Goal: Task Accomplishment & Management: Complete application form

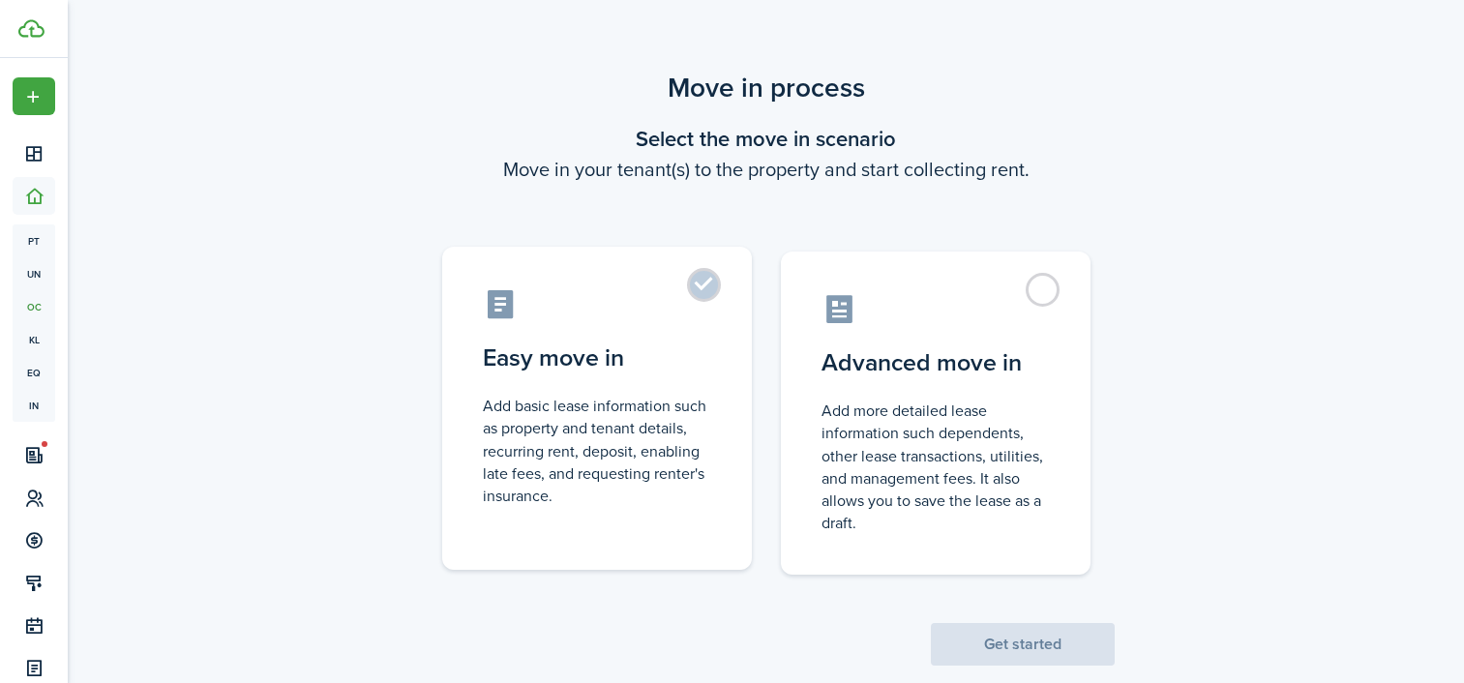
scroll to position [36, 0]
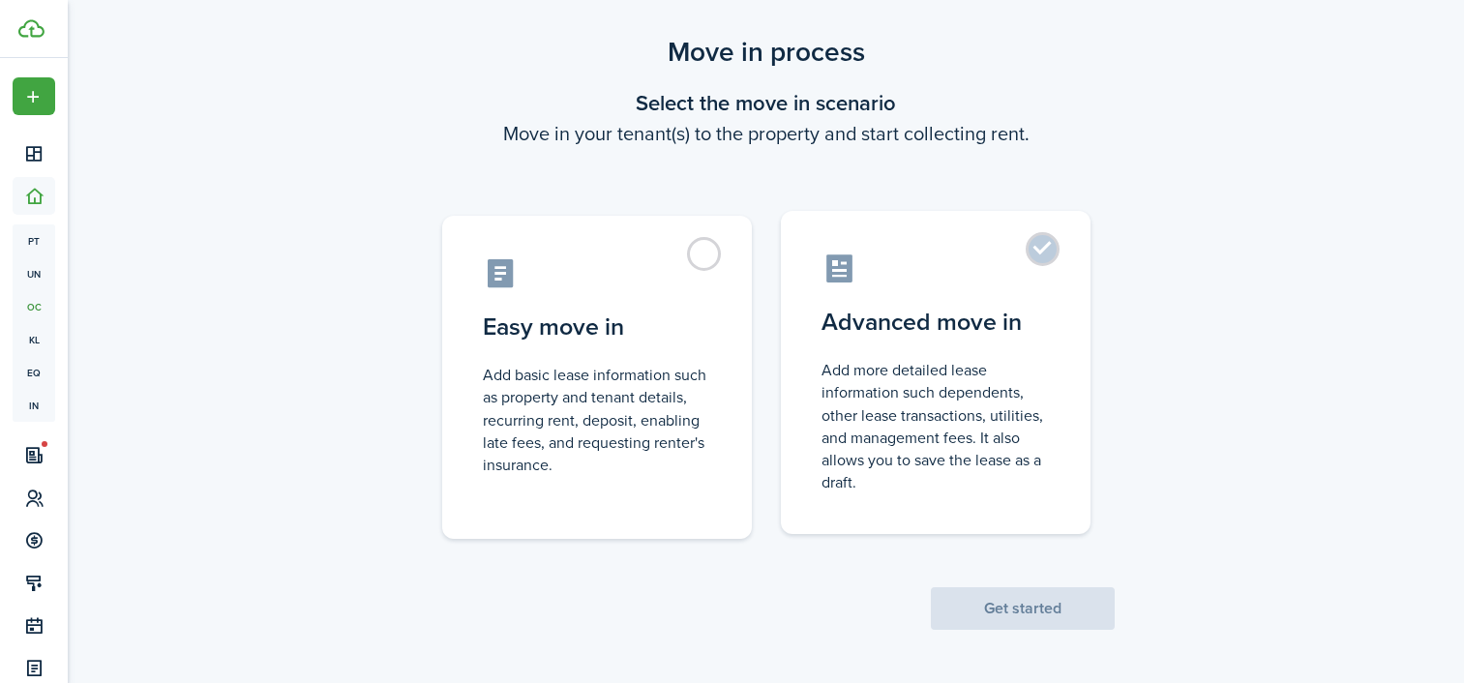
click at [1045, 268] on control-radio-card-icon at bounding box center [936, 269] width 228 height 34
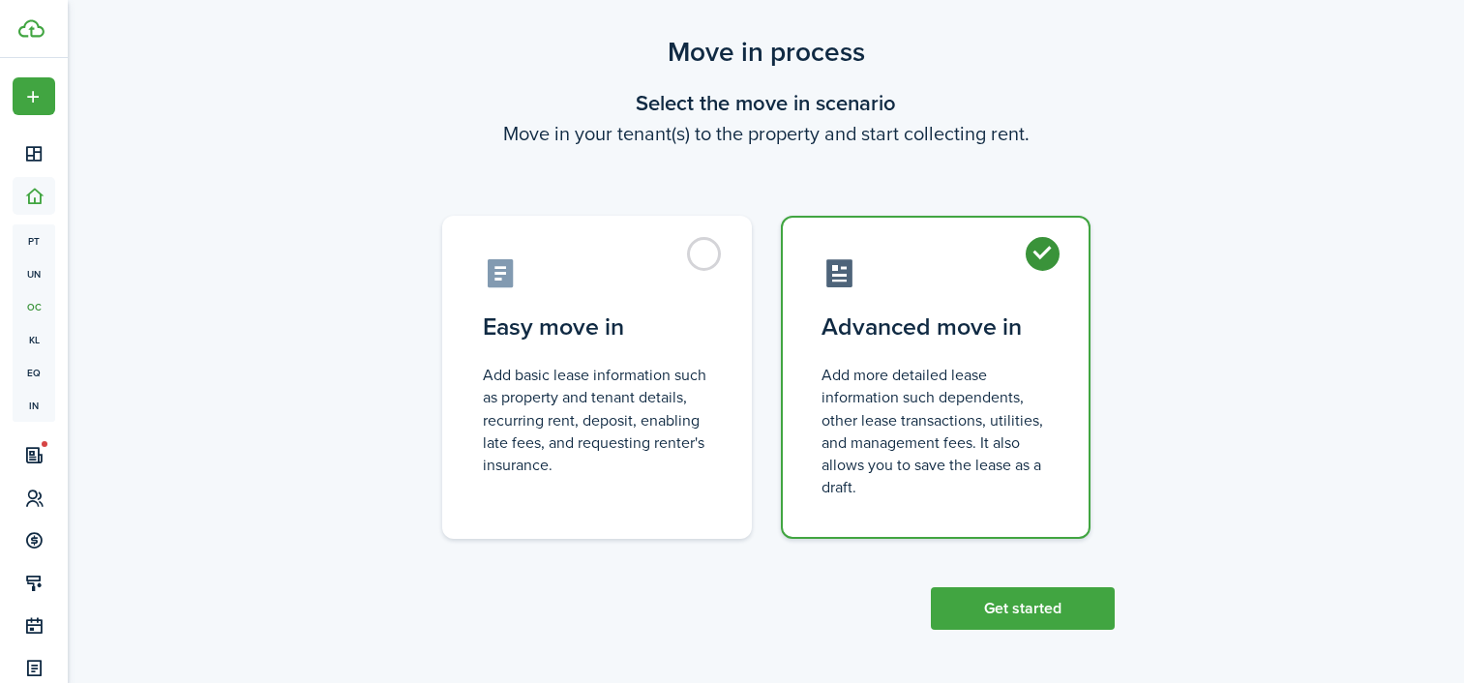
radio input "true"
click at [1022, 609] on button "Get started" at bounding box center [1023, 609] width 184 height 43
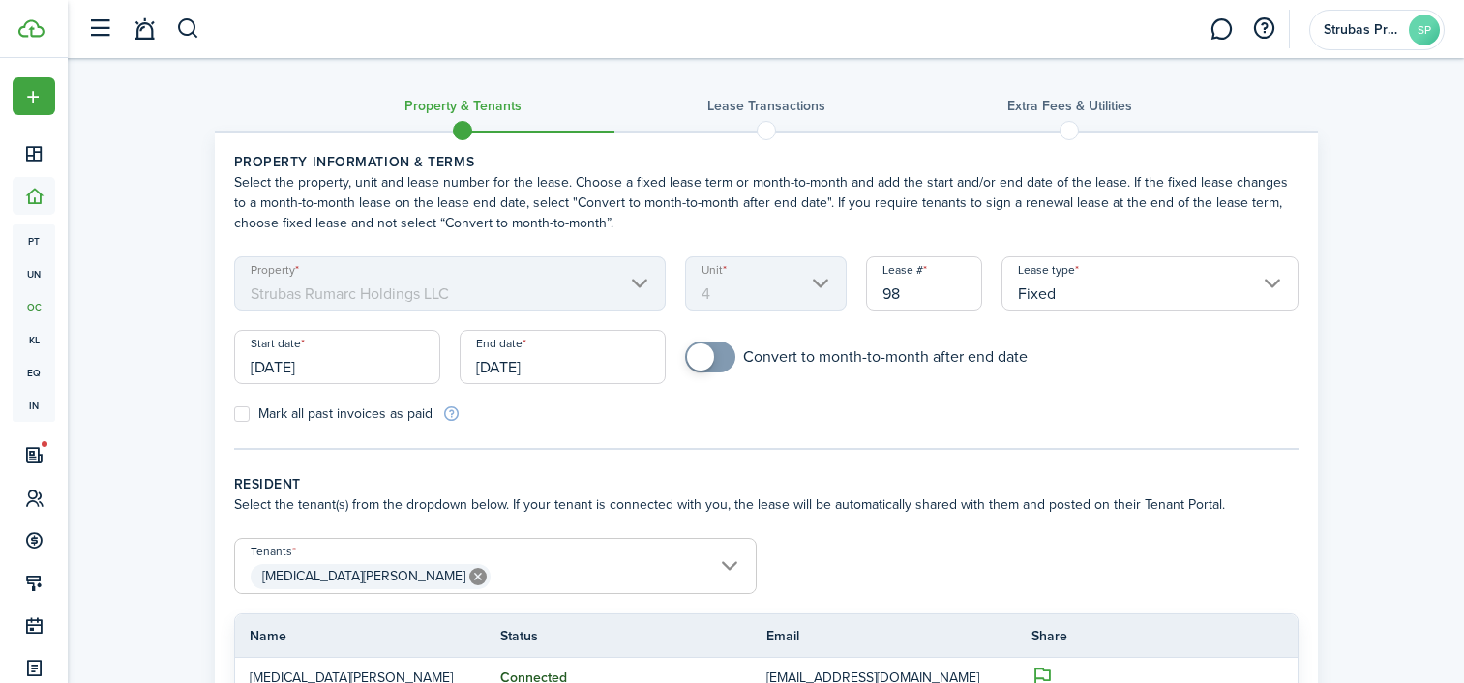
click at [340, 367] on input "[DATE]" at bounding box center [337, 357] width 206 height 54
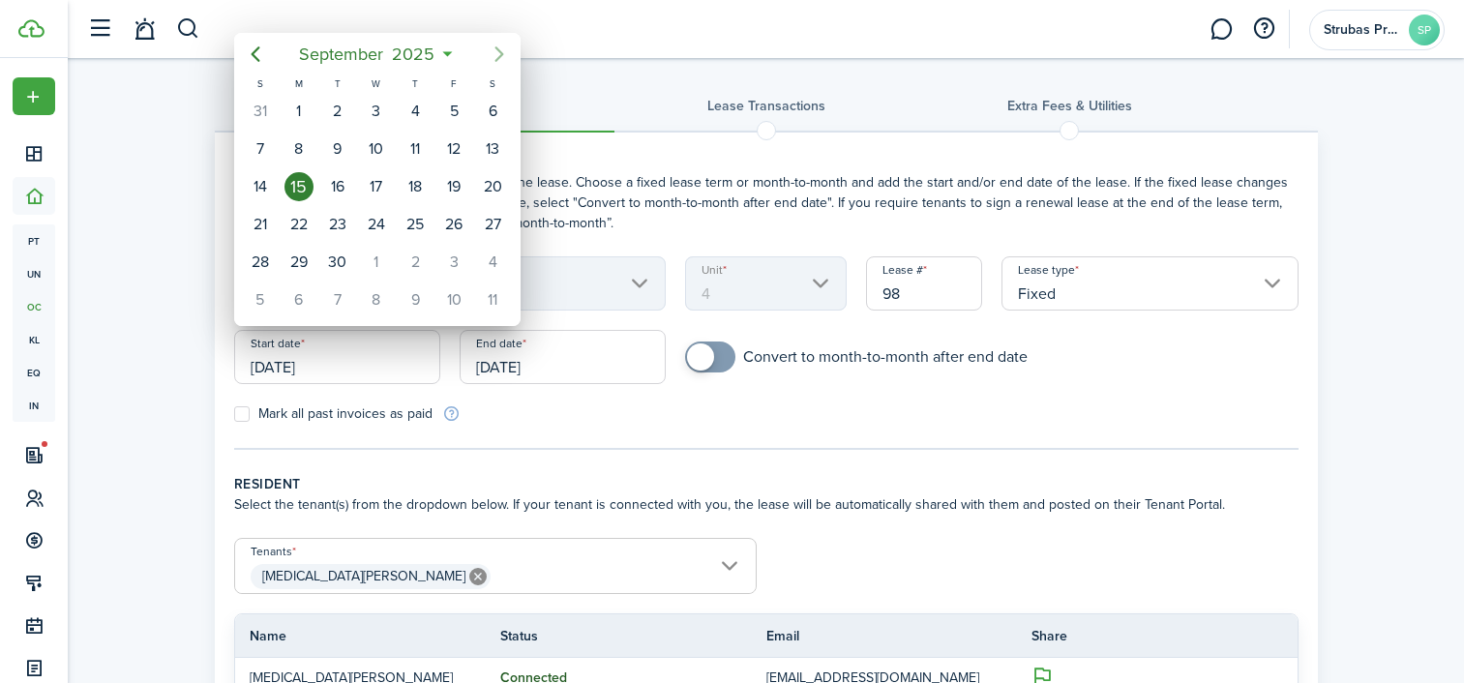
click at [499, 56] on icon "Next page" at bounding box center [499, 53] width 9 height 15
click at [380, 110] on div "1" at bounding box center [376, 111] width 29 height 29
type input "[DATE]"
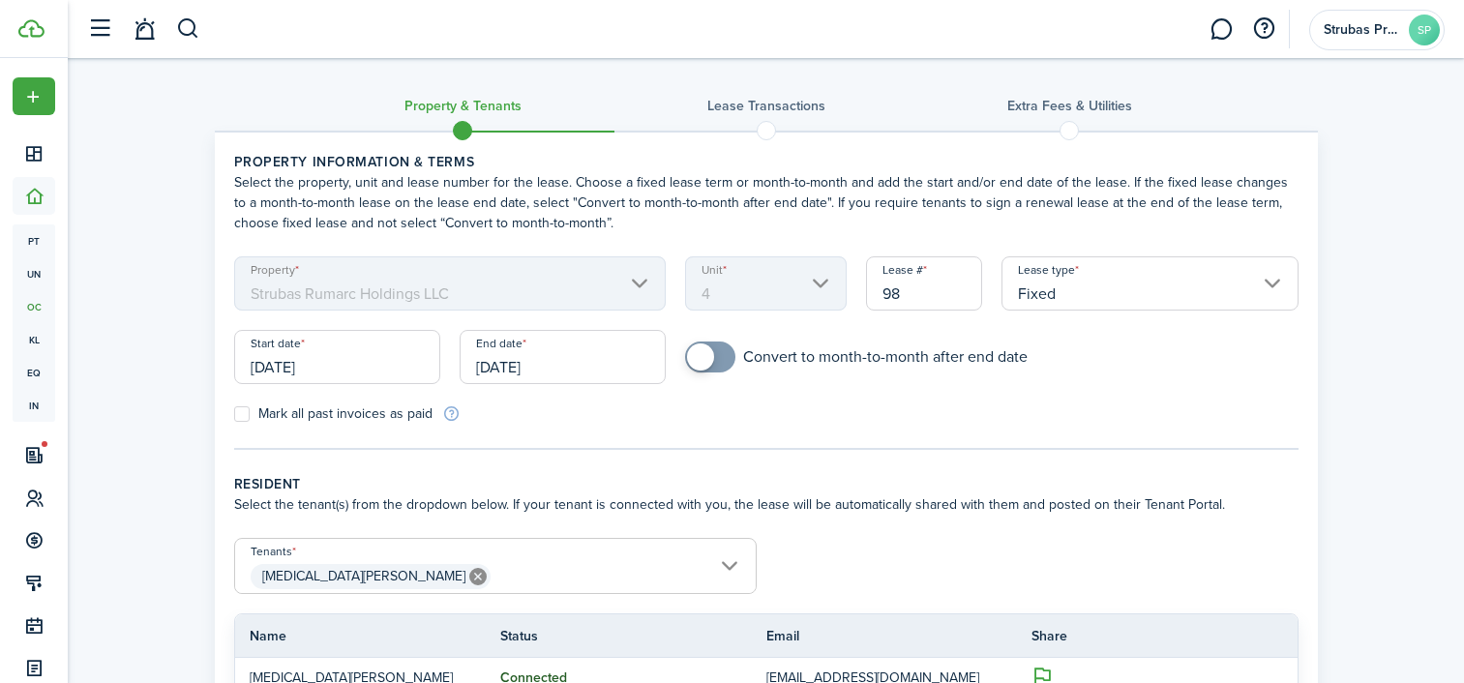
checkbox input "true"
click at [705, 356] on span at bounding box center [700, 357] width 27 height 27
click at [604, 372] on input "[DATE]" at bounding box center [563, 357] width 206 height 54
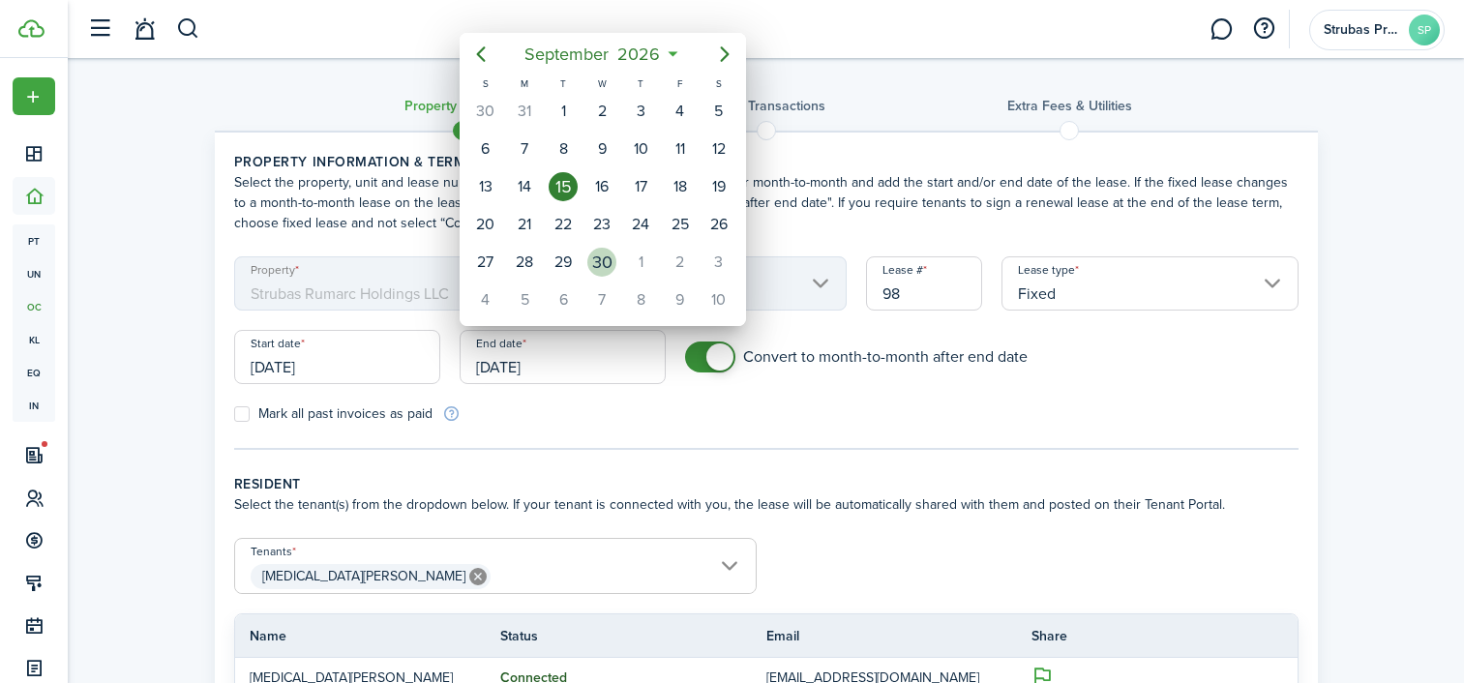
click at [608, 257] on div "30" at bounding box center [602, 262] width 29 height 29
type input "[DATE]"
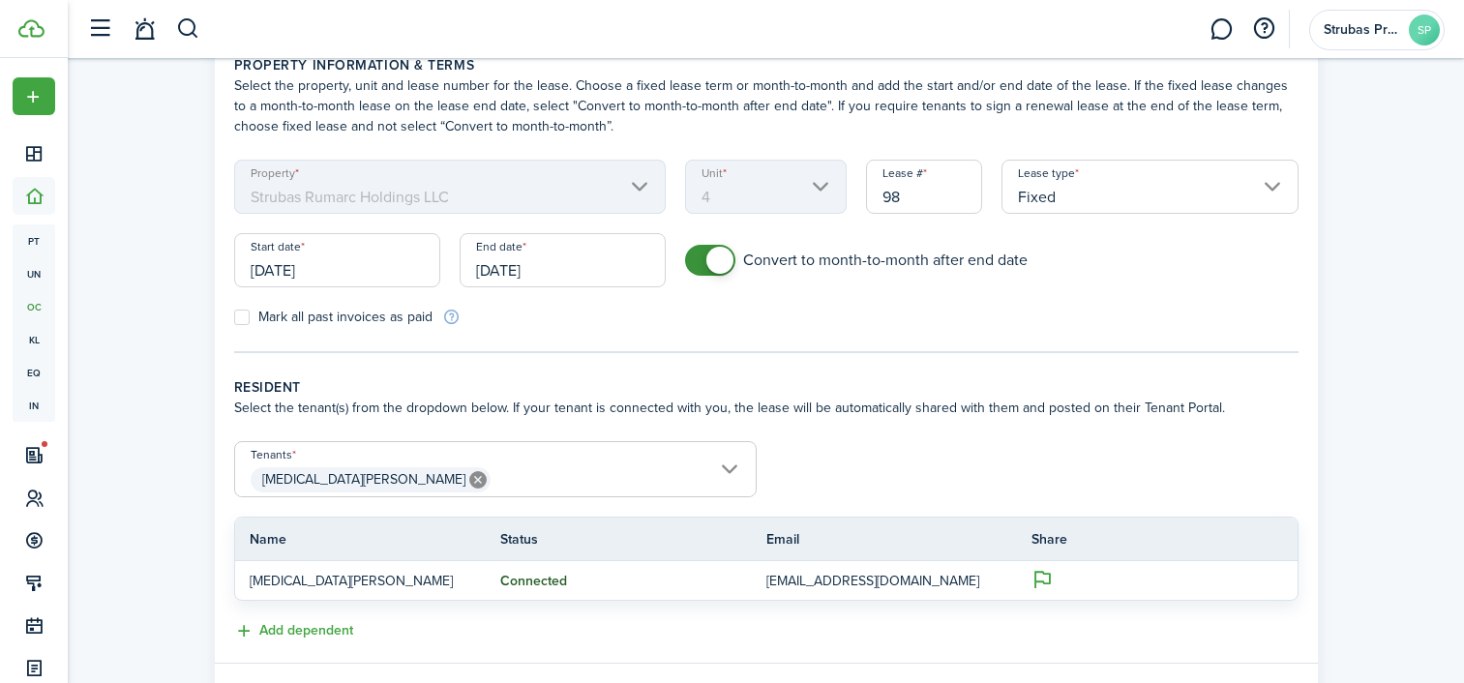
scroll to position [195, 0]
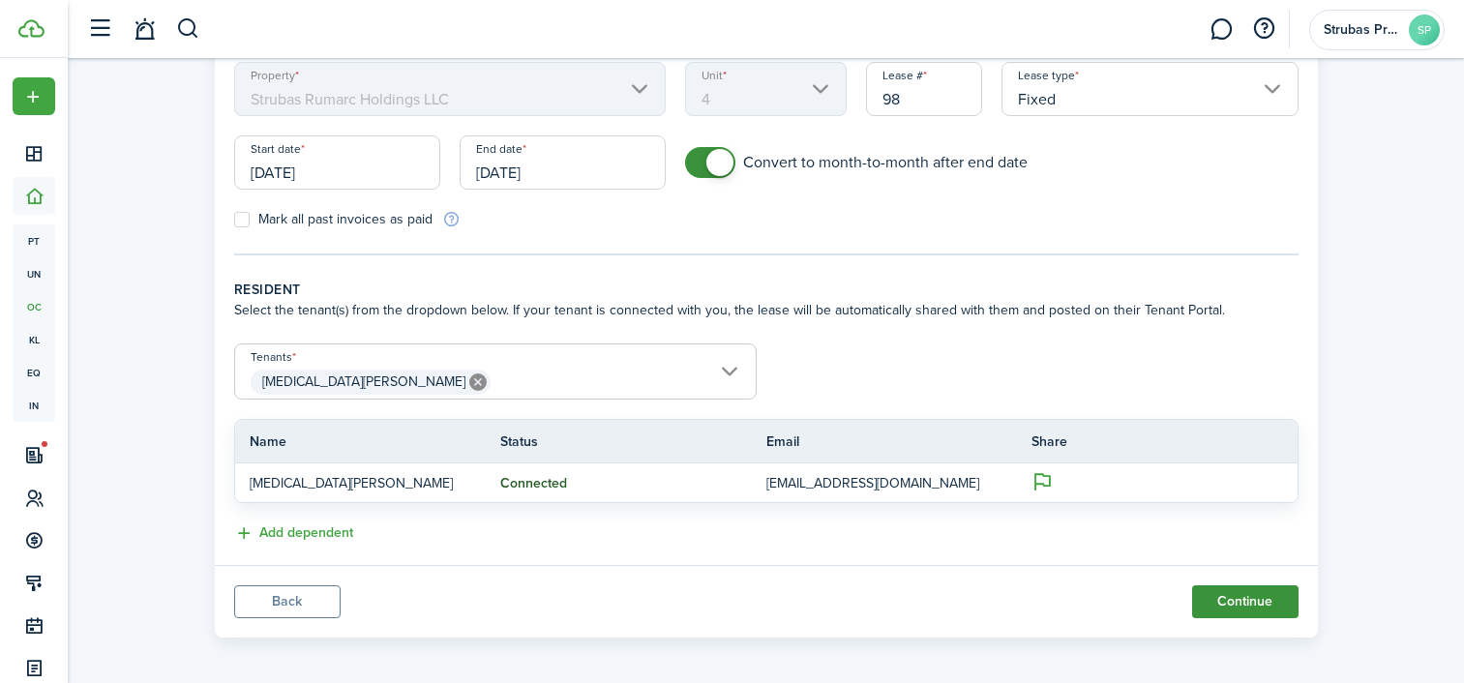
click at [1247, 598] on button "Continue" at bounding box center [1245, 602] width 106 height 33
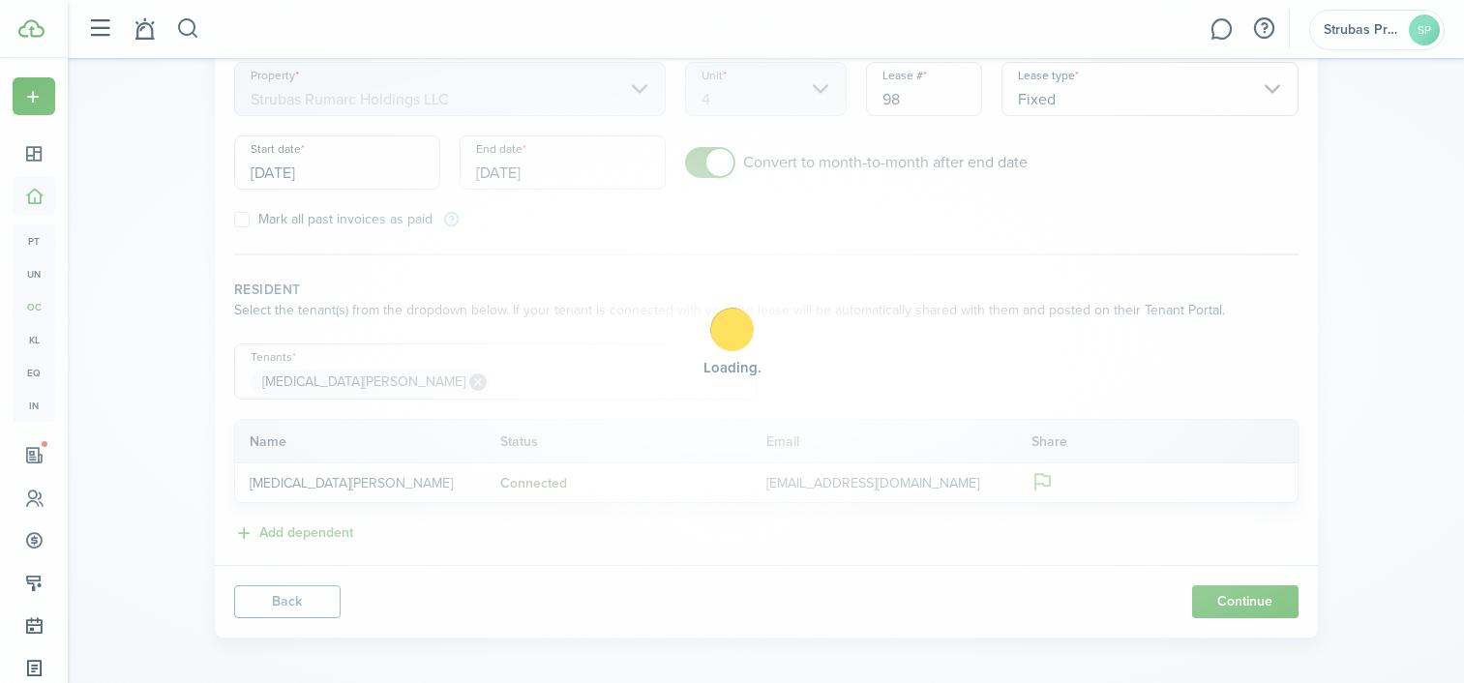
scroll to position [0, 0]
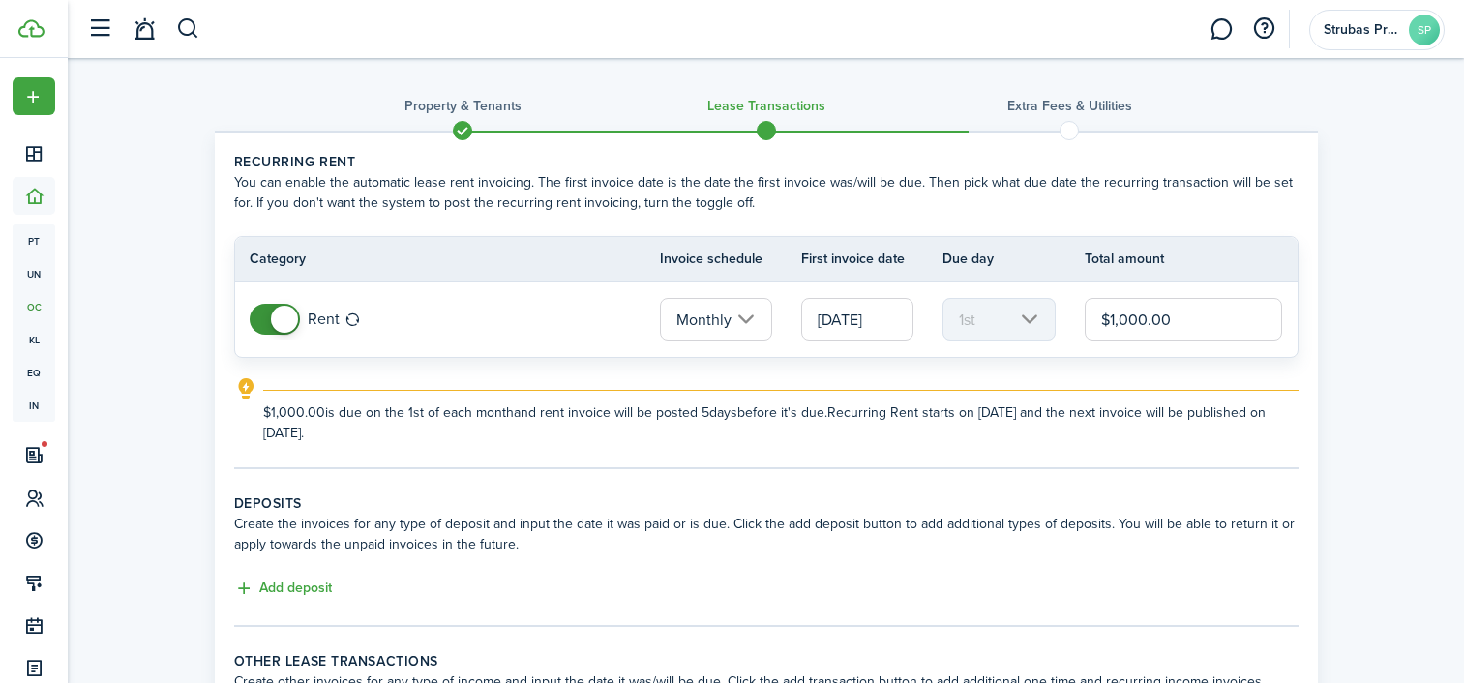
click at [1138, 318] on input "$1,000.00" at bounding box center [1184, 319] width 198 height 43
click at [865, 323] on input "[DATE]" at bounding box center [857, 319] width 112 height 43
type input "$1,100.00"
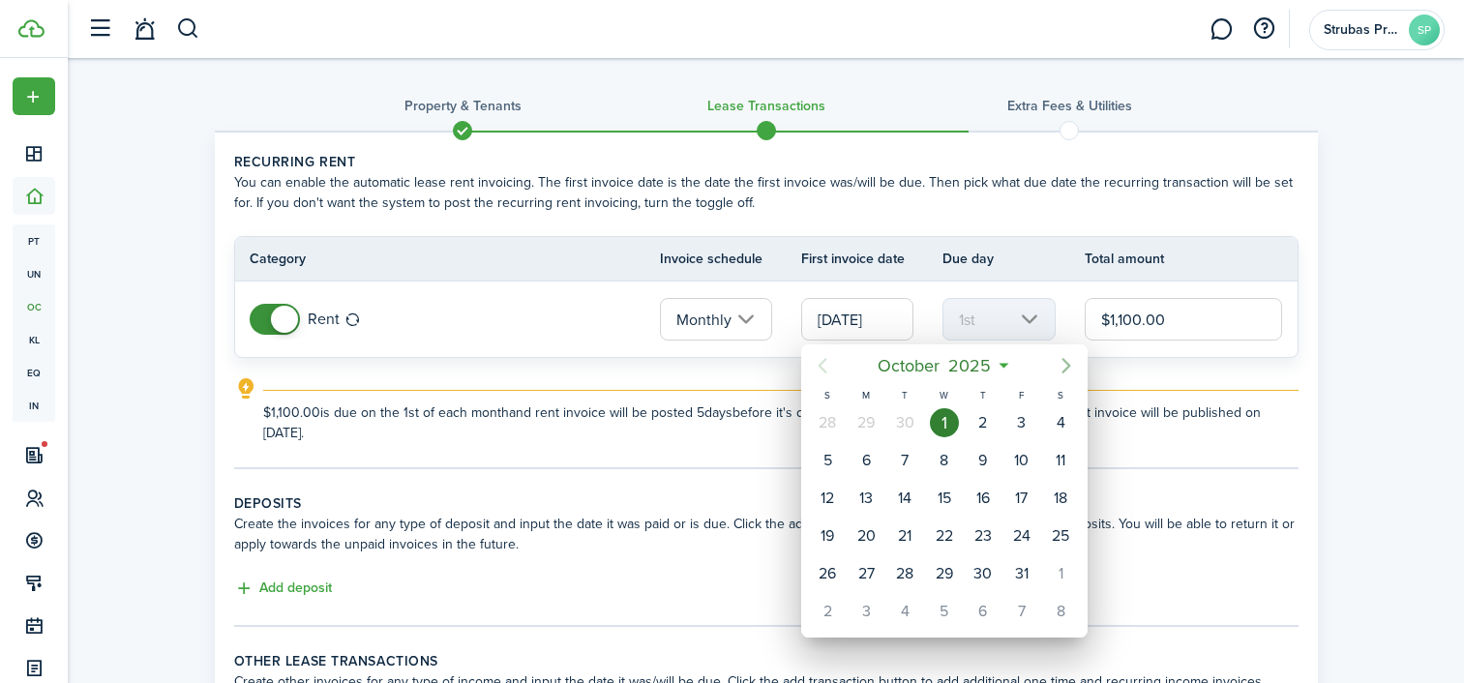
click at [1070, 362] on icon "Next page" at bounding box center [1066, 365] width 23 height 23
click at [1064, 367] on icon "Next page" at bounding box center [1066, 365] width 23 height 23
click at [862, 422] on div "1" at bounding box center [866, 422] width 29 height 29
type input "[DATE]"
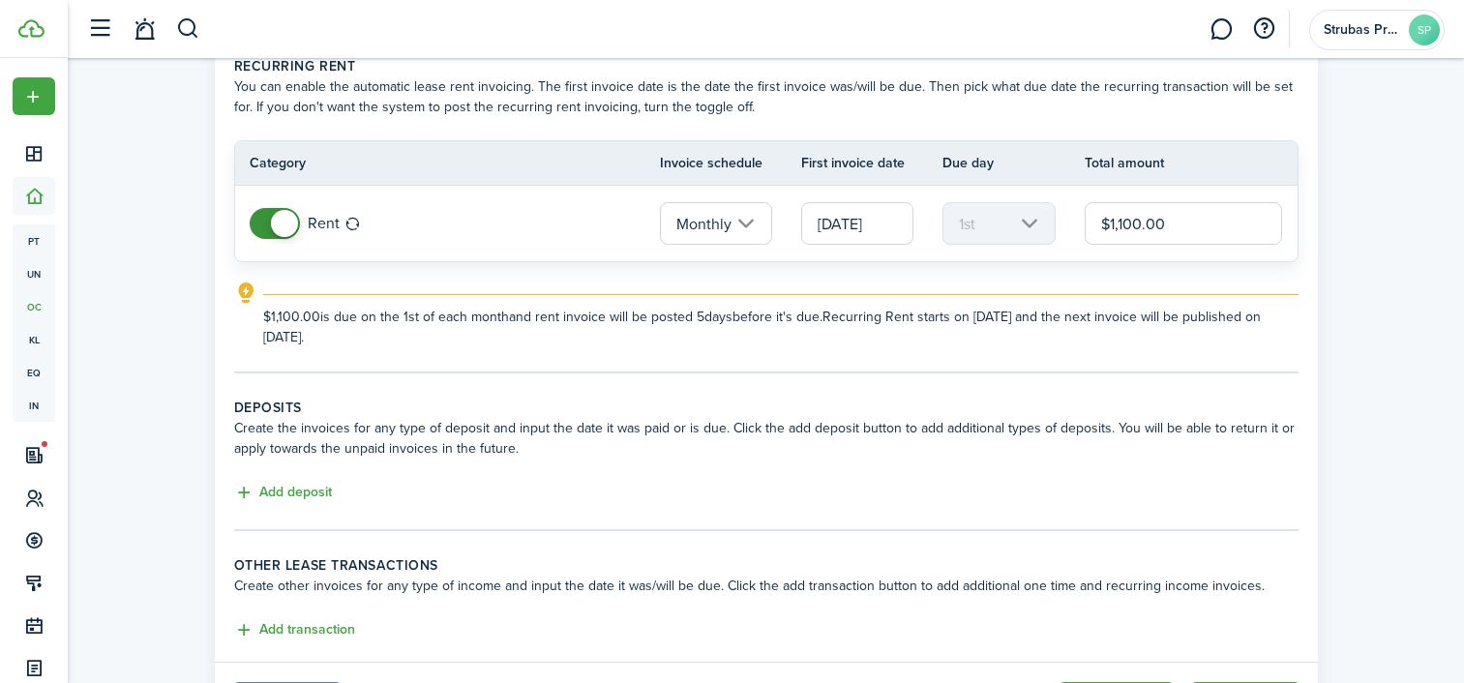
scroll to position [199, 0]
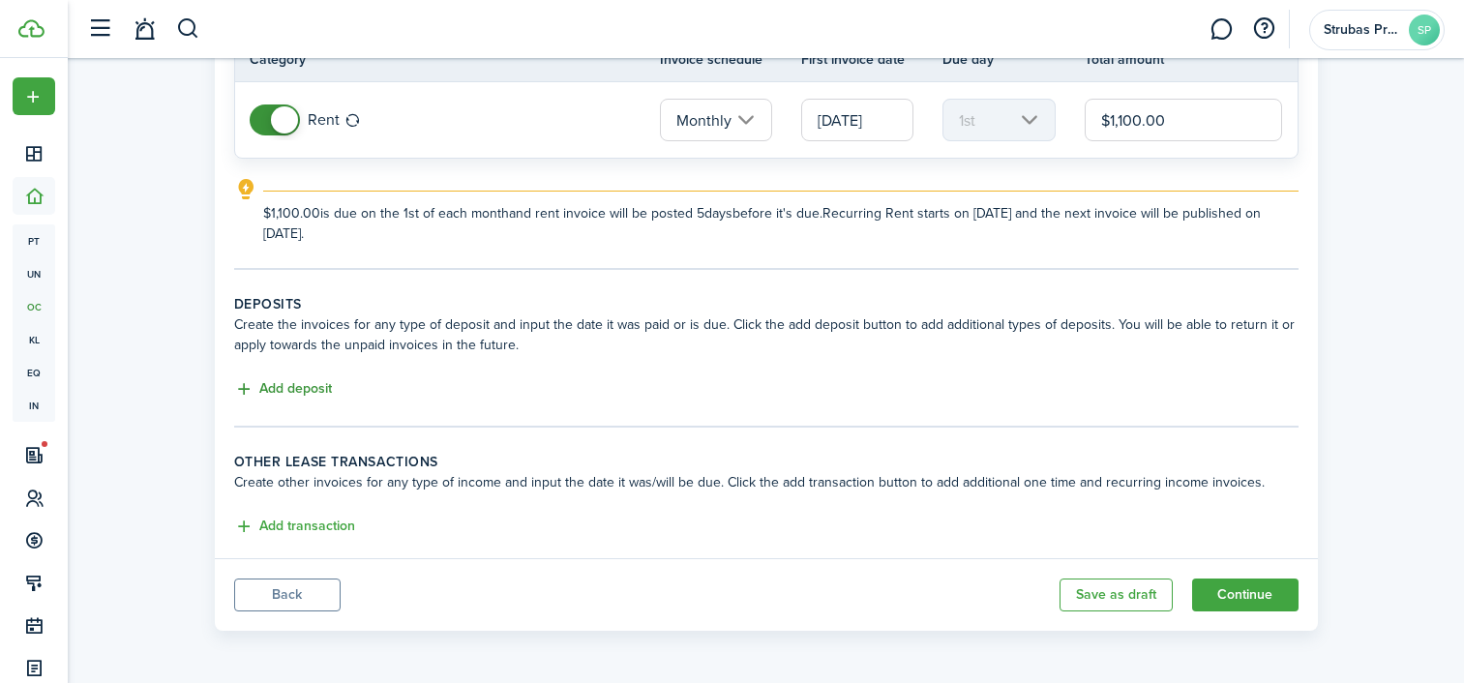
click at [303, 388] on button "Add deposit" at bounding box center [283, 389] width 98 height 22
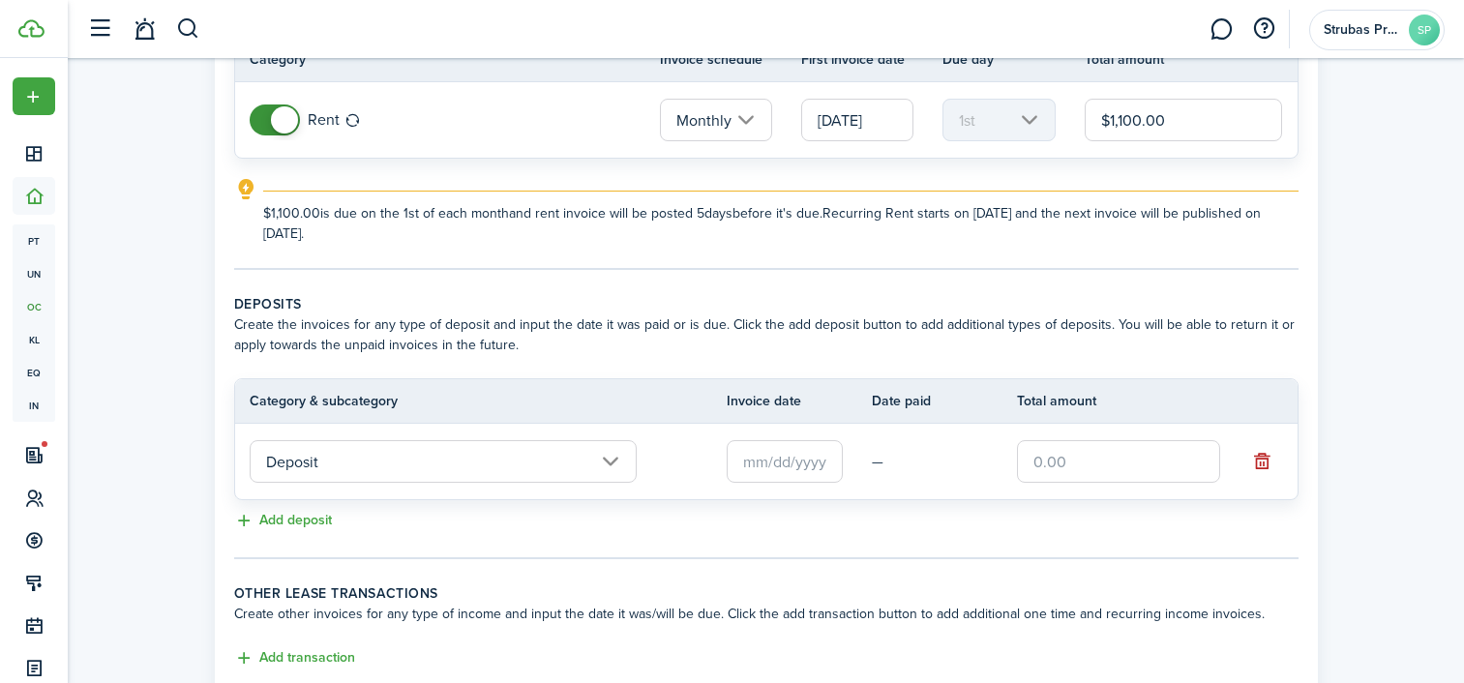
click at [783, 462] on input "text" at bounding box center [785, 461] width 116 height 43
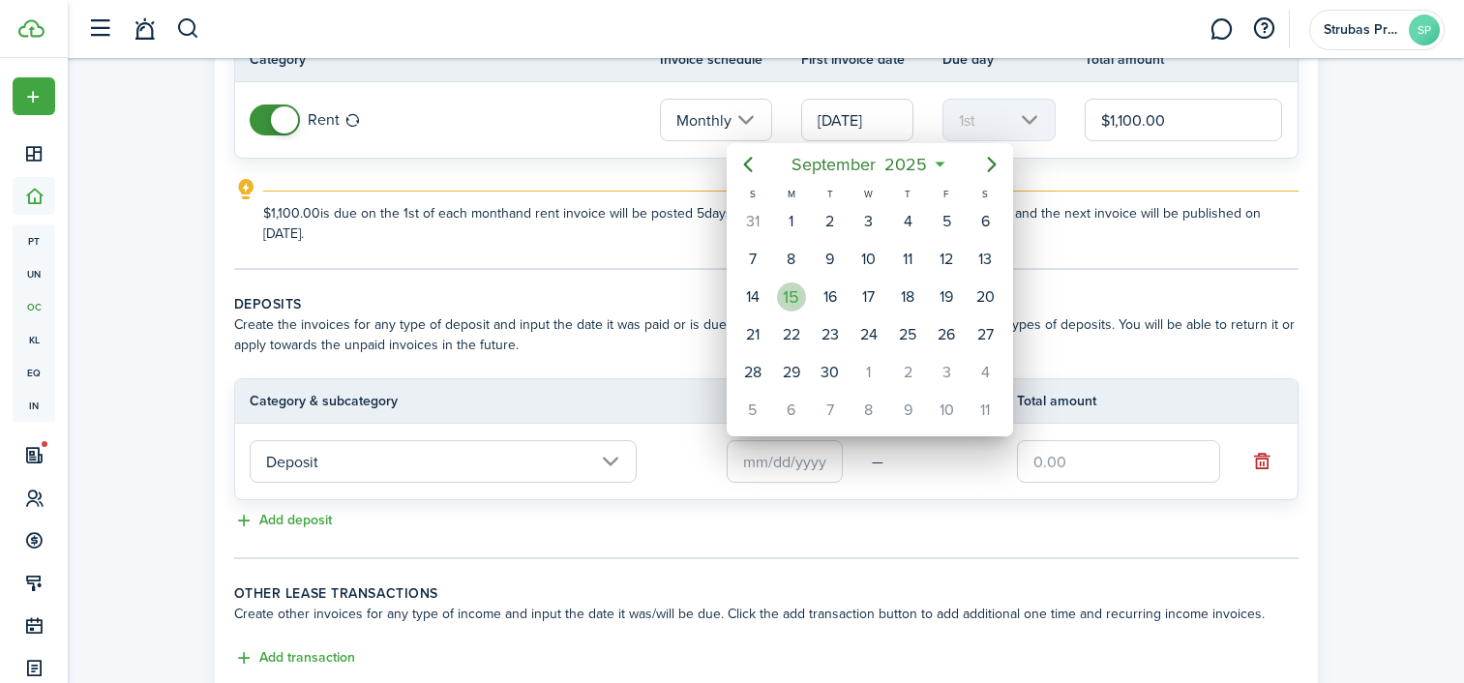
click at [788, 295] on div "15" at bounding box center [791, 297] width 29 height 29
type input "[DATE]"
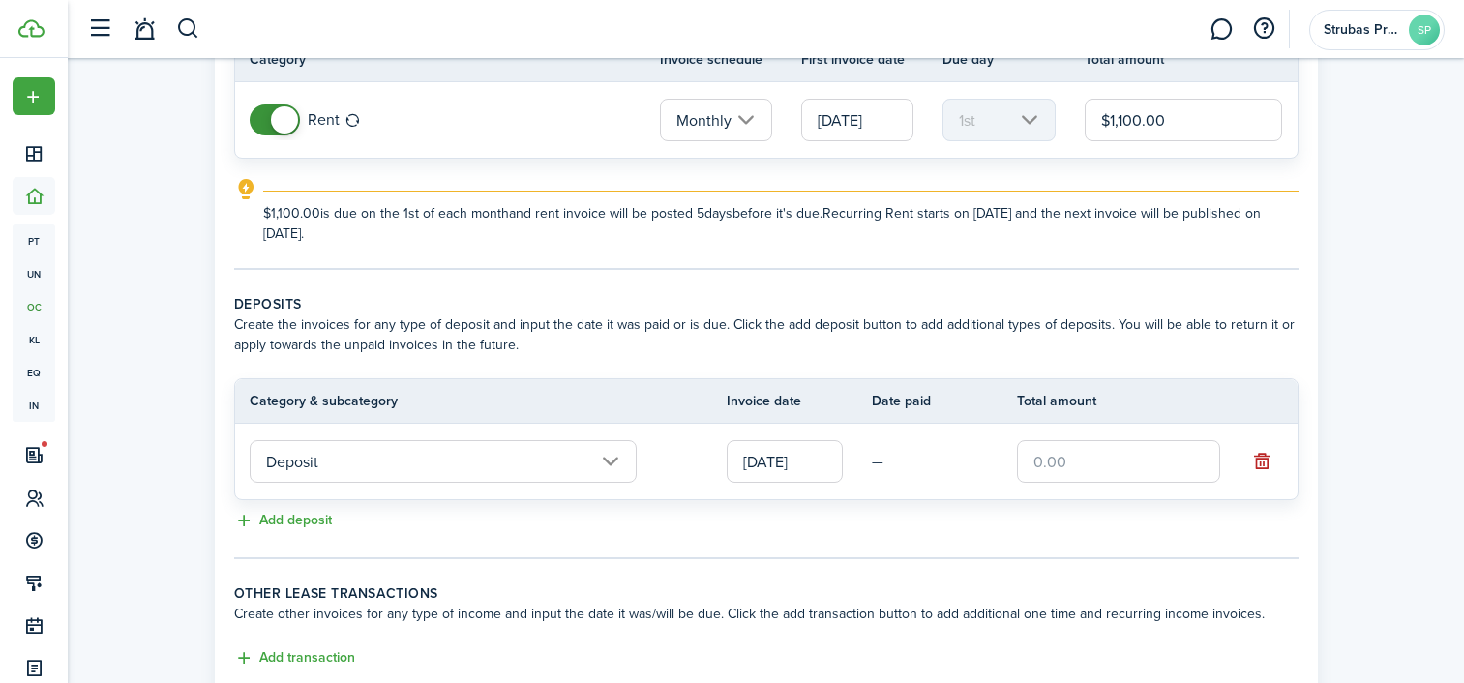
click at [1069, 457] on input "text" at bounding box center [1118, 461] width 203 height 43
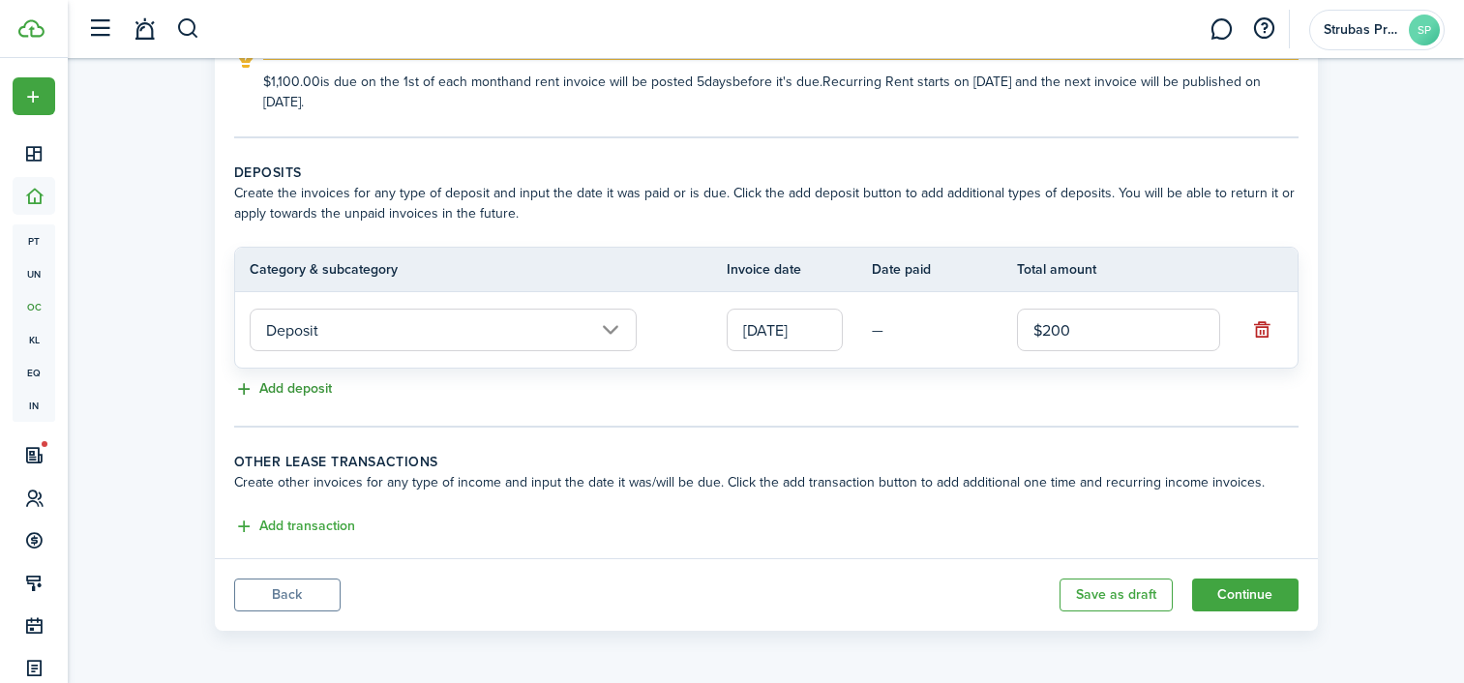
type input "$200.00"
click at [275, 386] on button "Add deposit" at bounding box center [283, 389] width 98 height 22
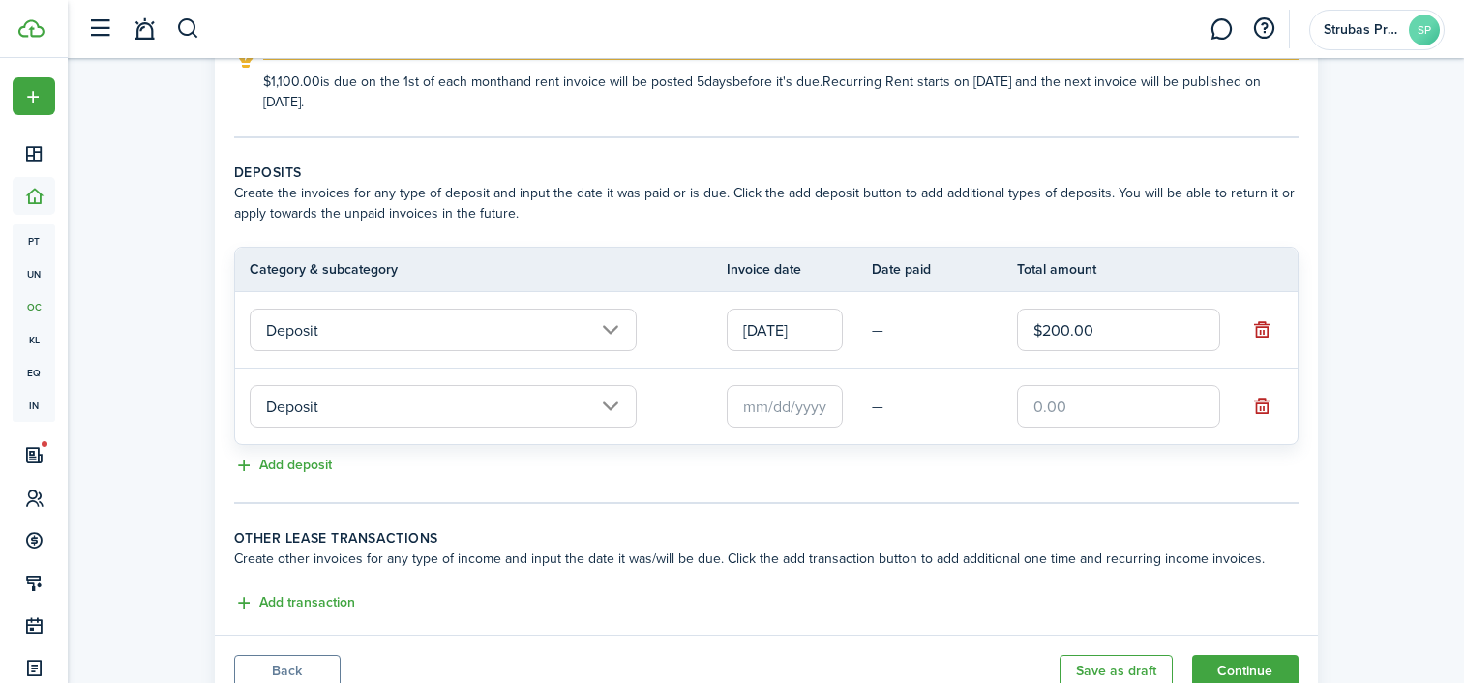
click at [771, 407] on input "text" at bounding box center [785, 406] width 116 height 43
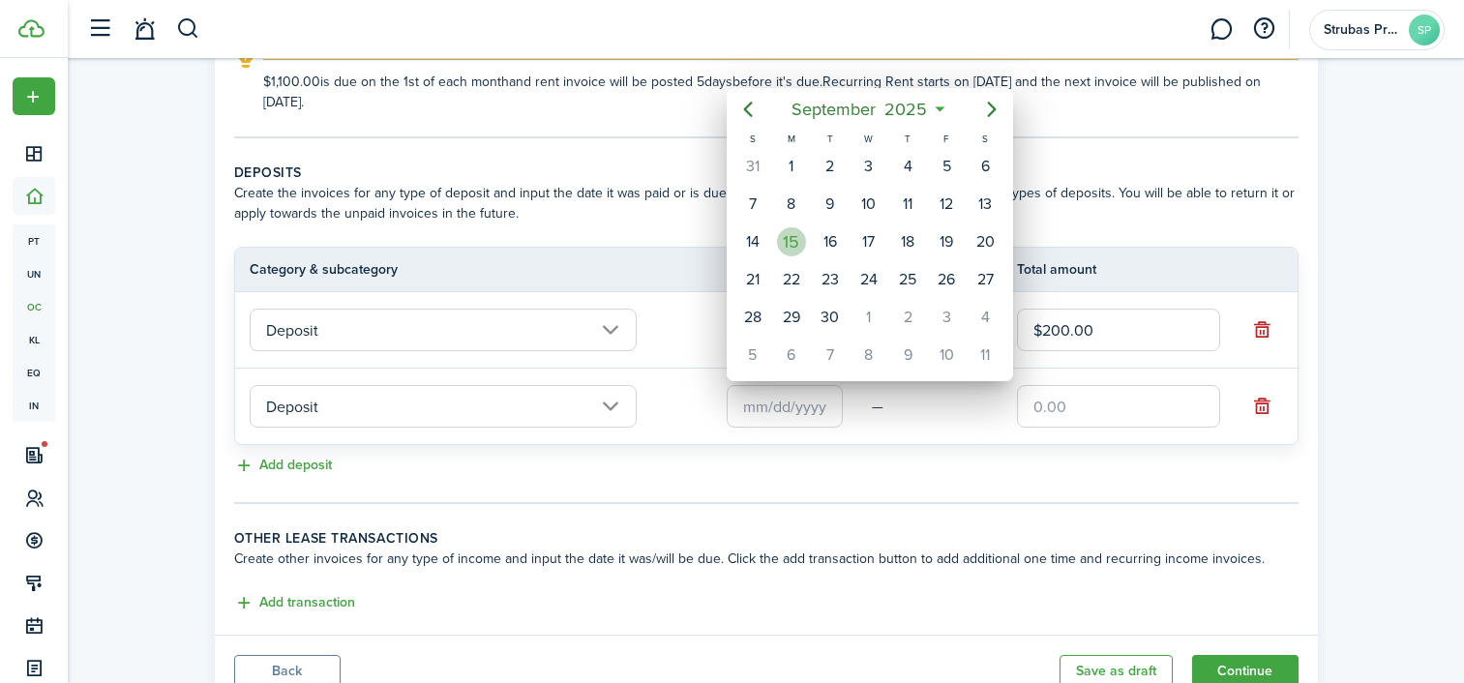
click at [797, 243] on div "15" at bounding box center [791, 241] width 29 height 29
type input "[DATE]"
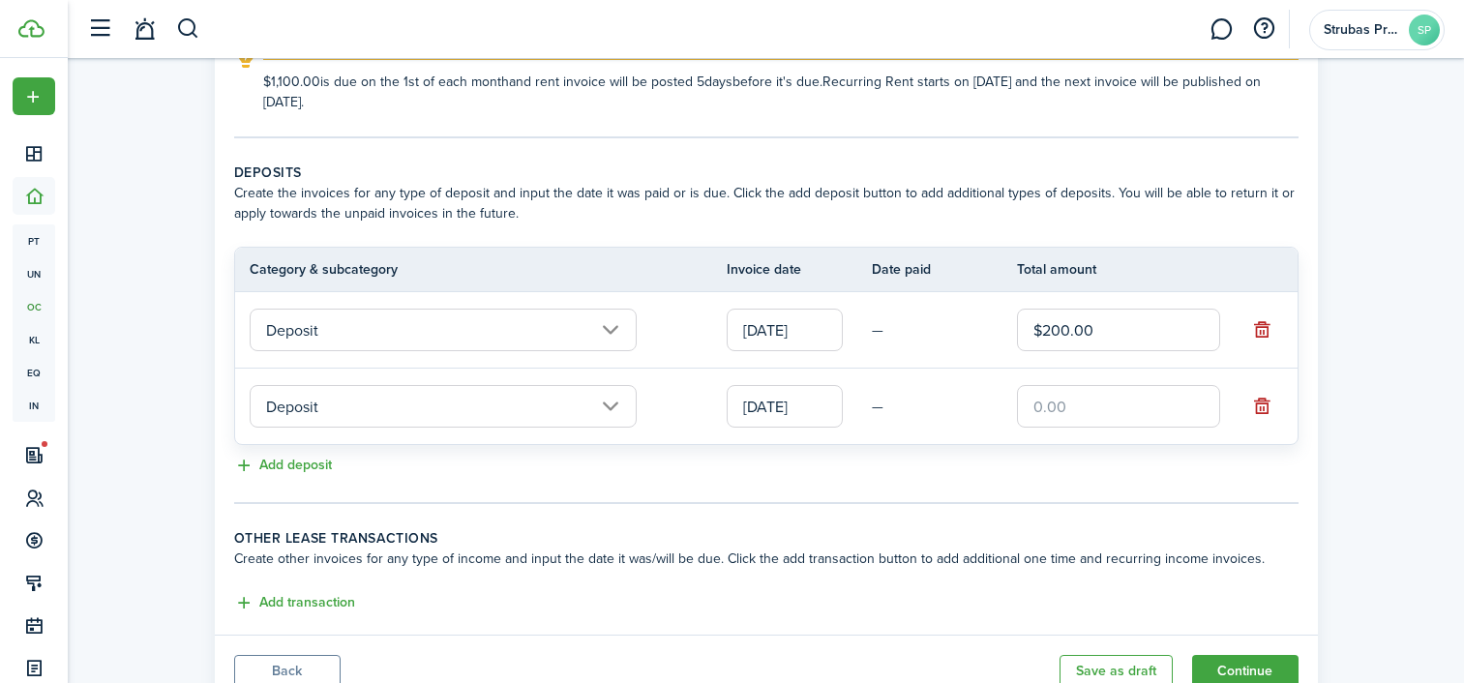
click at [1058, 406] on input "text" at bounding box center [1118, 406] width 203 height 43
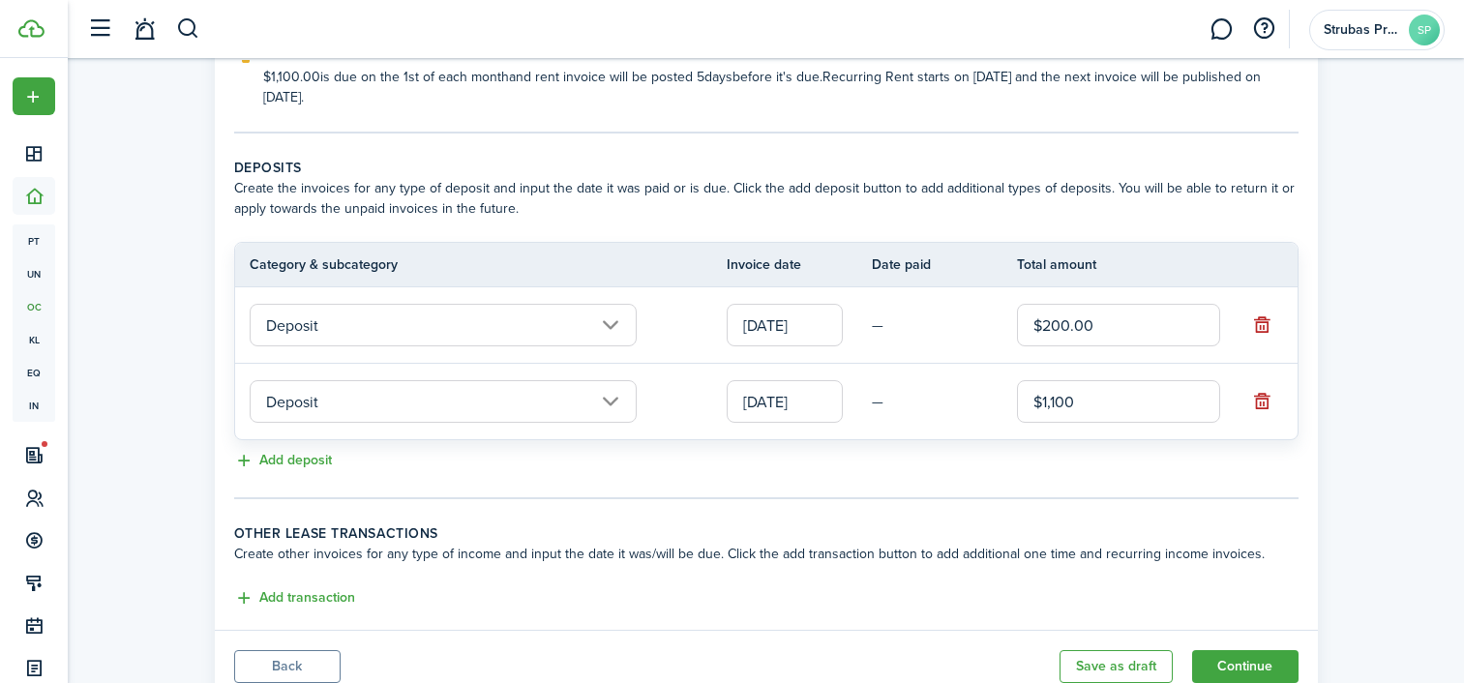
scroll to position [407, 0]
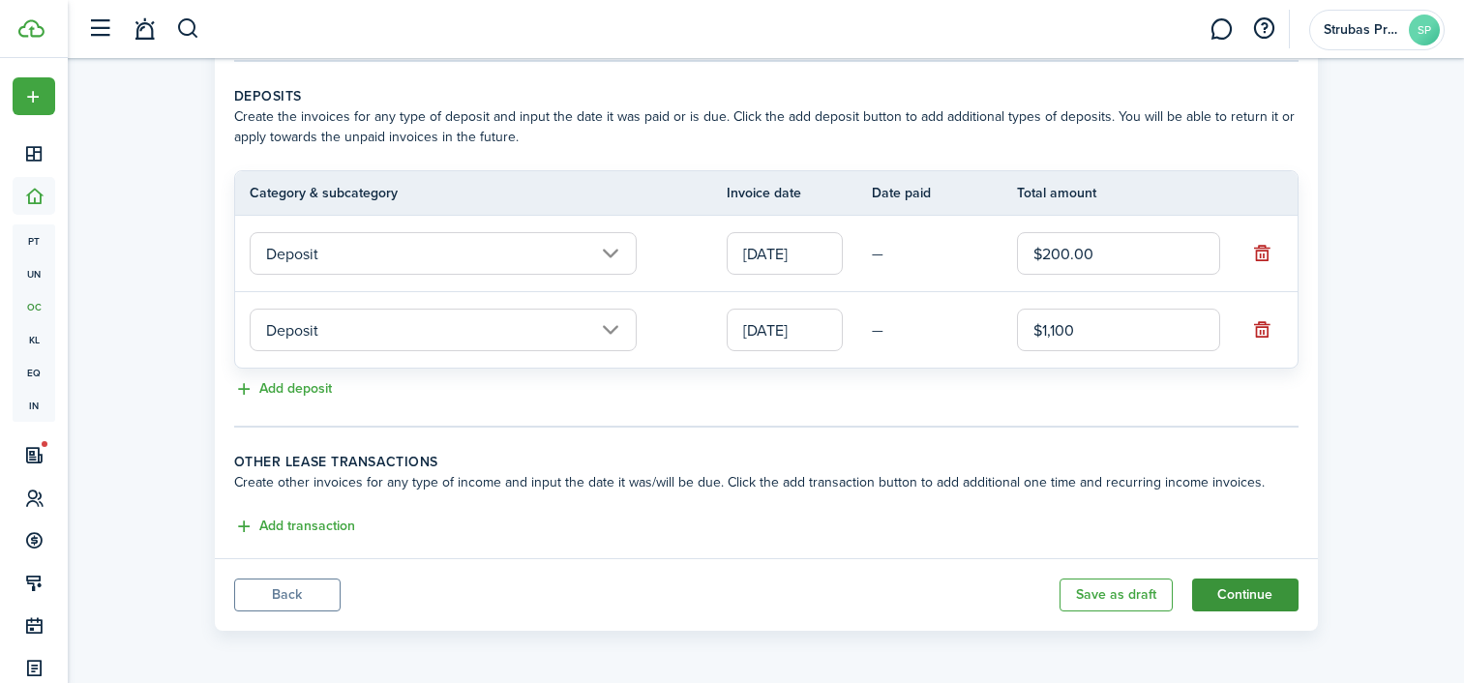
click at [1239, 602] on button "Continue" at bounding box center [1245, 595] width 106 height 33
type input "$1,100.00"
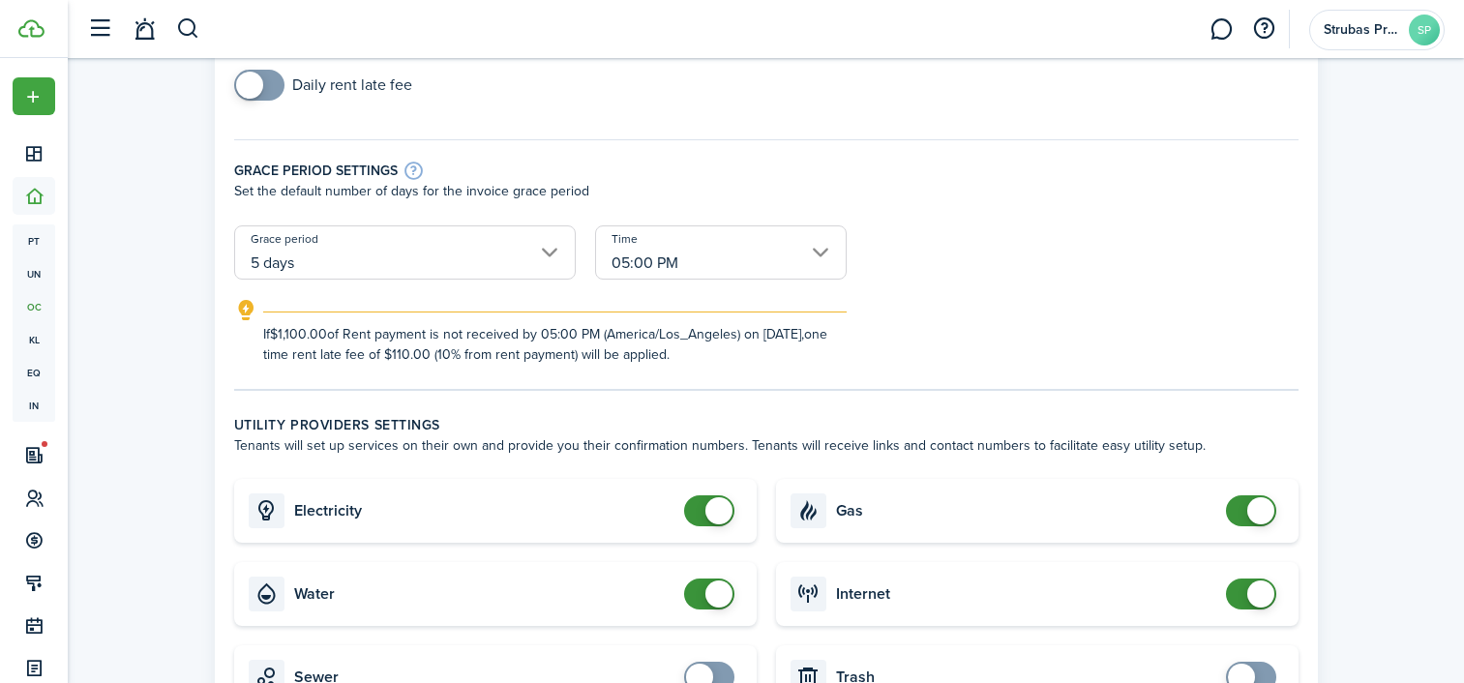
scroll to position [583, 0]
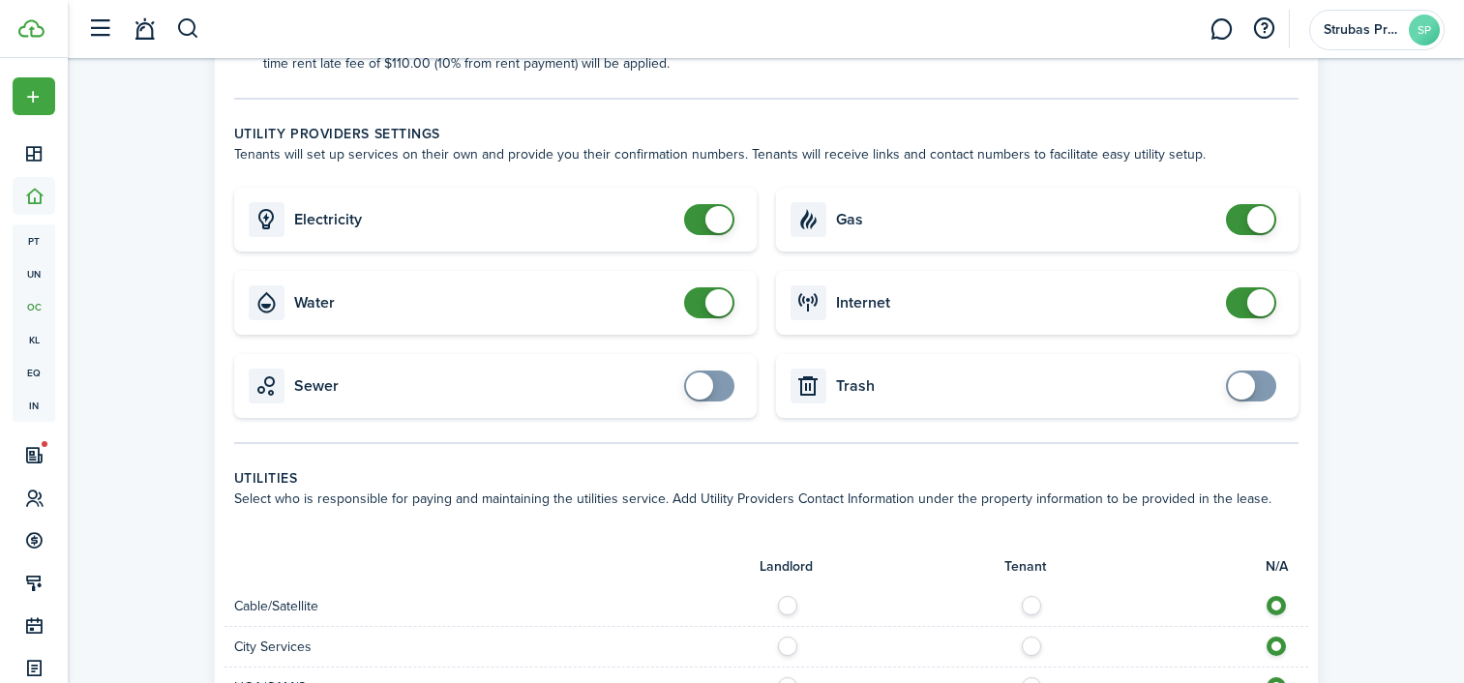
checkbox input "false"
click at [712, 226] on span at bounding box center [719, 219] width 27 height 27
checkbox input "false"
click at [703, 306] on span at bounding box center [709, 302] width 19 height 31
checkbox input "false"
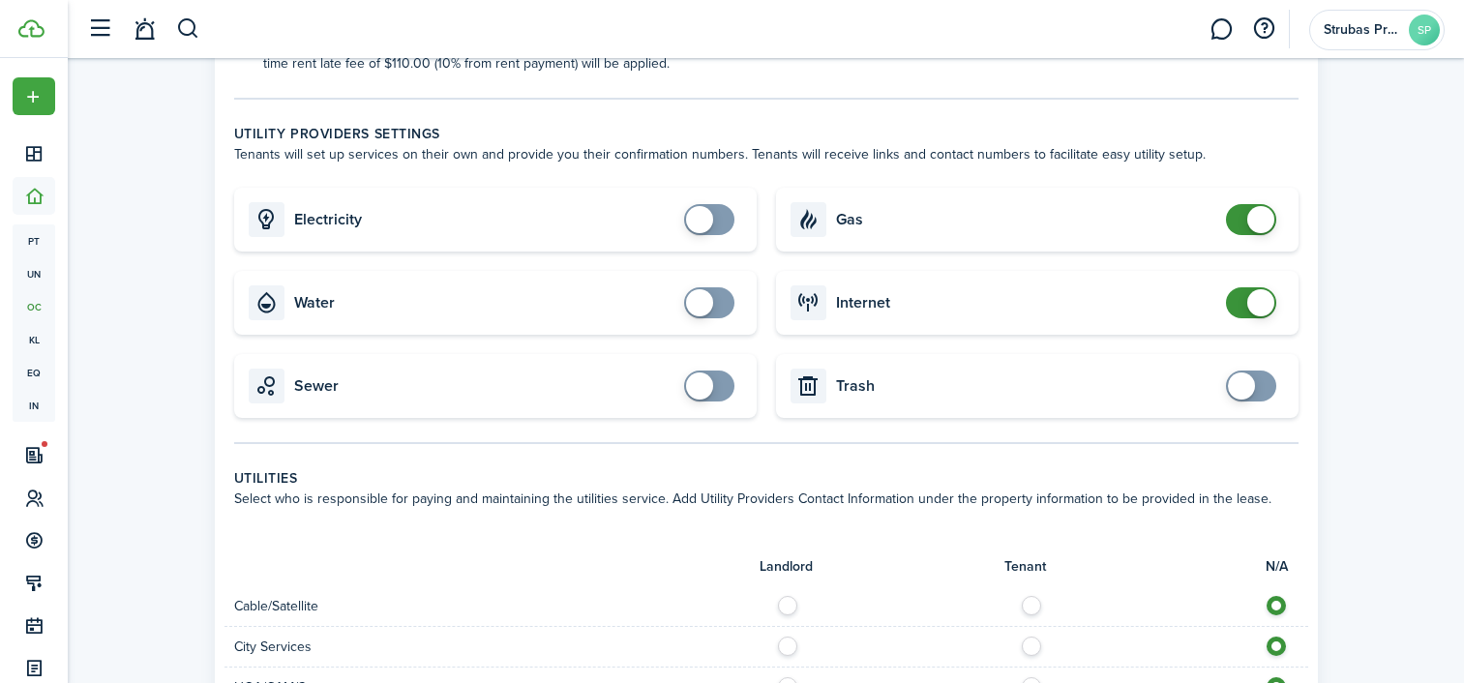
click at [1255, 226] on span at bounding box center [1261, 219] width 27 height 27
checkbox input "false"
click at [1251, 306] on span at bounding box center [1261, 302] width 27 height 27
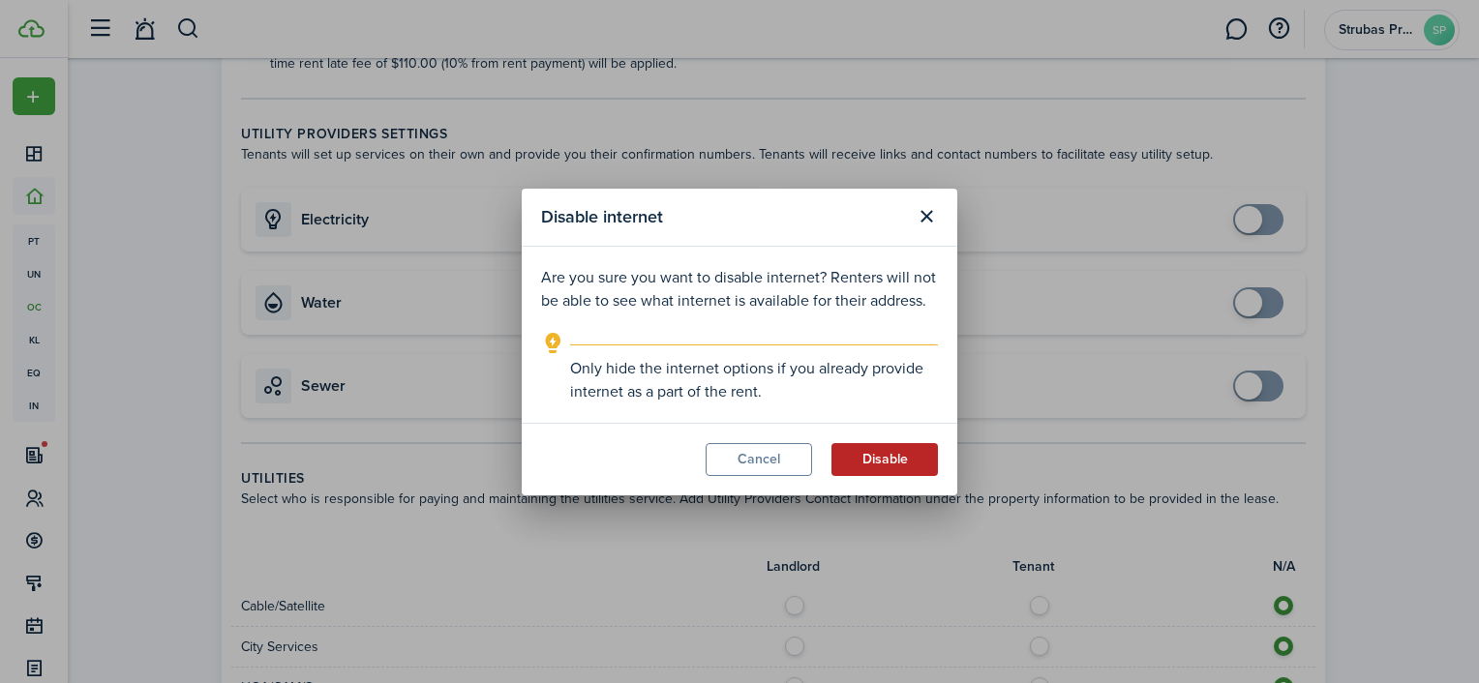
click at [887, 466] on button "Disable" at bounding box center [884, 459] width 106 height 33
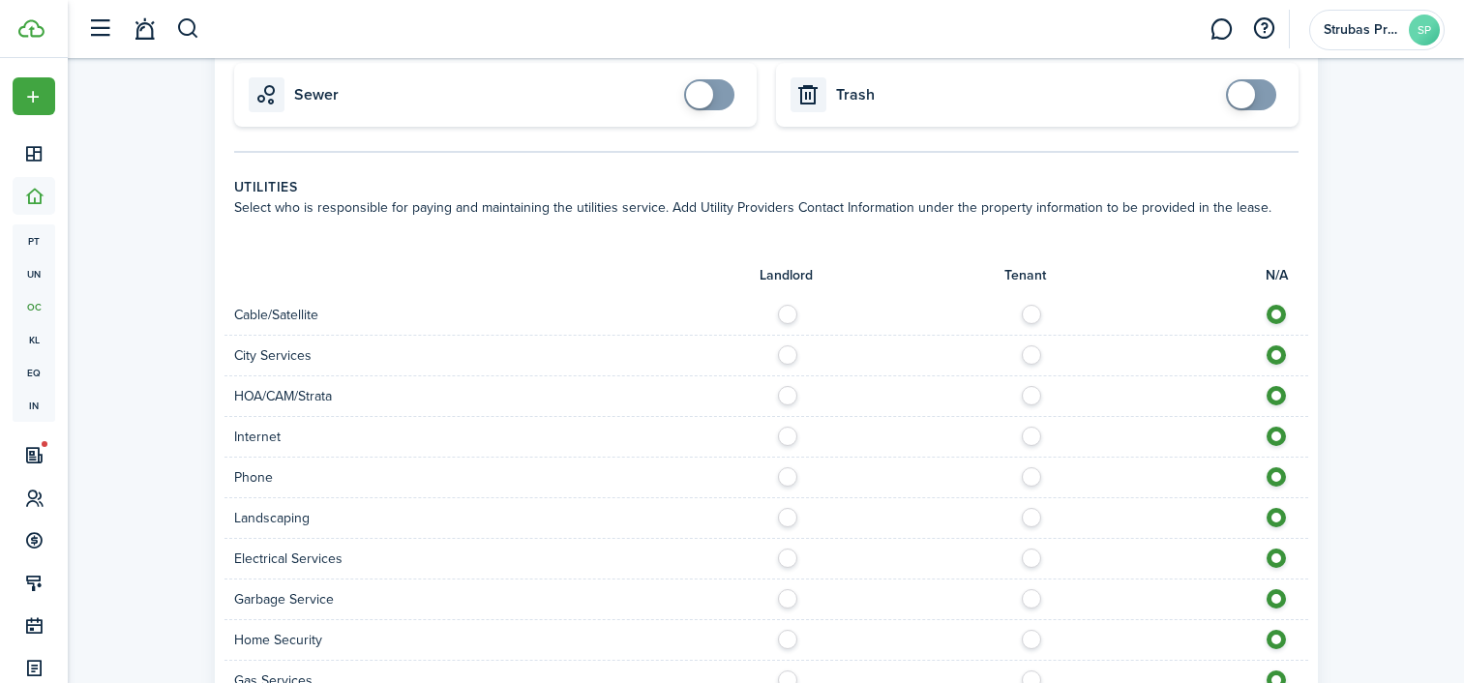
scroll to position [1069, 0]
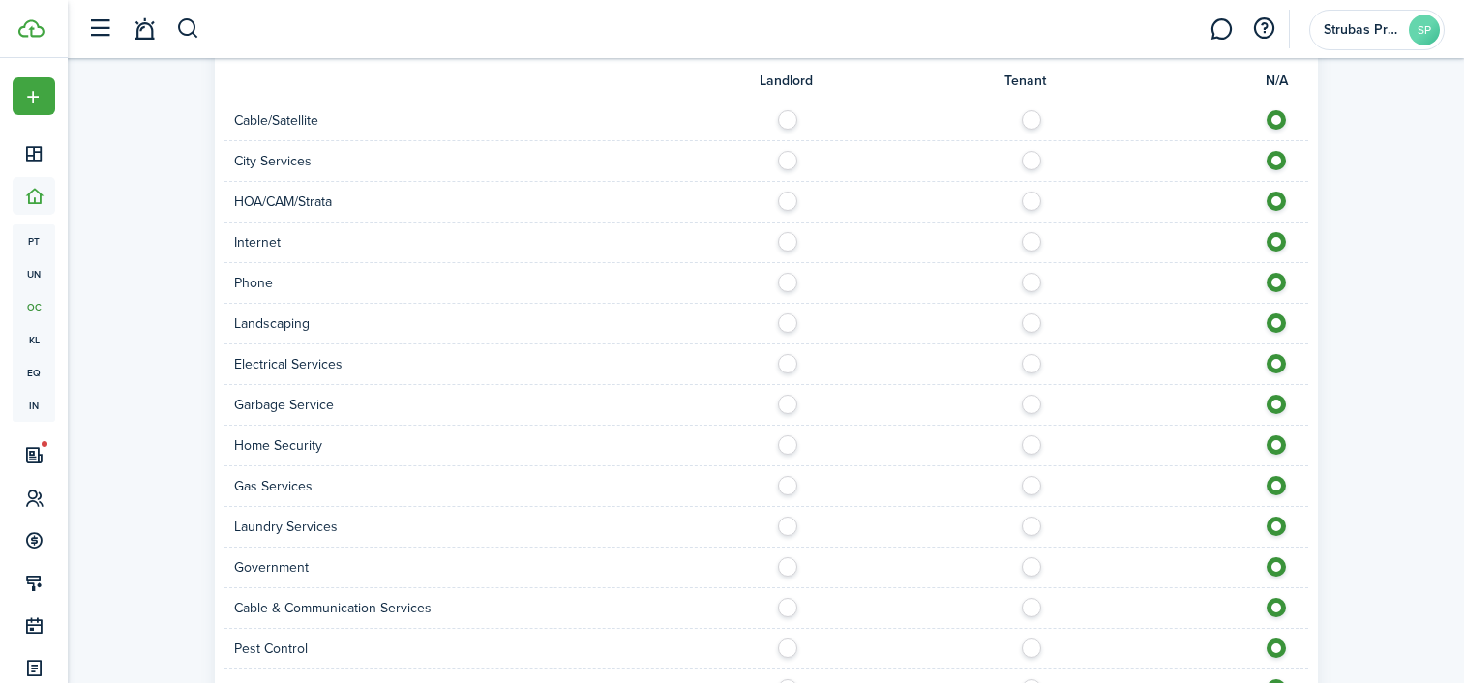
click at [786, 242] on label at bounding box center [793, 237] width 34 height 10
radio input "true"
click at [784, 362] on label at bounding box center [793, 359] width 34 height 10
radio input "true"
click at [790, 404] on label at bounding box center [793, 400] width 34 height 10
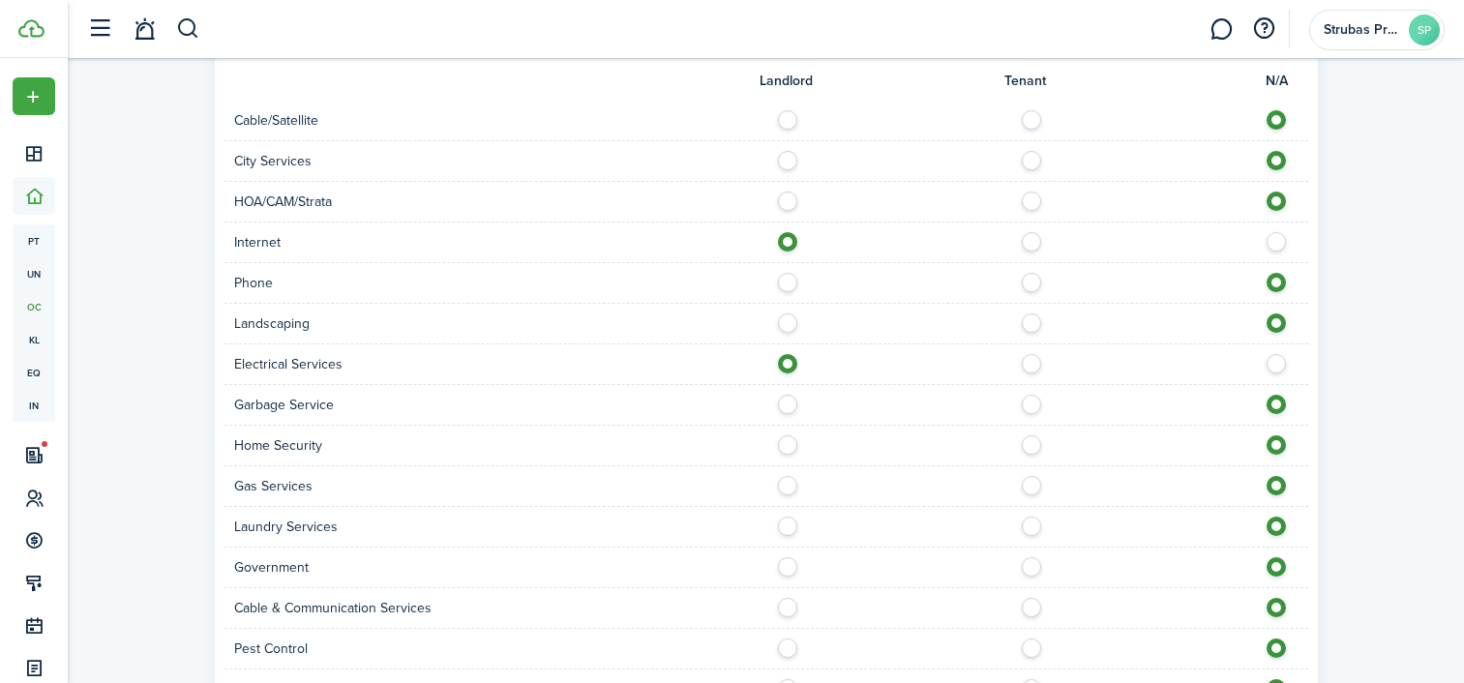
radio input "true"
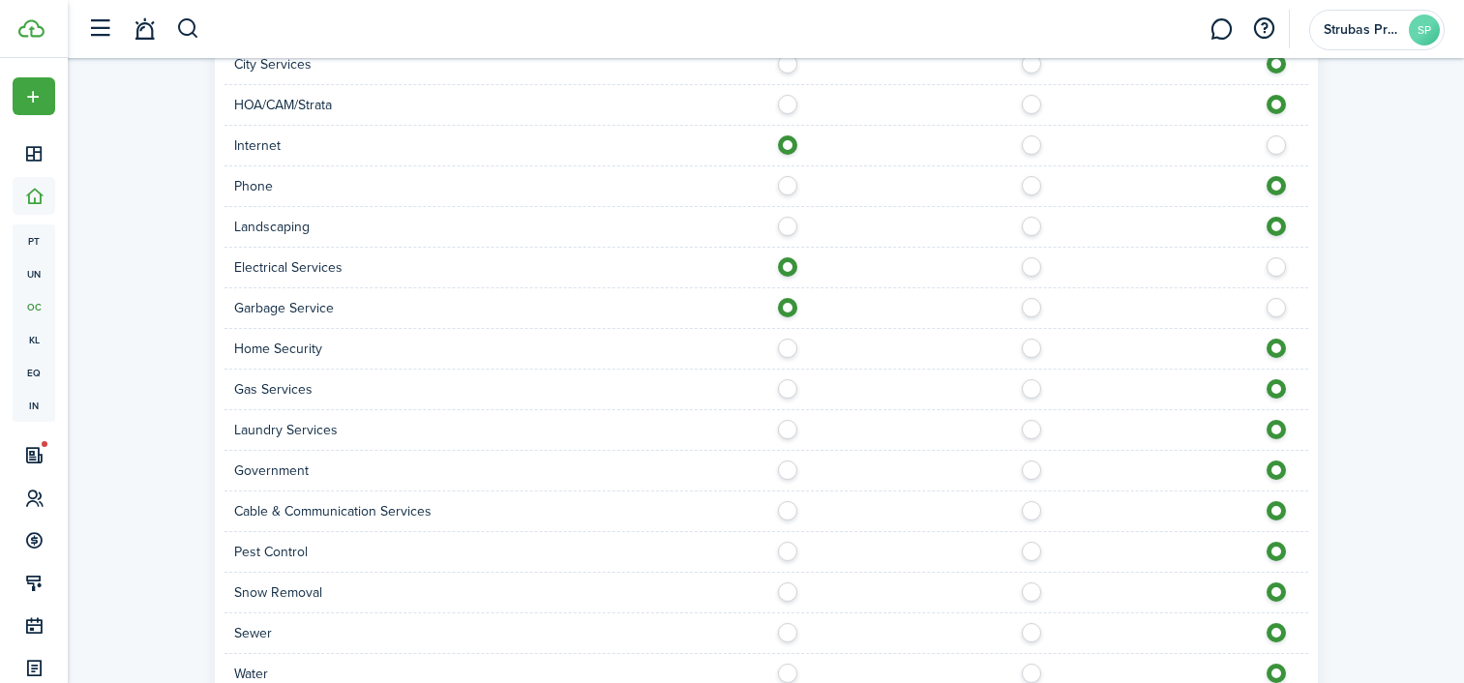
scroll to position [1321, 0]
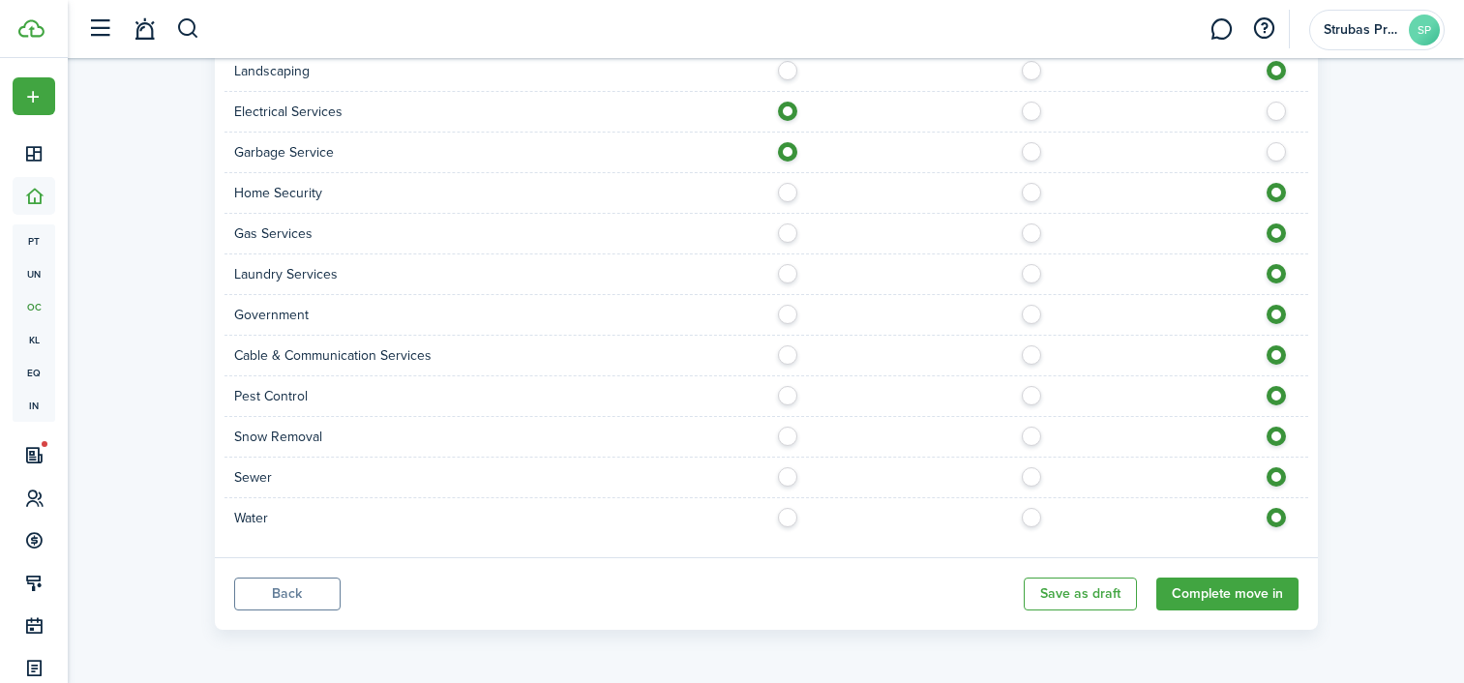
click at [778, 475] on label at bounding box center [793, 472] width 34 height 10
radio input "true"
click at [783, 518] on label at bounding box center [793, 513] width 34 height 10
radio input "true"
click at [1211, 583] on button "Complete move in" at bounding box center [1228, 594] width 142 height 33
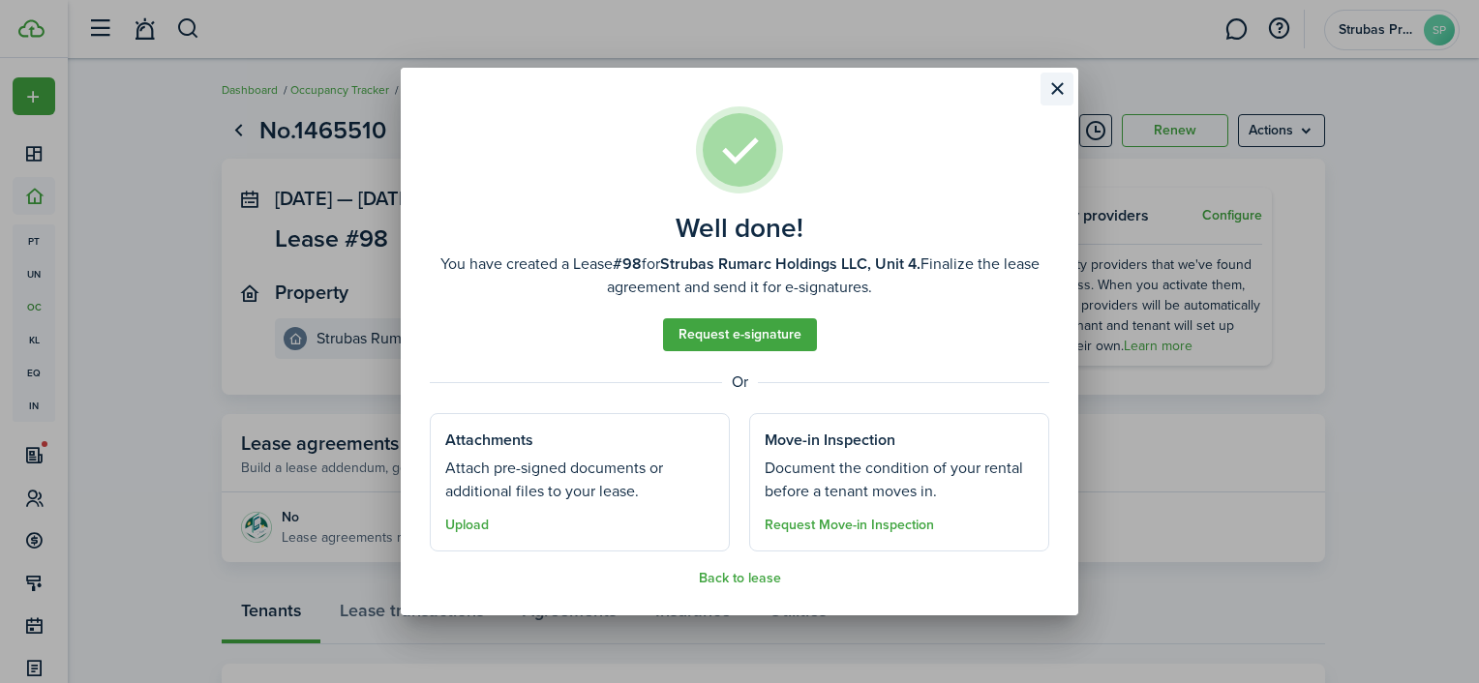
click at [1054, 84] on button "Close modal" at bounding box center [1056, 89] width 33 height 33
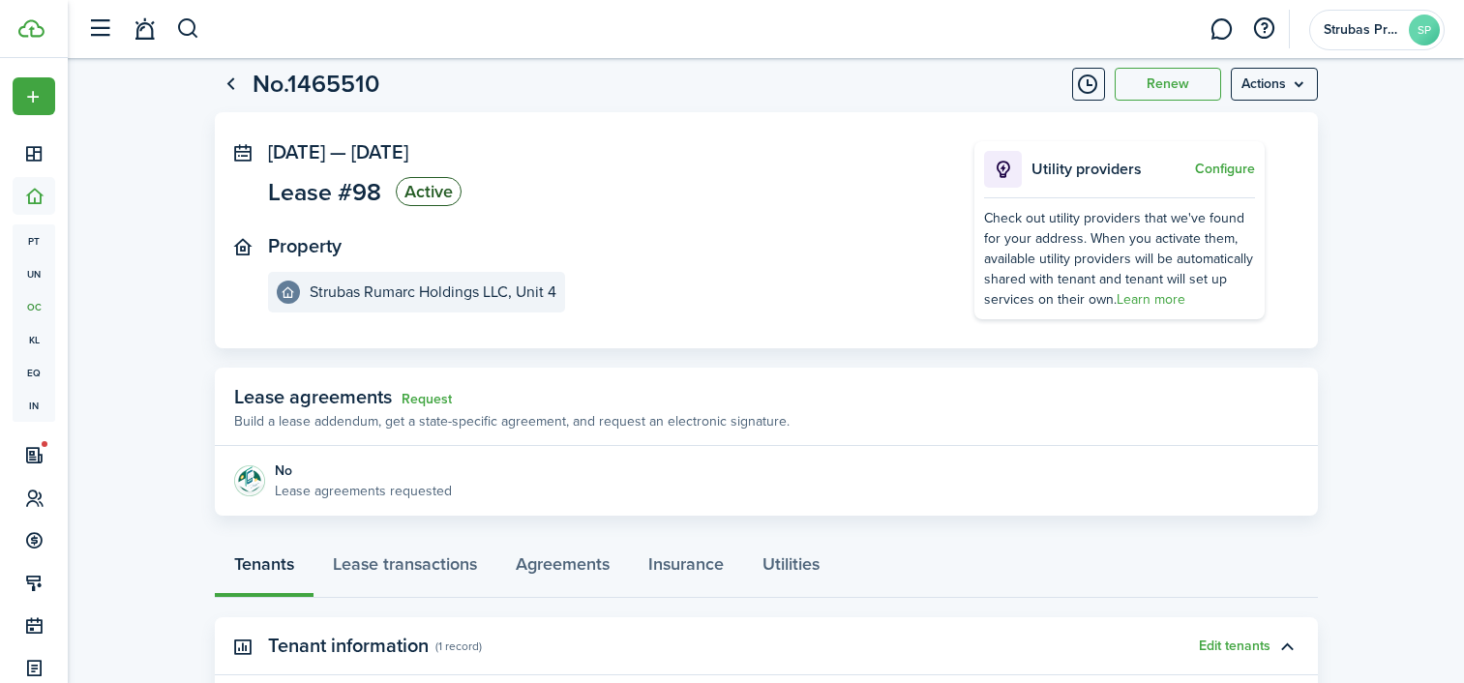
scroll to position [369, 0]
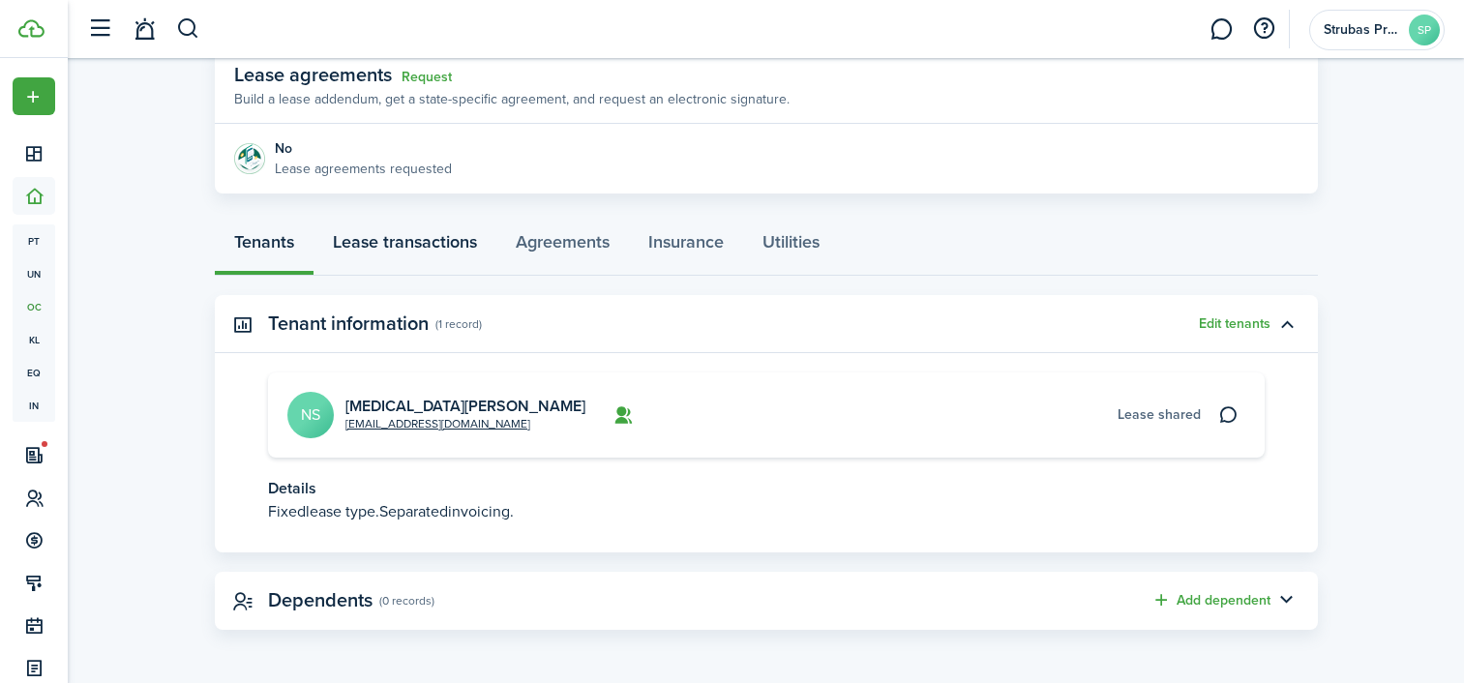
click at [446, 241] on link "Lease transactions" at bounding box center [405, 247] width 183 height 58
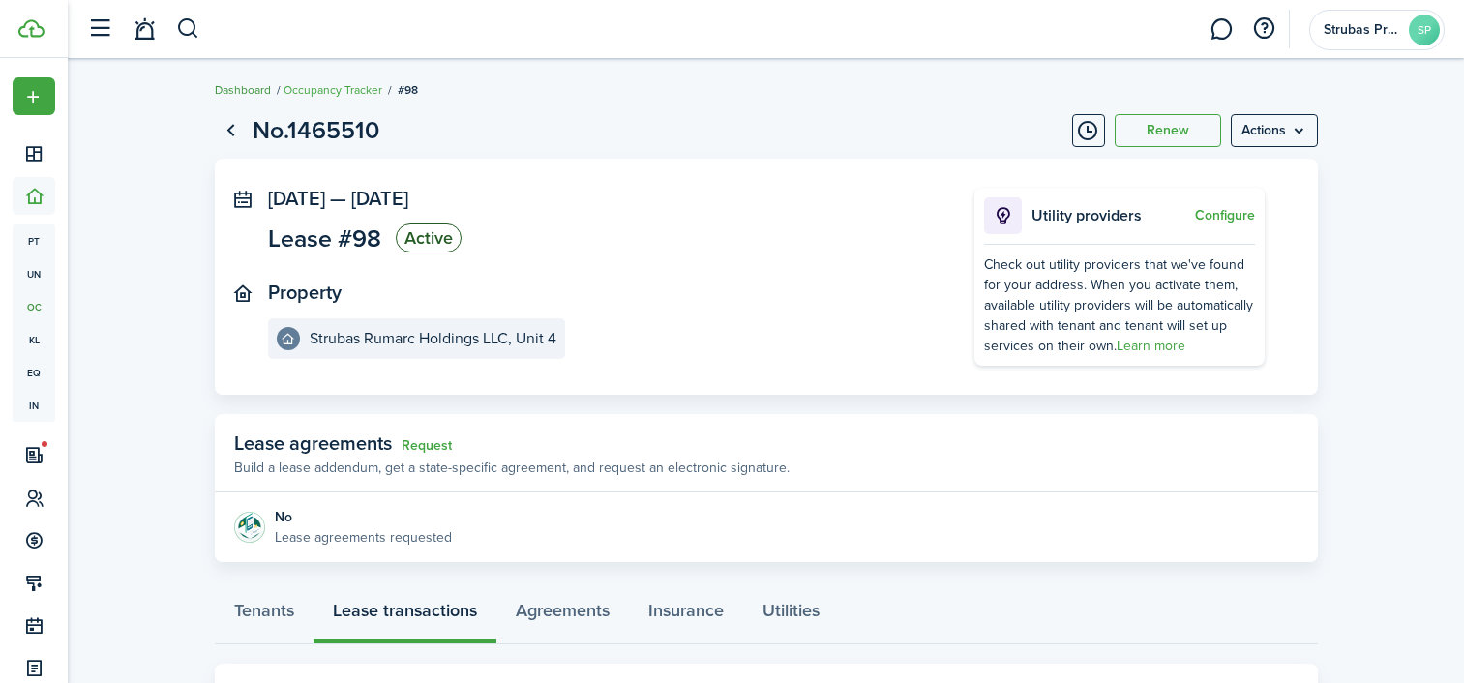
click at [245, 89] on link "Dashboard" at bounding box center [243, 89] width 56 height 17
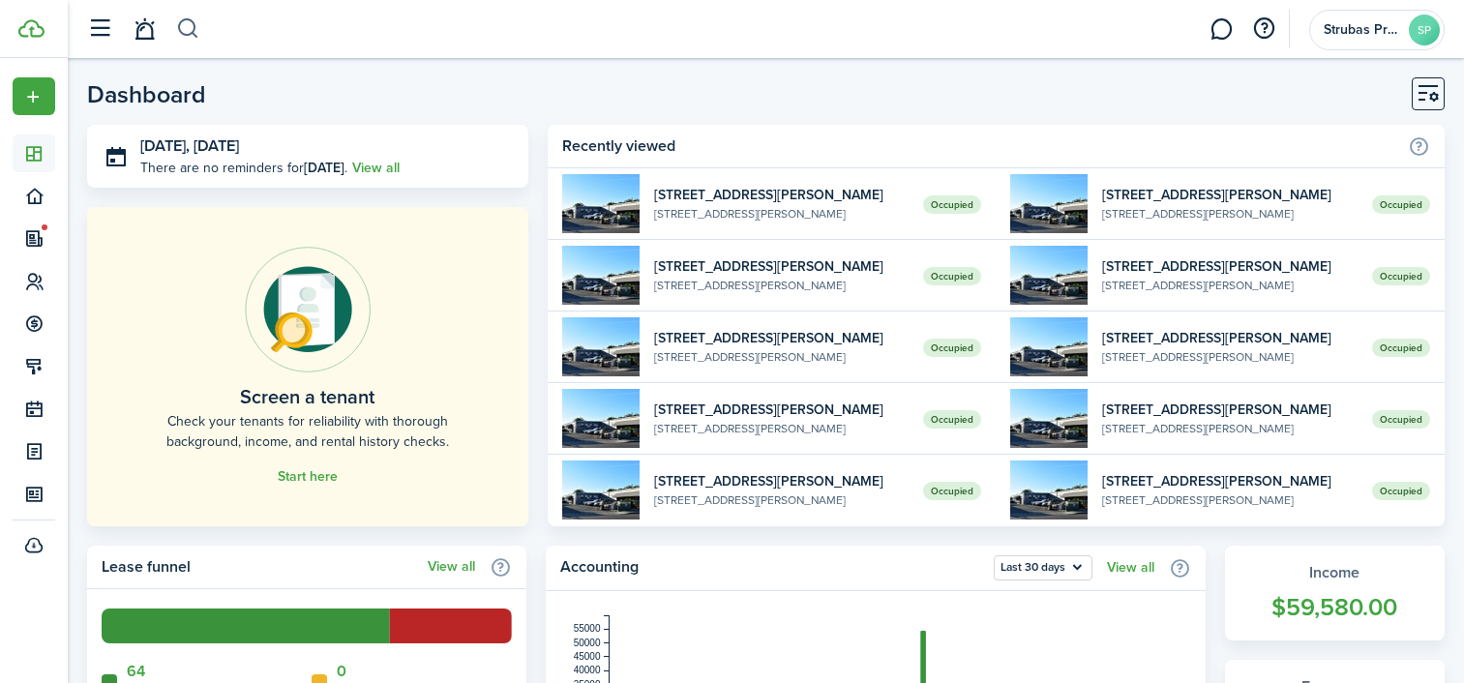
click at [187, 29] on button "button" at bounding box center [188, 29] width 24 height 33
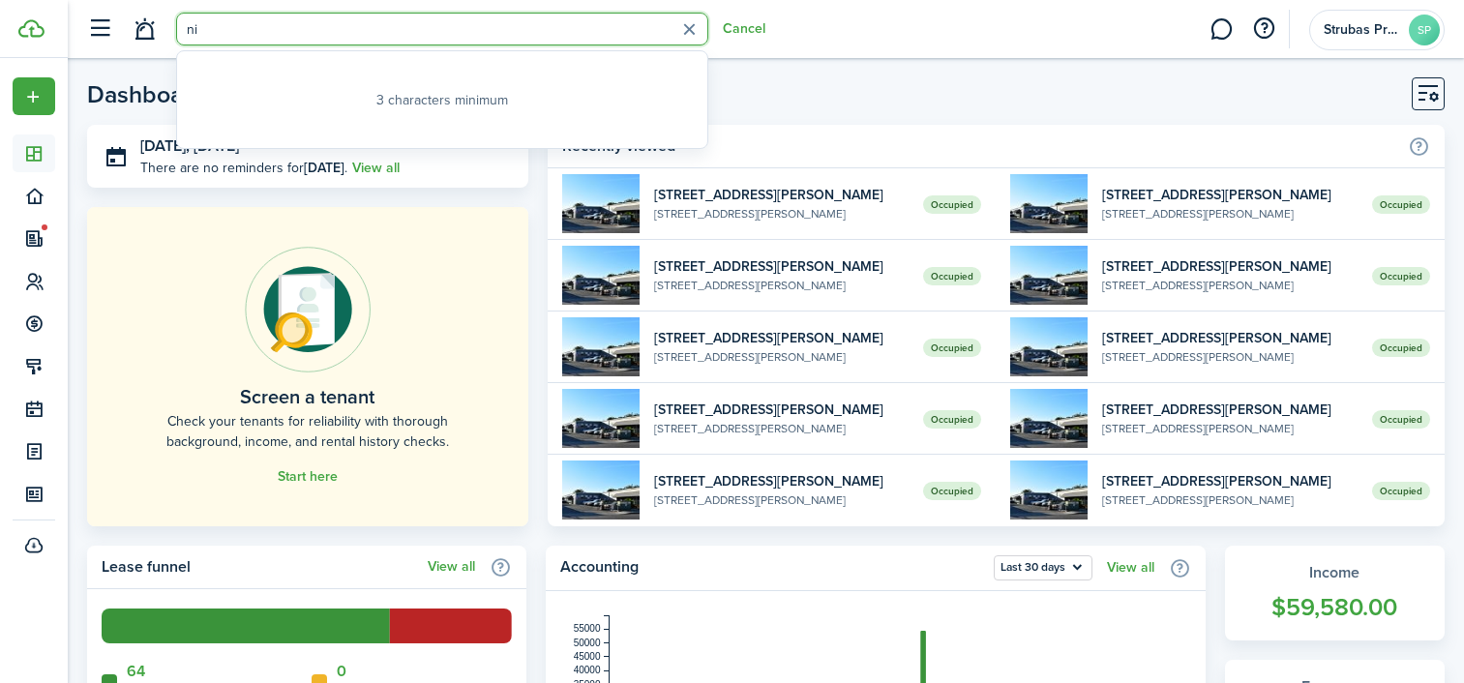
type input "n"
type input "u"
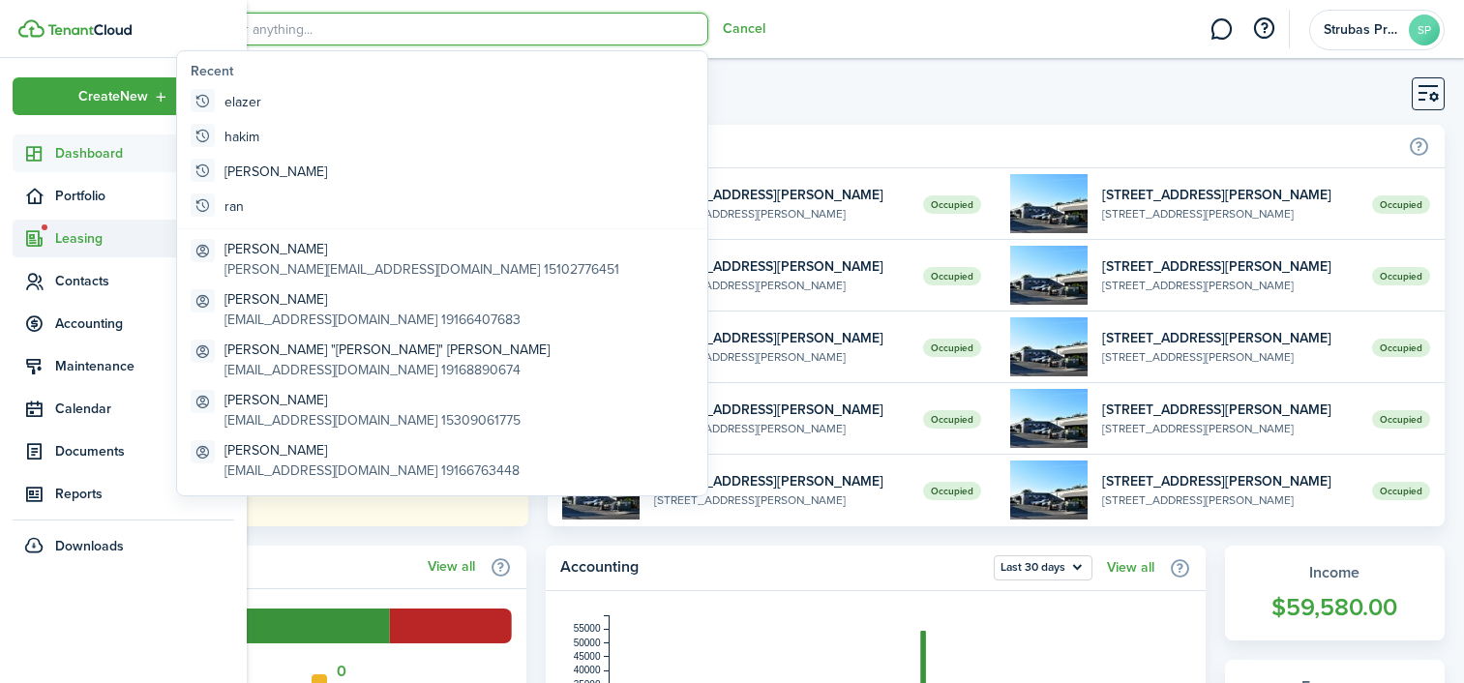
click at [88, 246] on span "Leasing" at bounding box center [144, 238] width 179 height 20
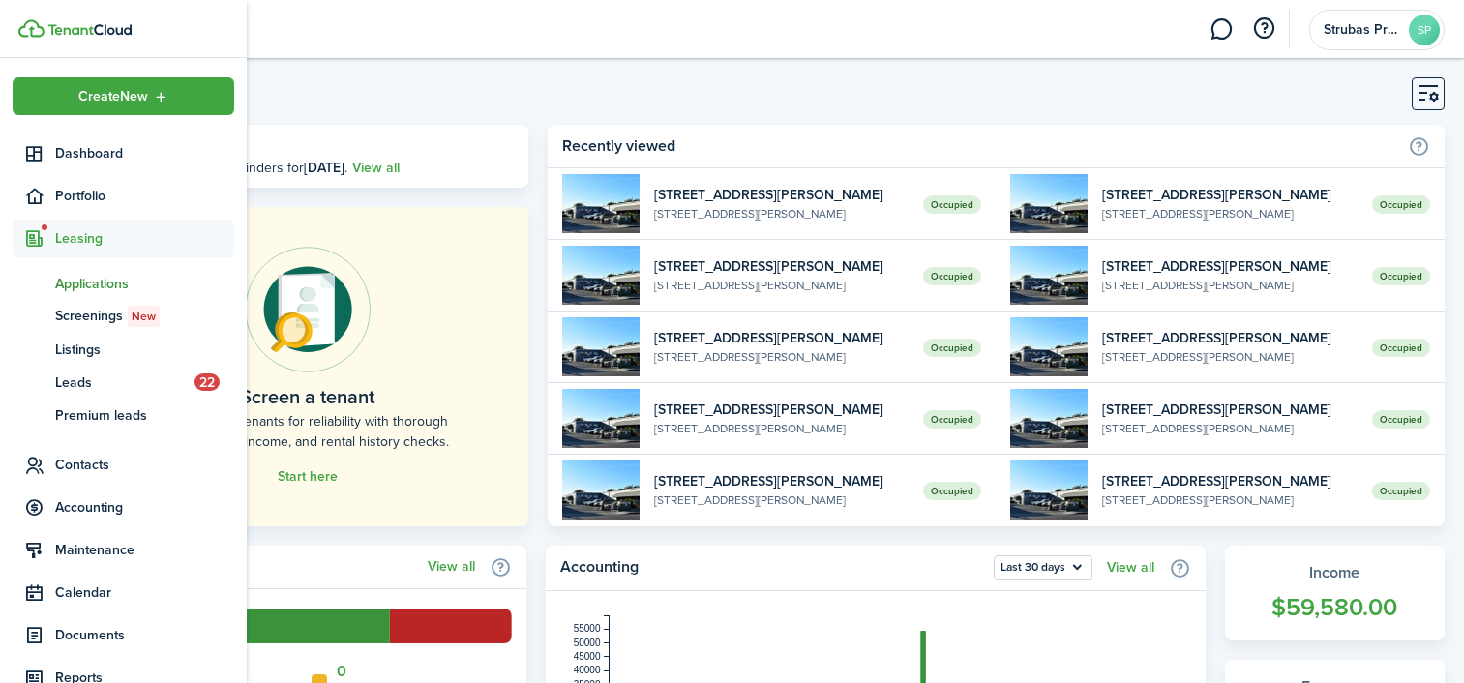
click at [95, 277] on span "Applications" at bounding box center [144, 284] width 179 height 20
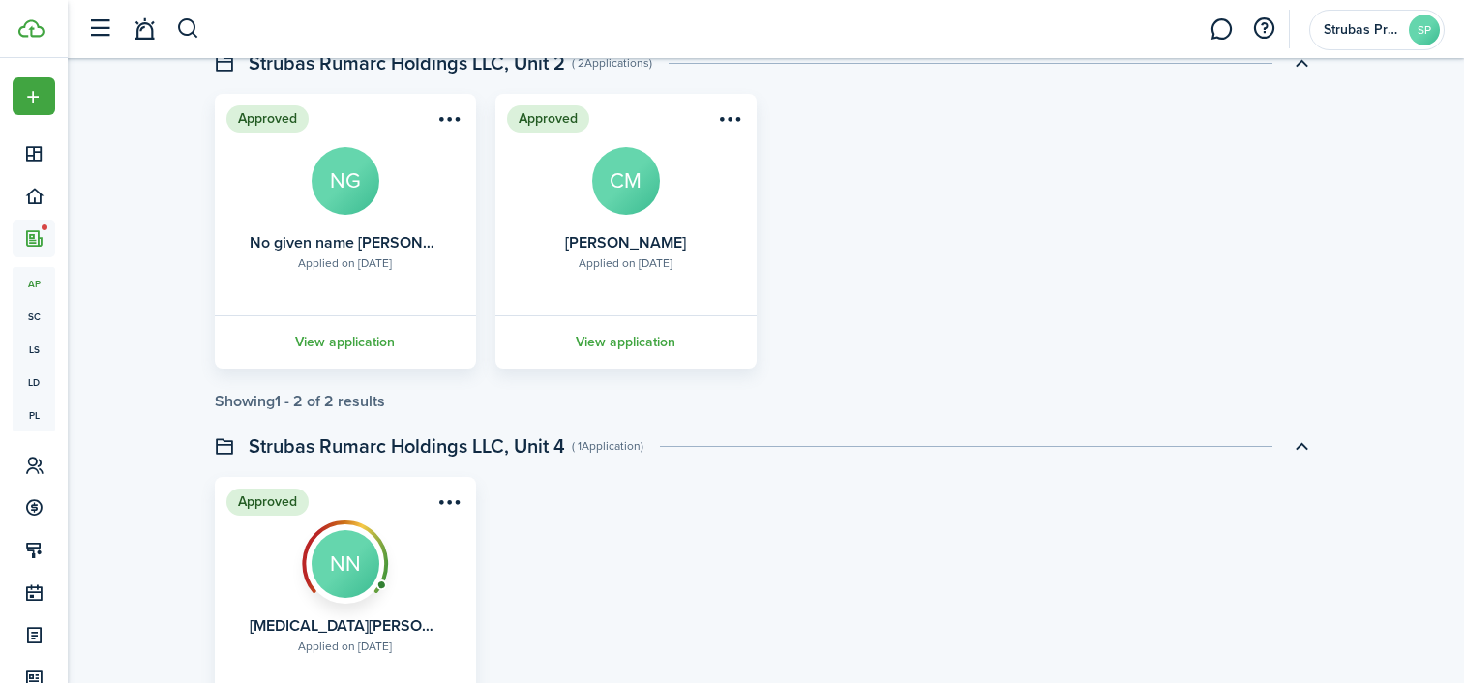
scroll to position [3872, 0]
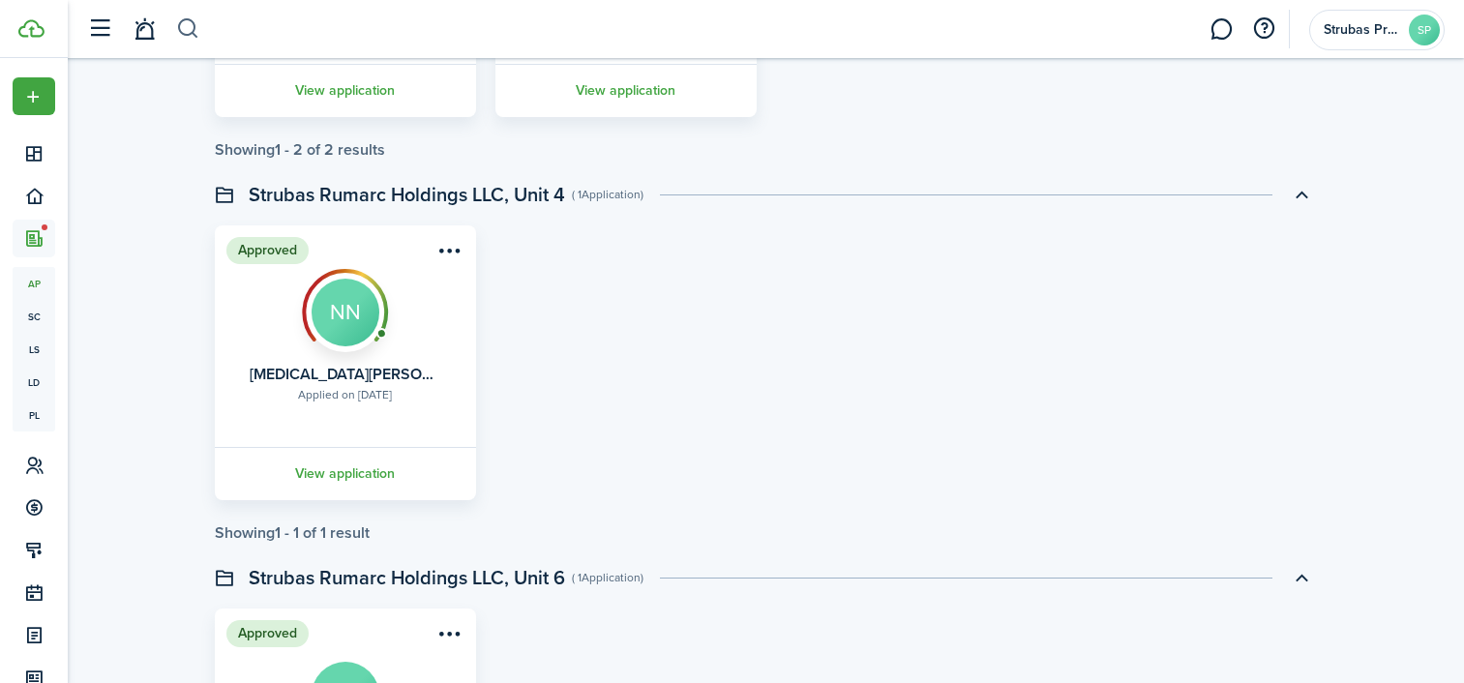
click at [188, 26] on button "button" at bounding box center [188, 29] width 24 height 33
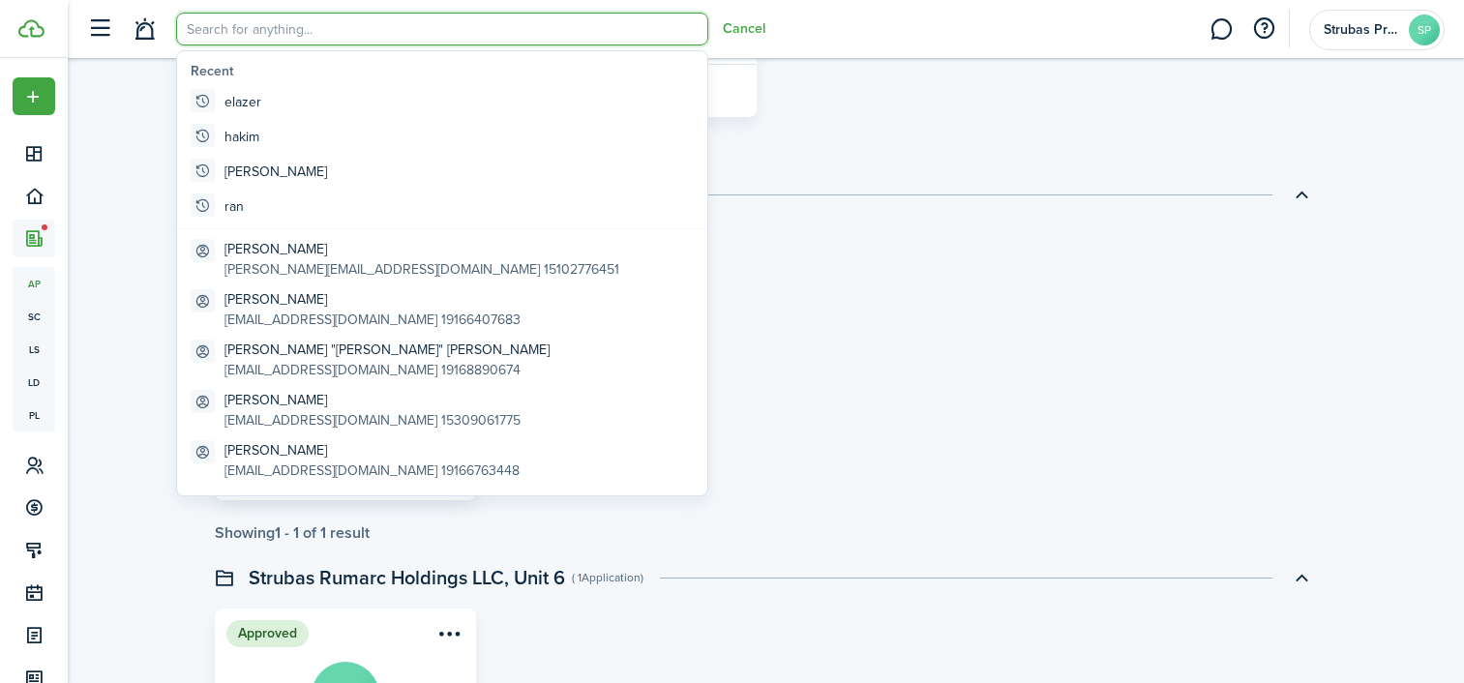
scroll to position [0, 0]
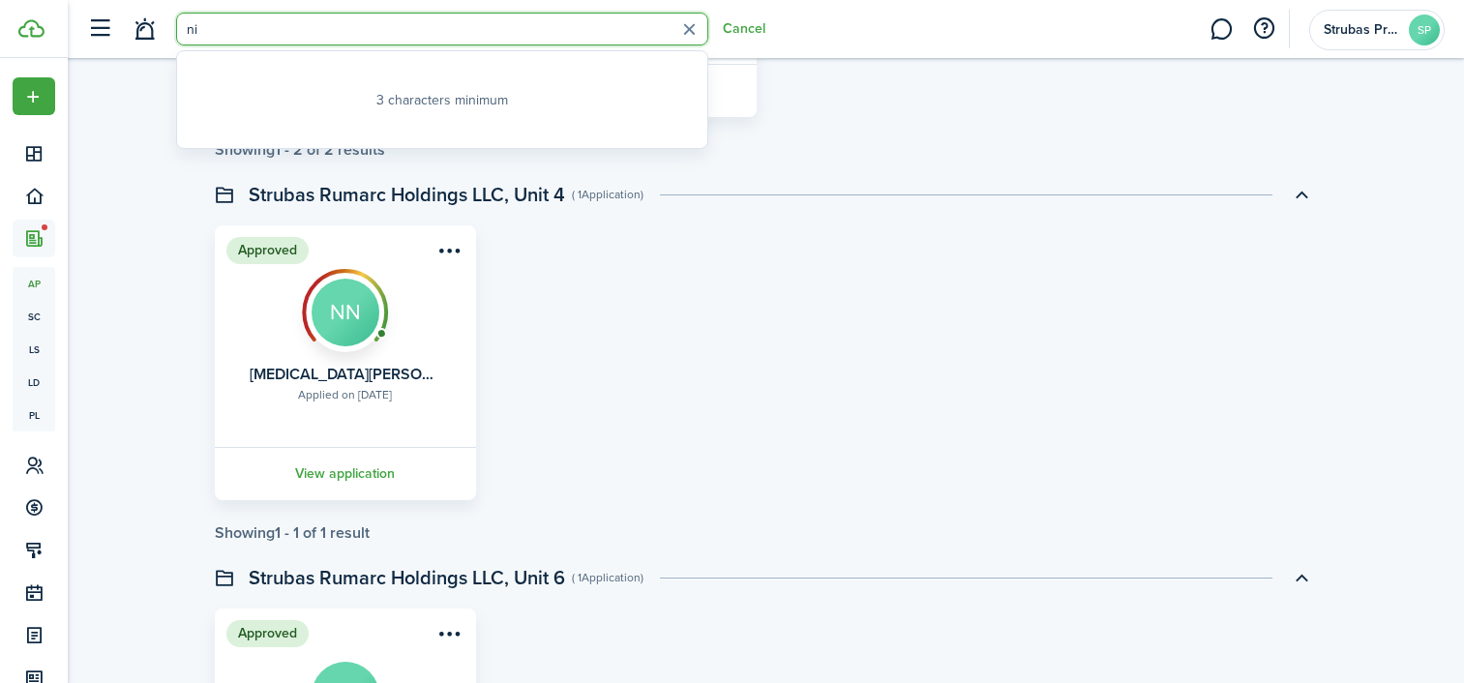
type input "nik"
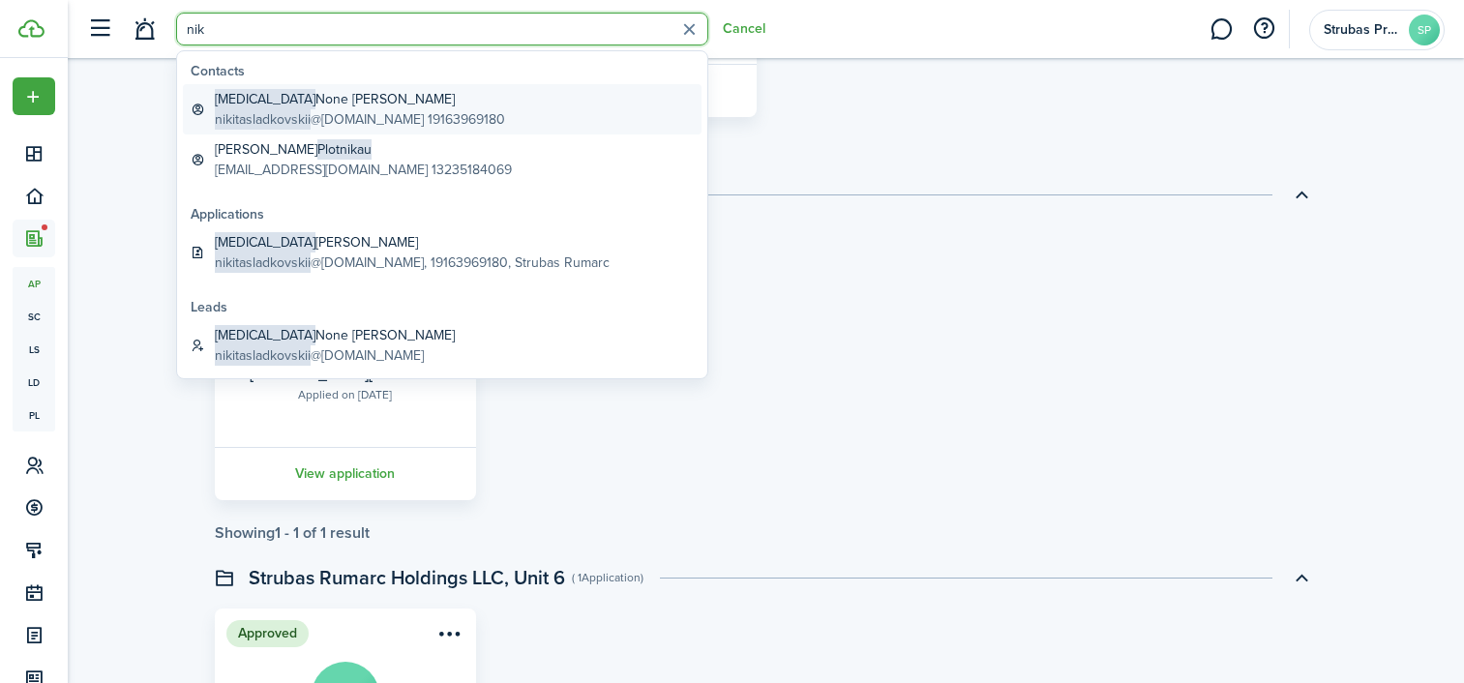
click at [294, 102] on global-search-item-title "[MEDICAL_DATA][PERSON_NAME]" at bounding box center [360, 99] width 290 height 20
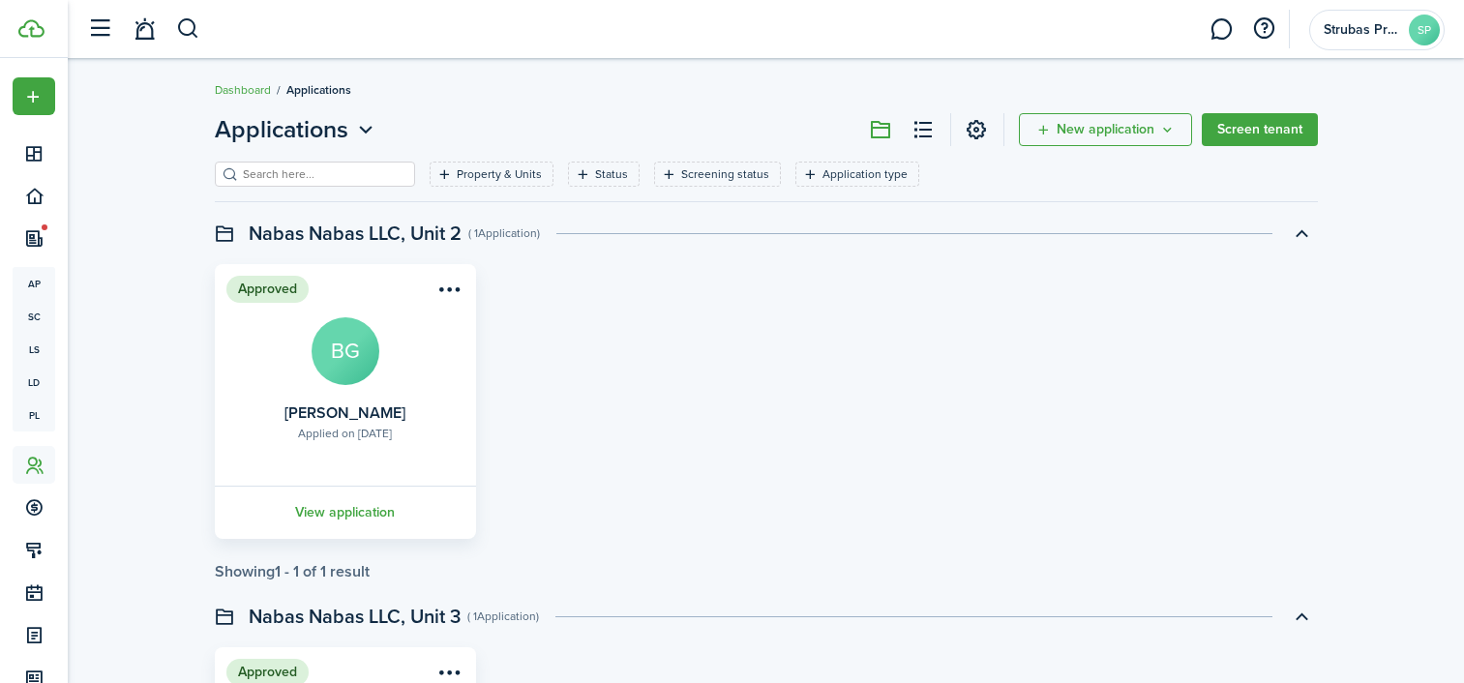
scroll to position [3872, 0]
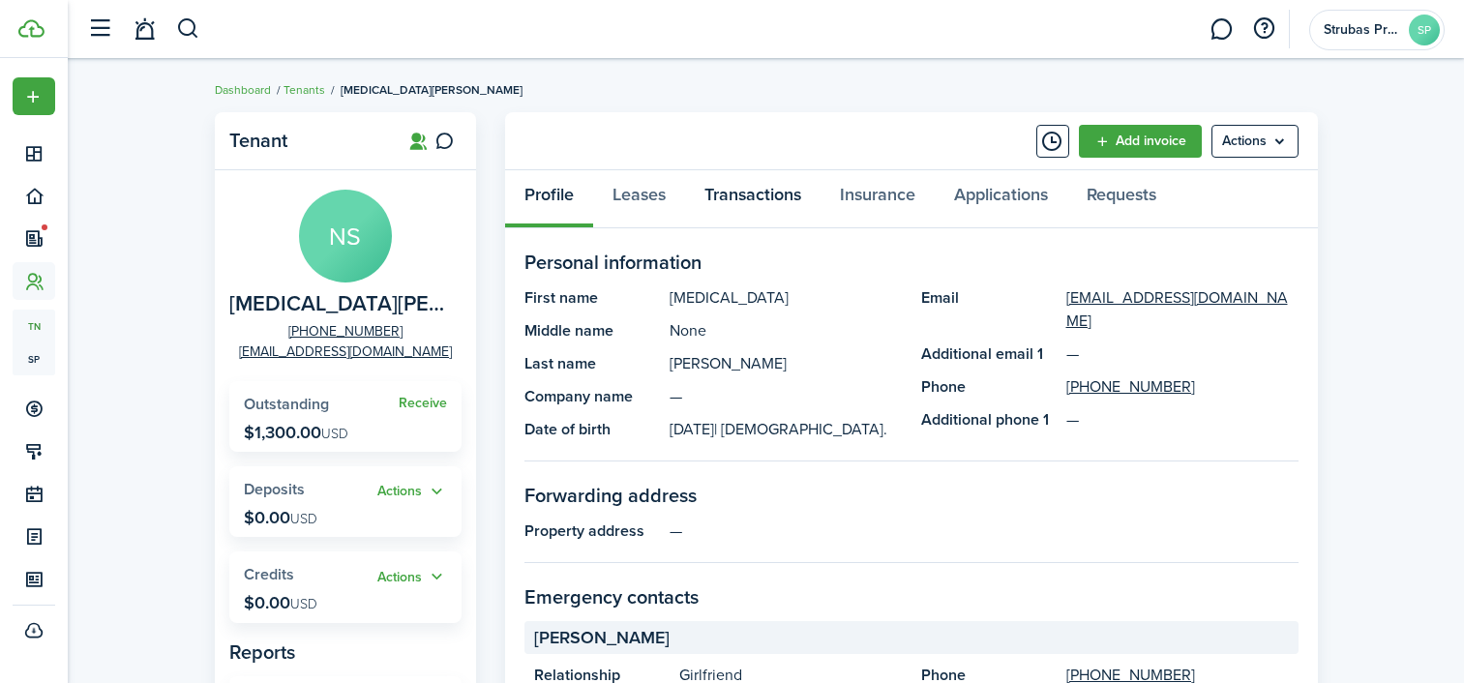
click at [748, 199] on link "Transactions" at bounding box center [753, 199] width 136 height 58
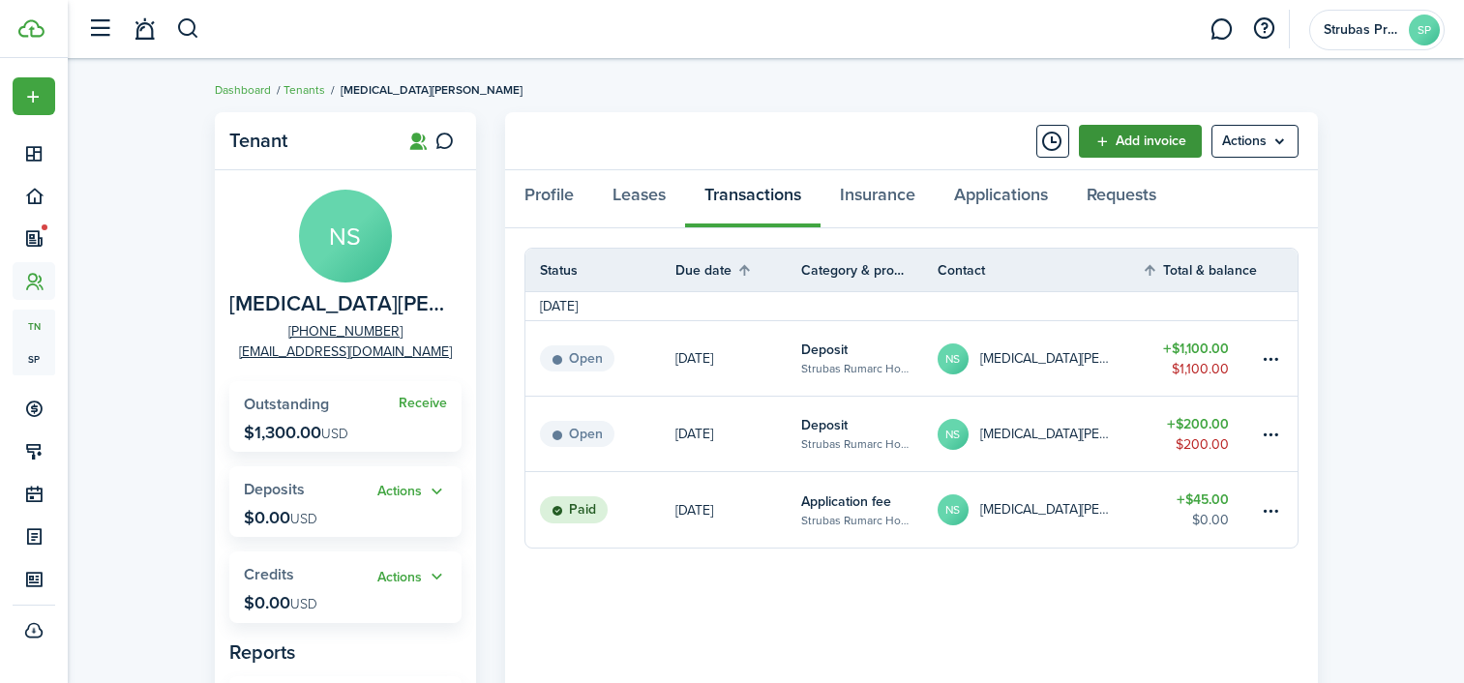
click at [1174, 138] on link "Add invoice" at bounding box center [1140, 141] width 123 height 33
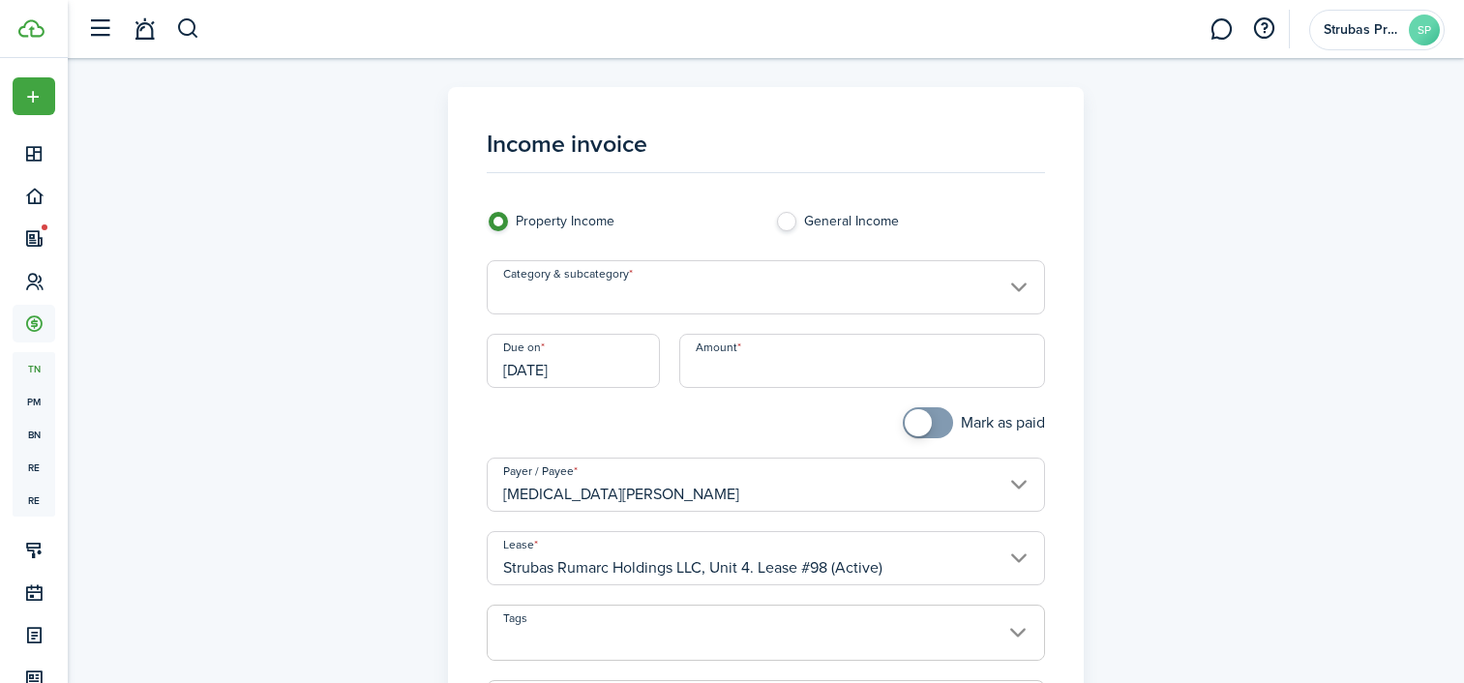
click at [584, 295] on input "Category & subcategory" at bounding box center [766, 287] width 558 height 54
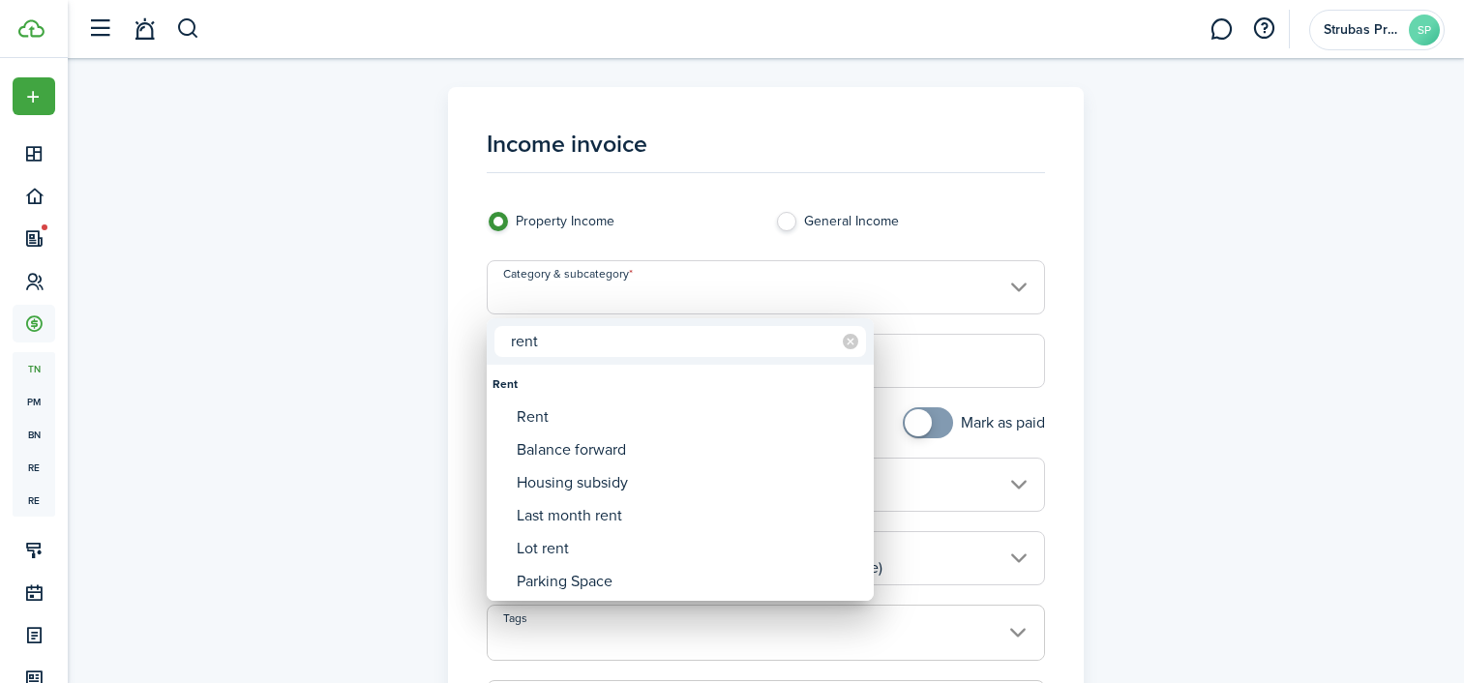
type input "rent"
click at [558, 294] on div at bounding box center [732, 341] width 1774 height 993
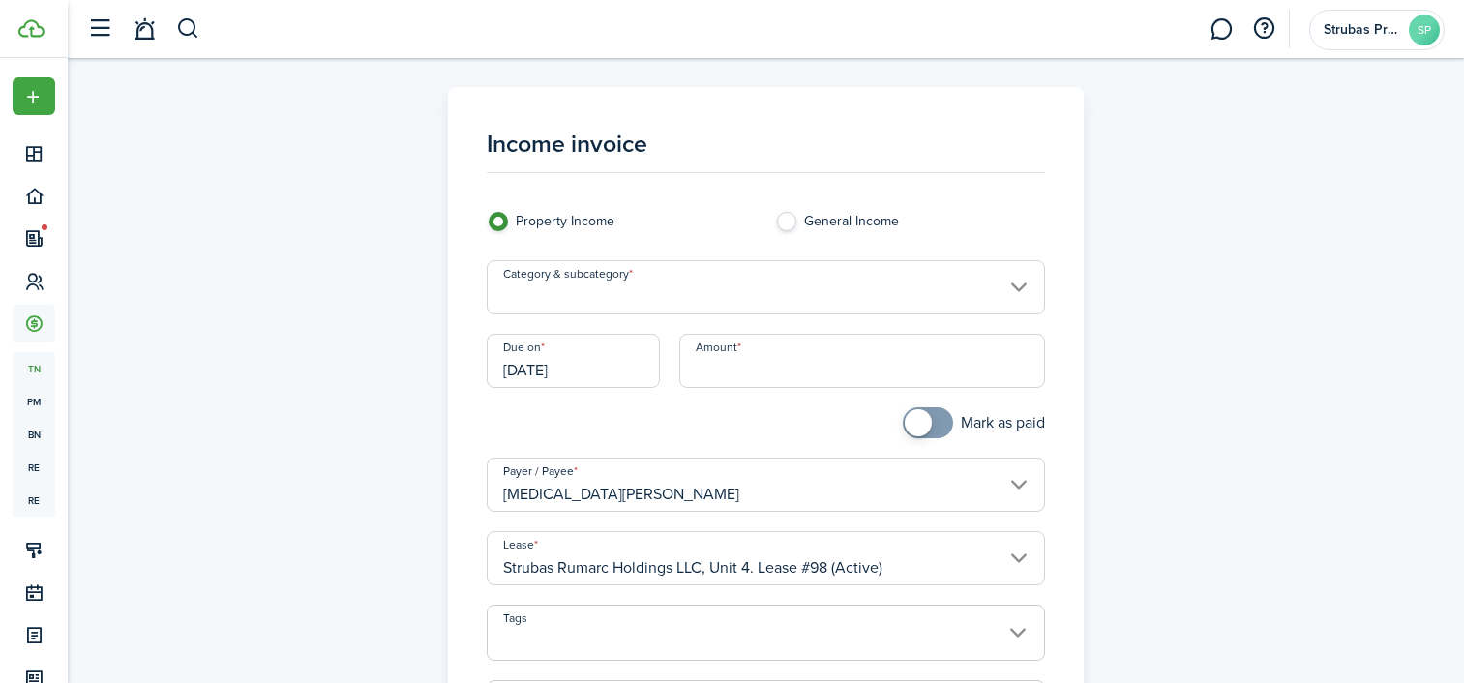
click at [554, 296] on input "Category & subcategory" at bounding box center [766, 287] width 558 height 54
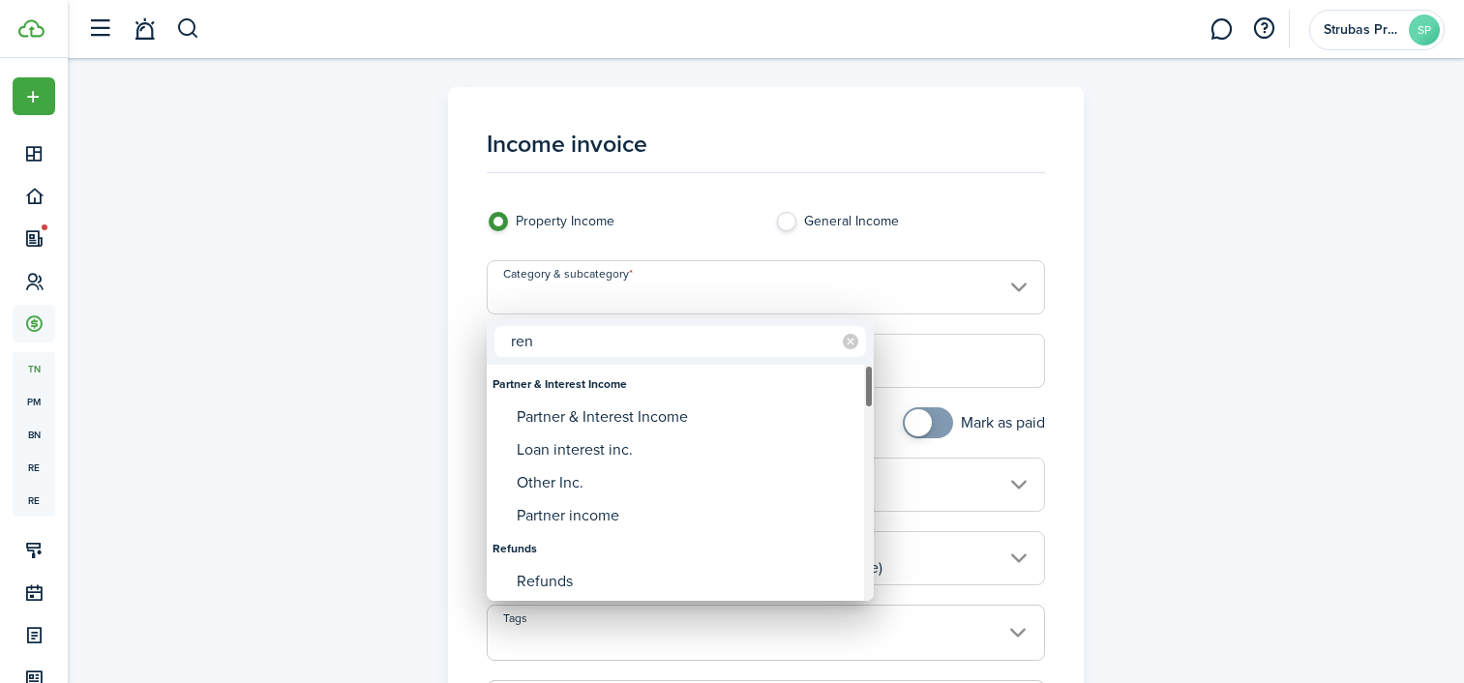
type input "rent"
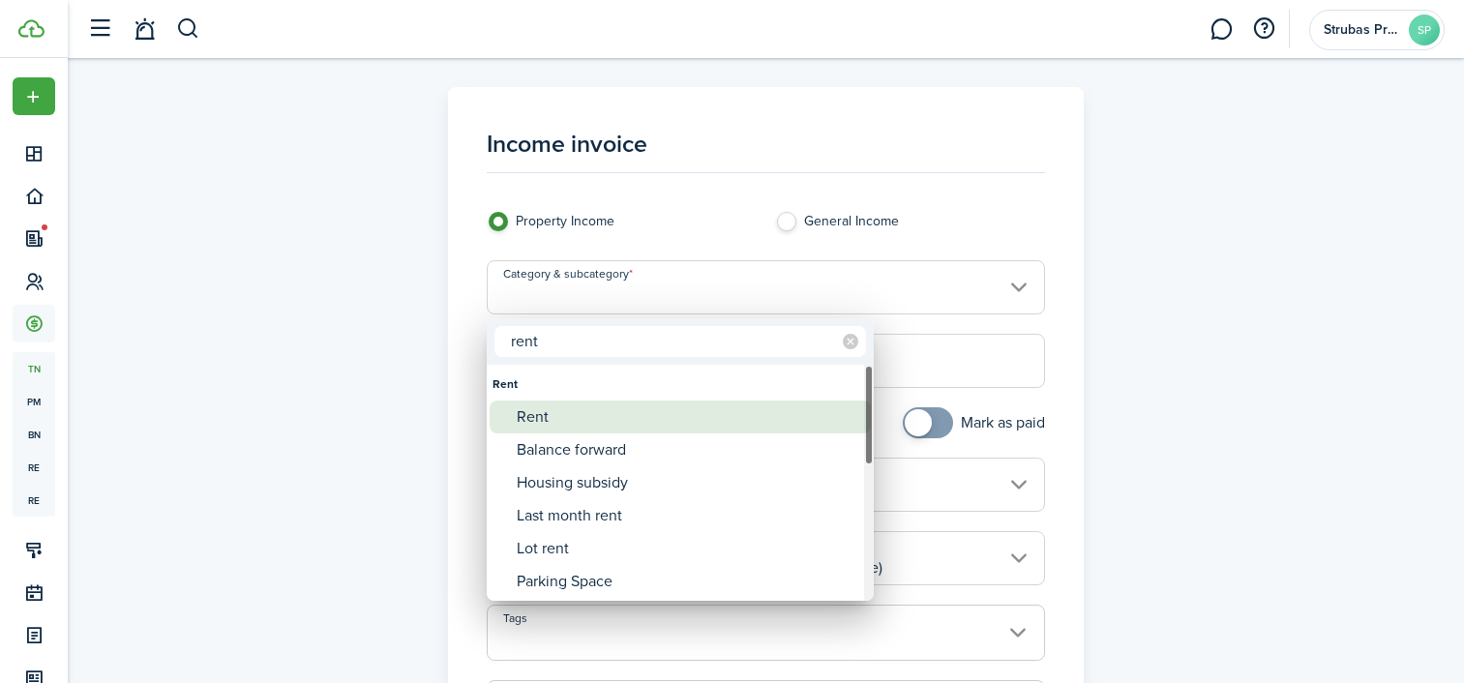
click at [542, 413] on div "Rent" at bounding box center [688, 417] width 343 height 33
type input "Rent"
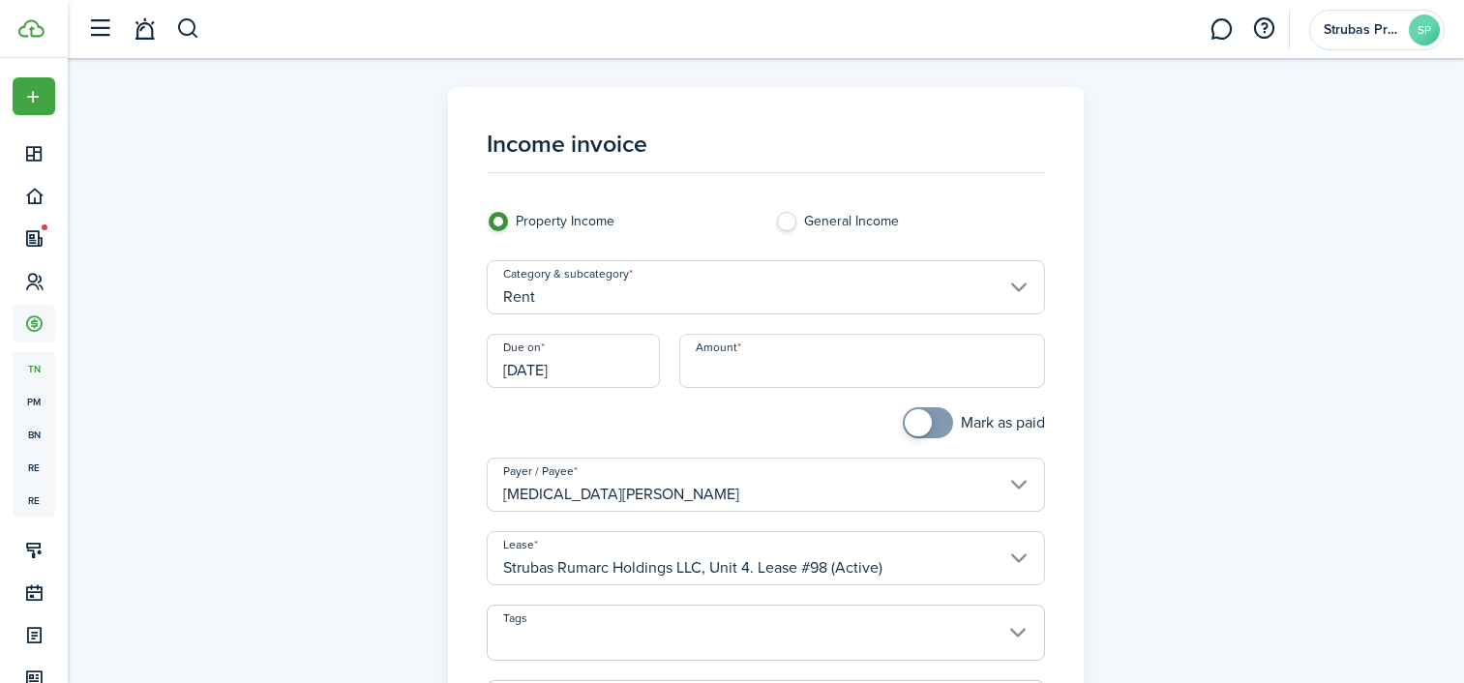
click at [749, 366] on input "Amount" at bounding box center [862, 361] width 366 height 54
click at [414, 408] on div "Income invoice Property Income General Income Category & subcategory Rent Due o…" at bounding box center [766, 549] width 1123 height 924
type input "$1,100.00"
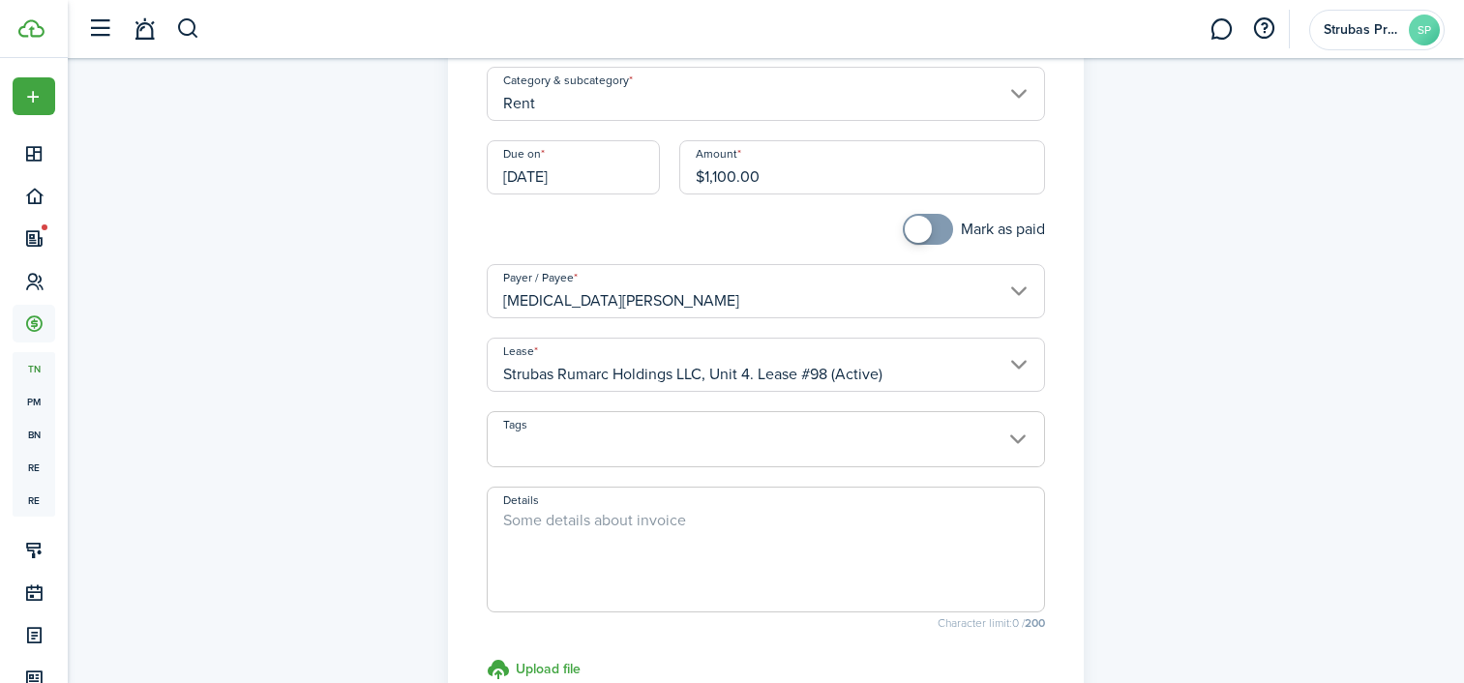
scroll to position [291, 0]
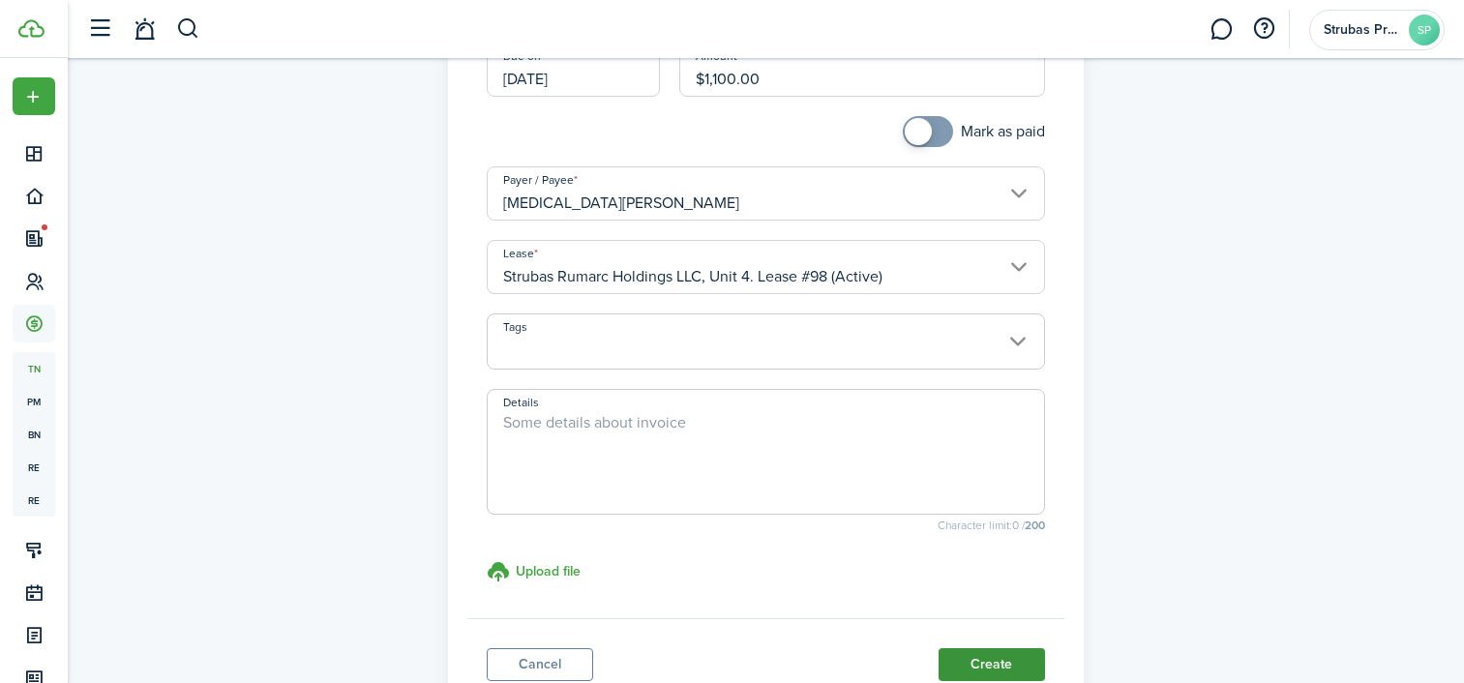
click at [980, 658] on button "Create" at bounding box center [992, 664] width 106 height 33
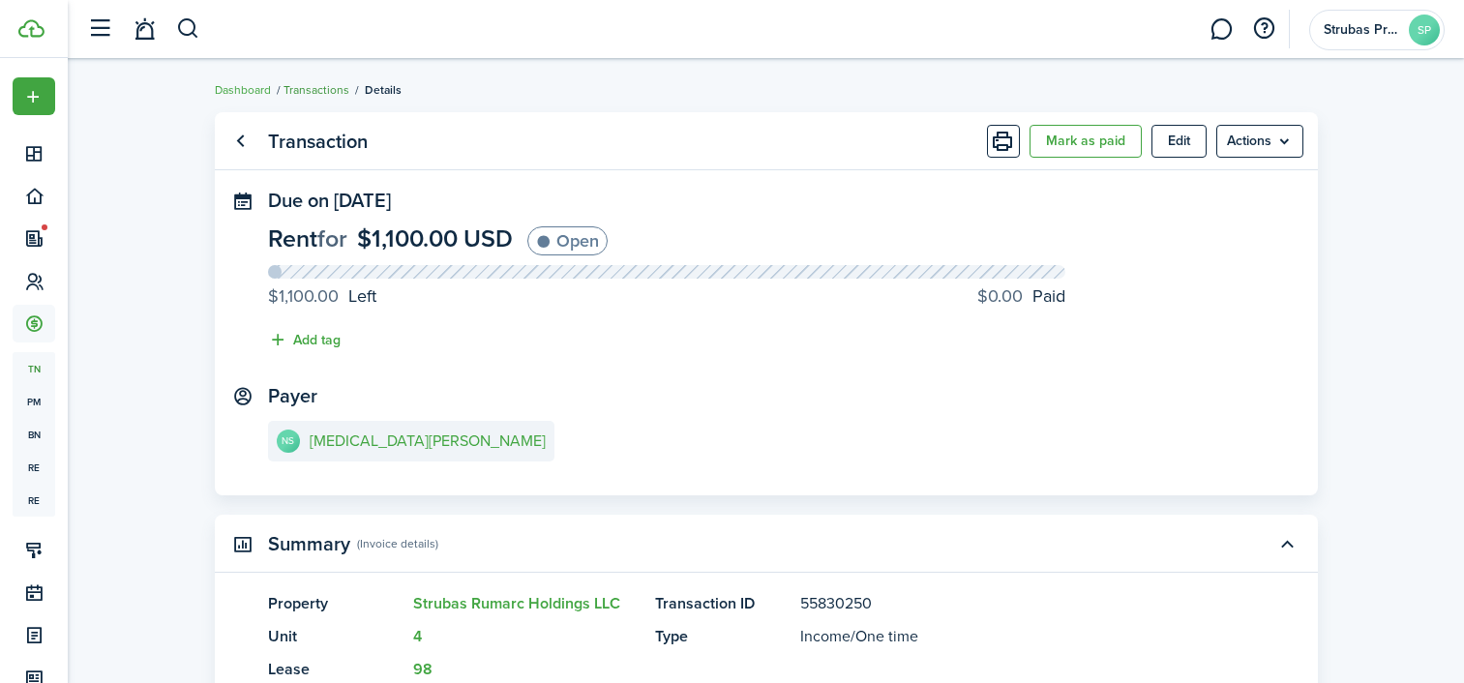
click at [318, 93] on link "Transactions" at bounding box center [317, 89] width 66 height 17
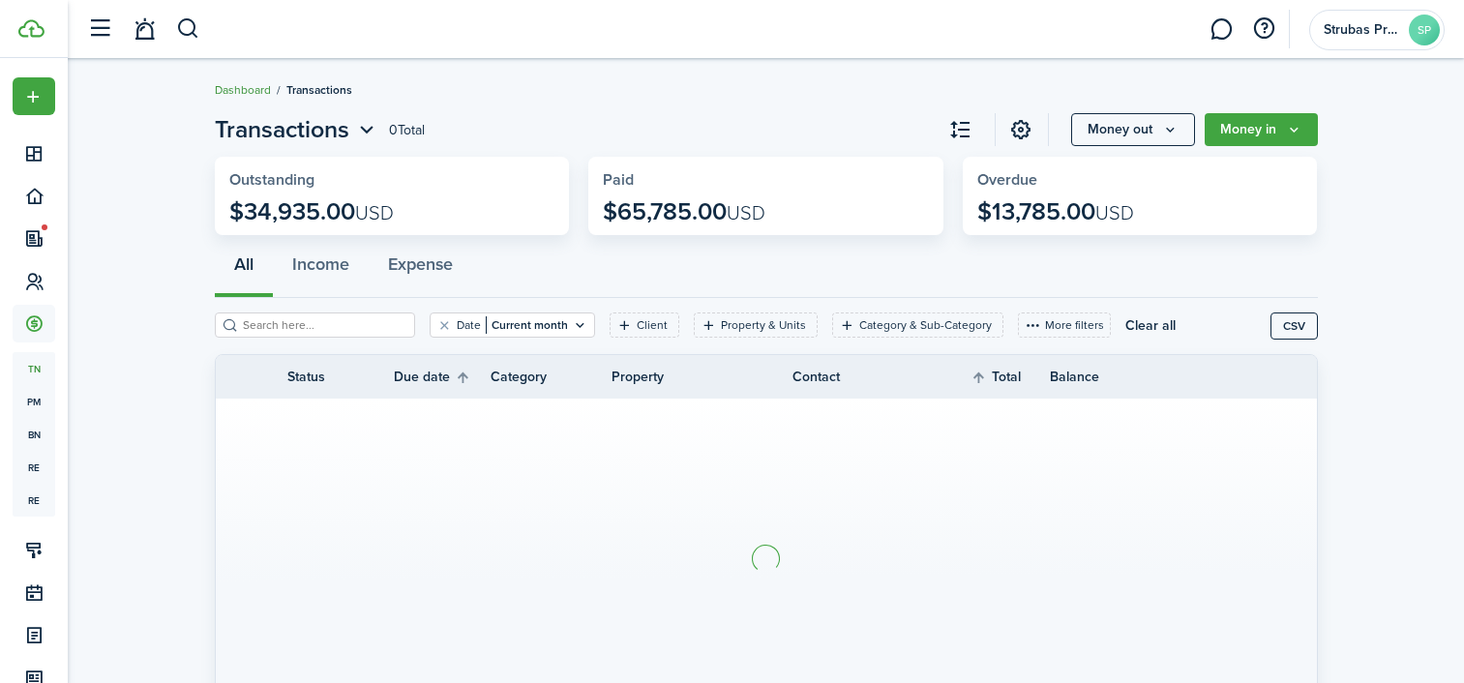
click at [263, 84] on link "Dashboard" at bounding box center [243, 89] width 56 height 17
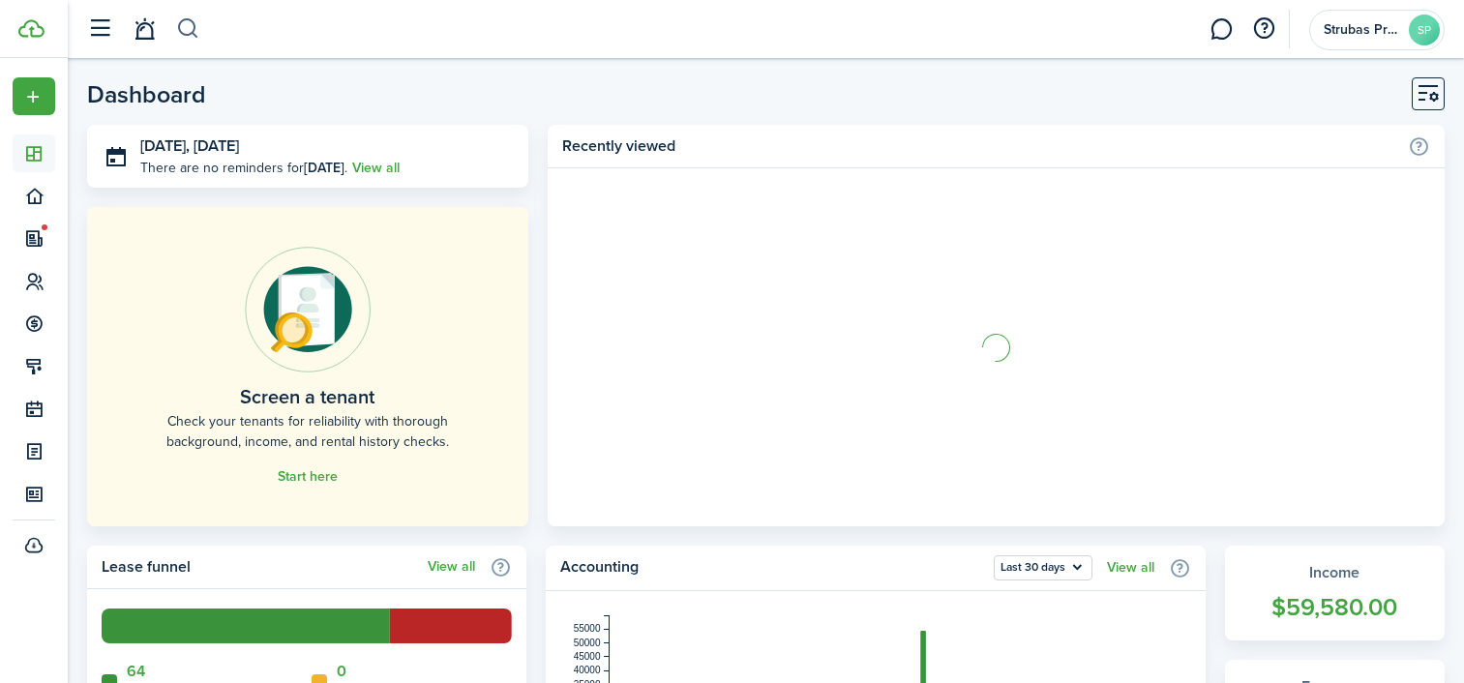
click at [183, 18] on button "button" at bounding box center [188, 29] width 24 height 33
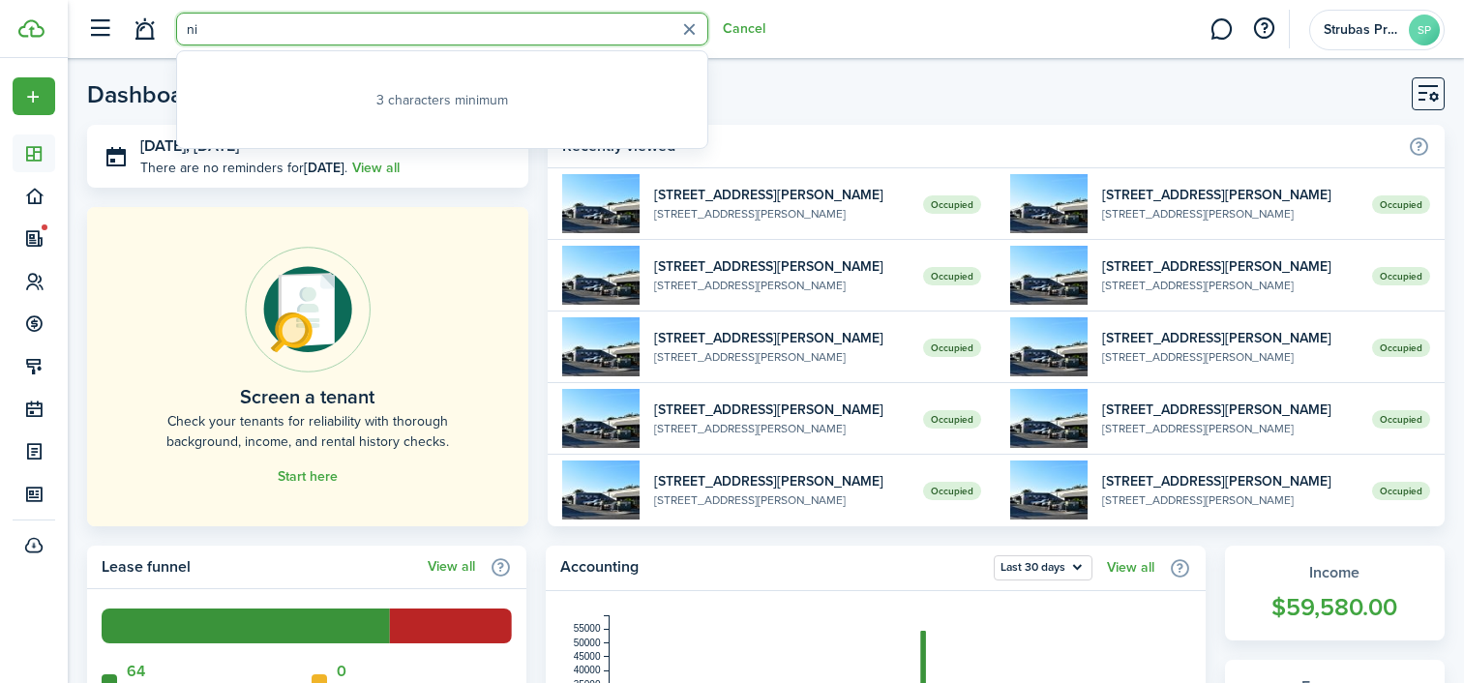
type input "nik"
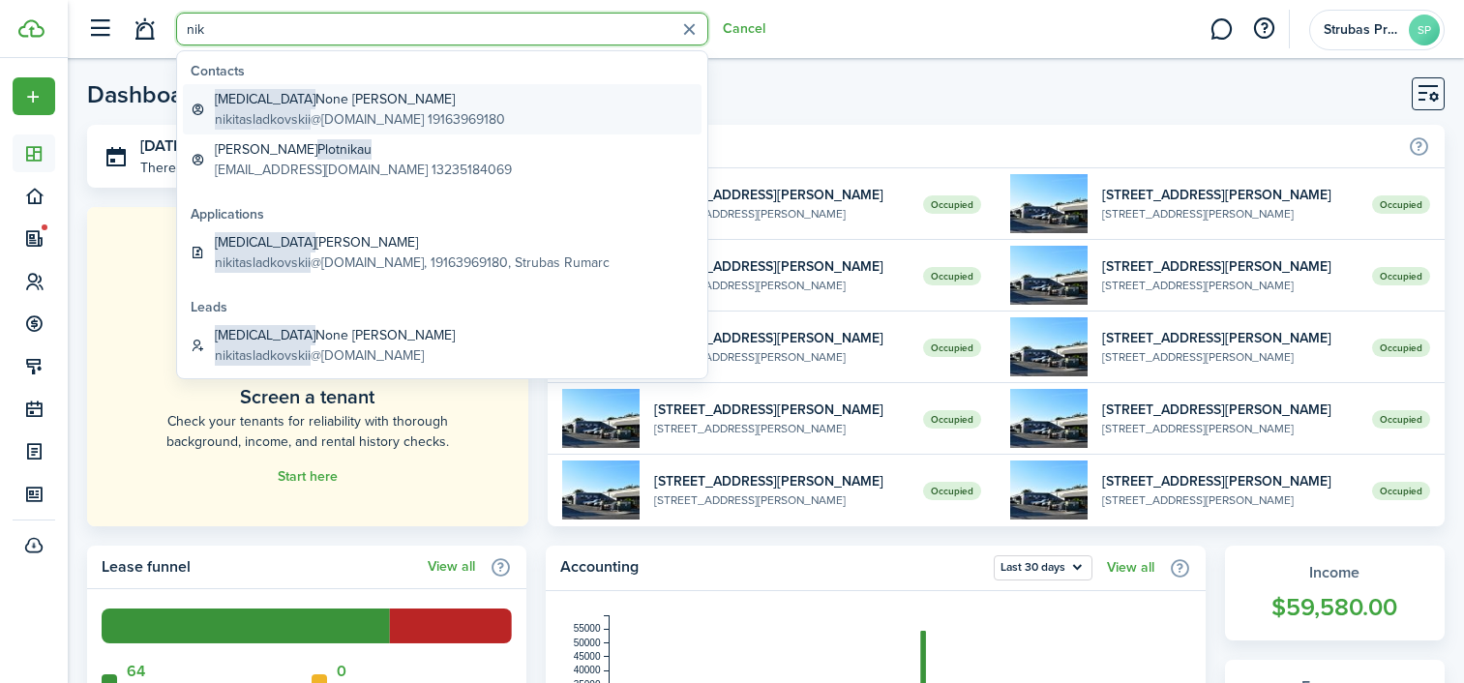
click at [289, 114] on span "nikitasladkovskii" at bounding box center [263, 119] width 96 height 20
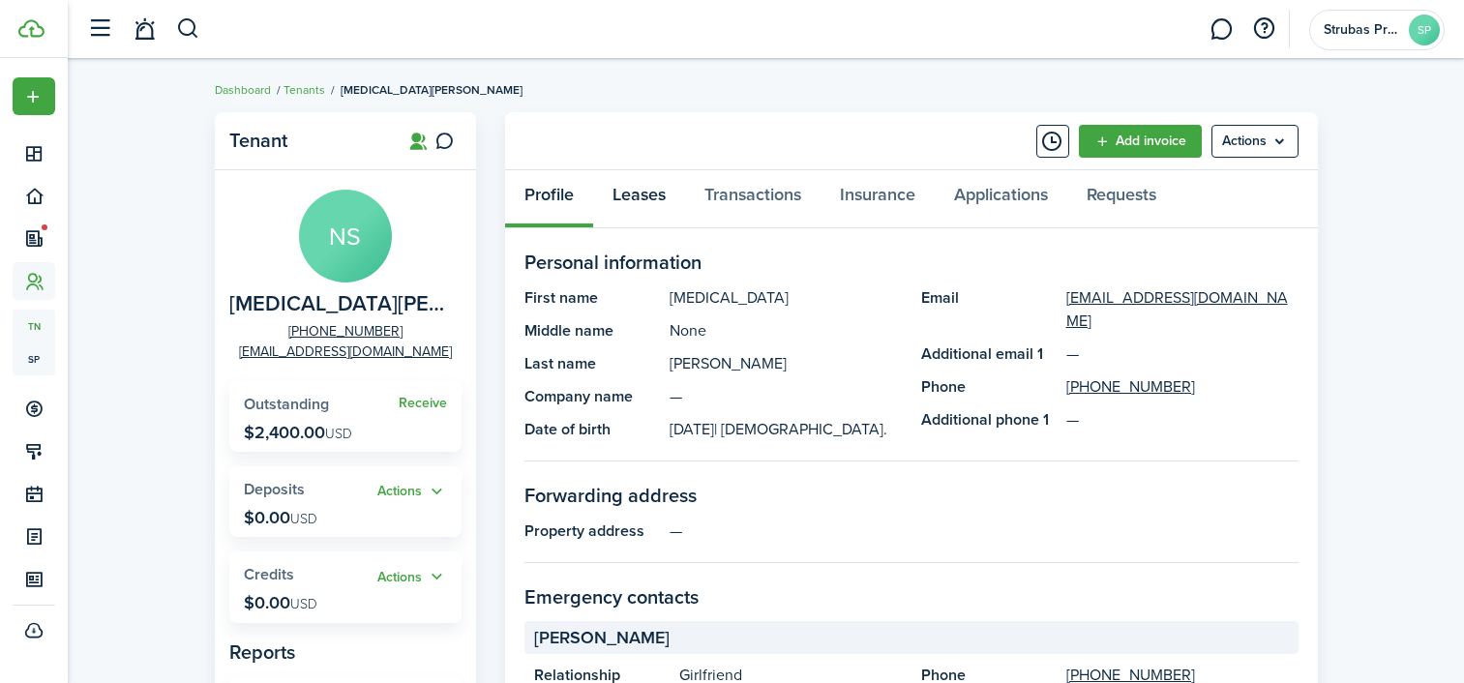
click at [647, 193] on link "Leases" at bounding box center [639, 199] width 92 height 58
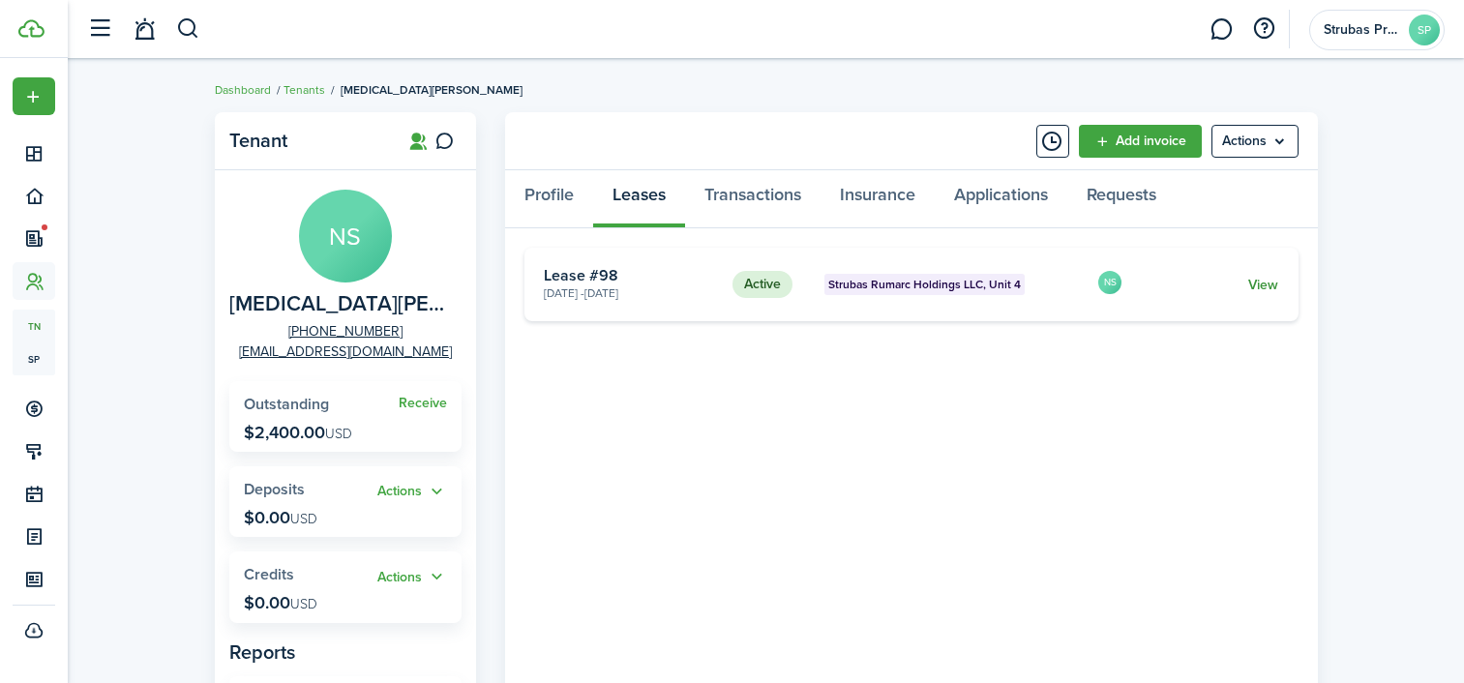
click at [1265, 282] on link "View" at bounding box center [1264, 285] width 30 height 20
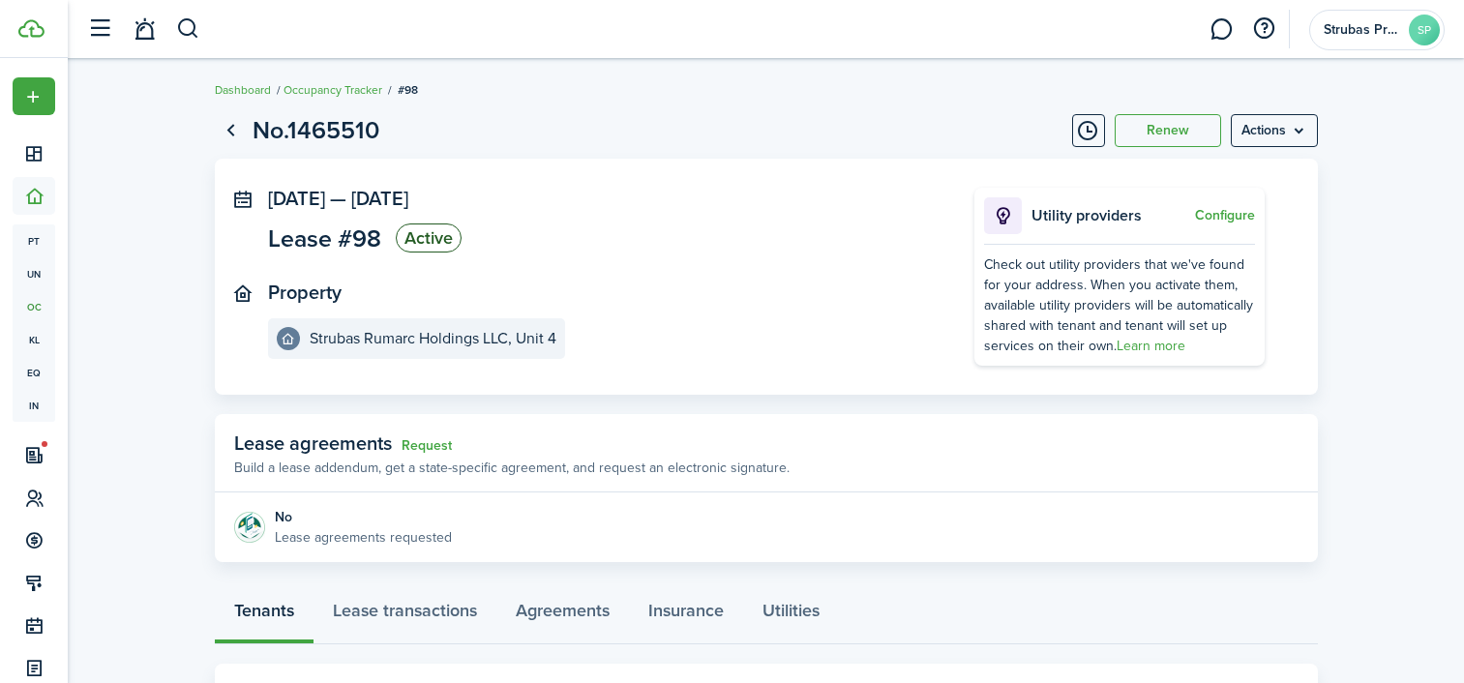
scroll to position [194, 0]
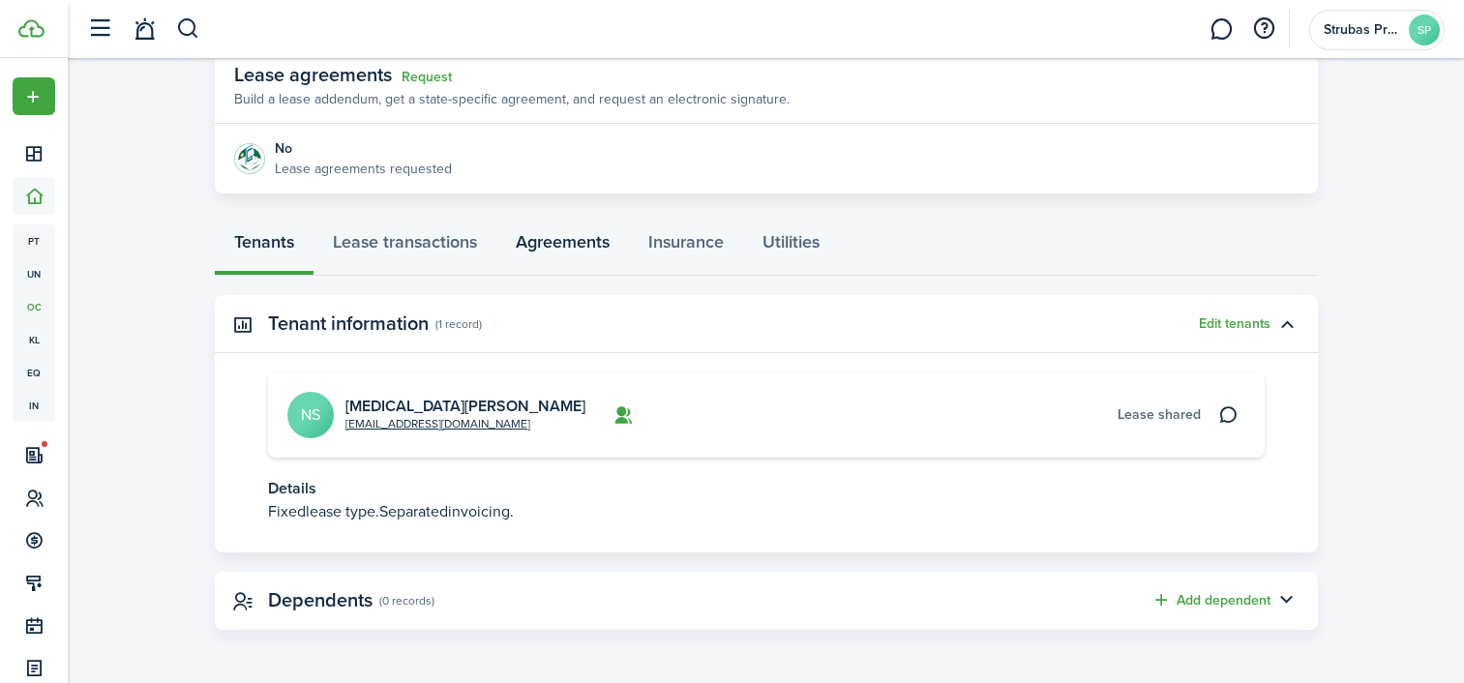
click at [554, 238] on link "Agreements" at bounding box center [563, 247] width 133 height 58
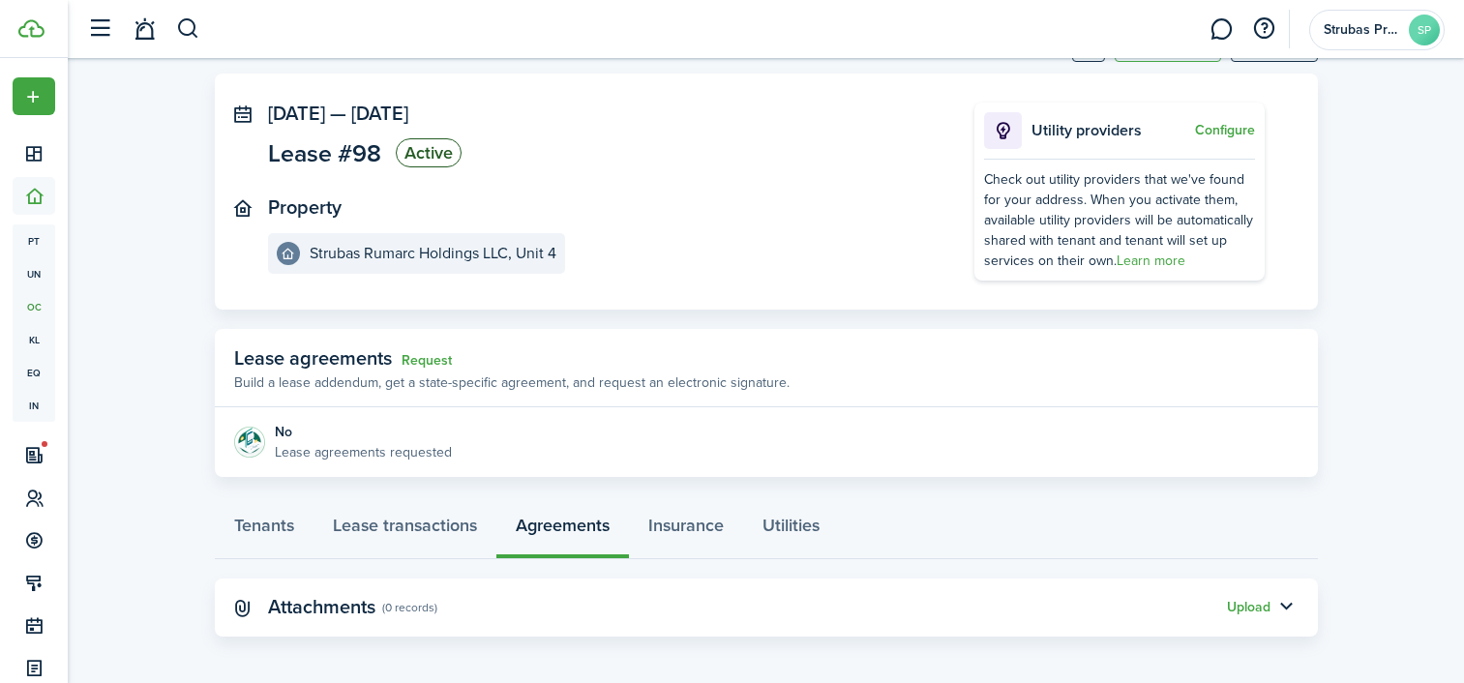
scroll to position [91, 0]
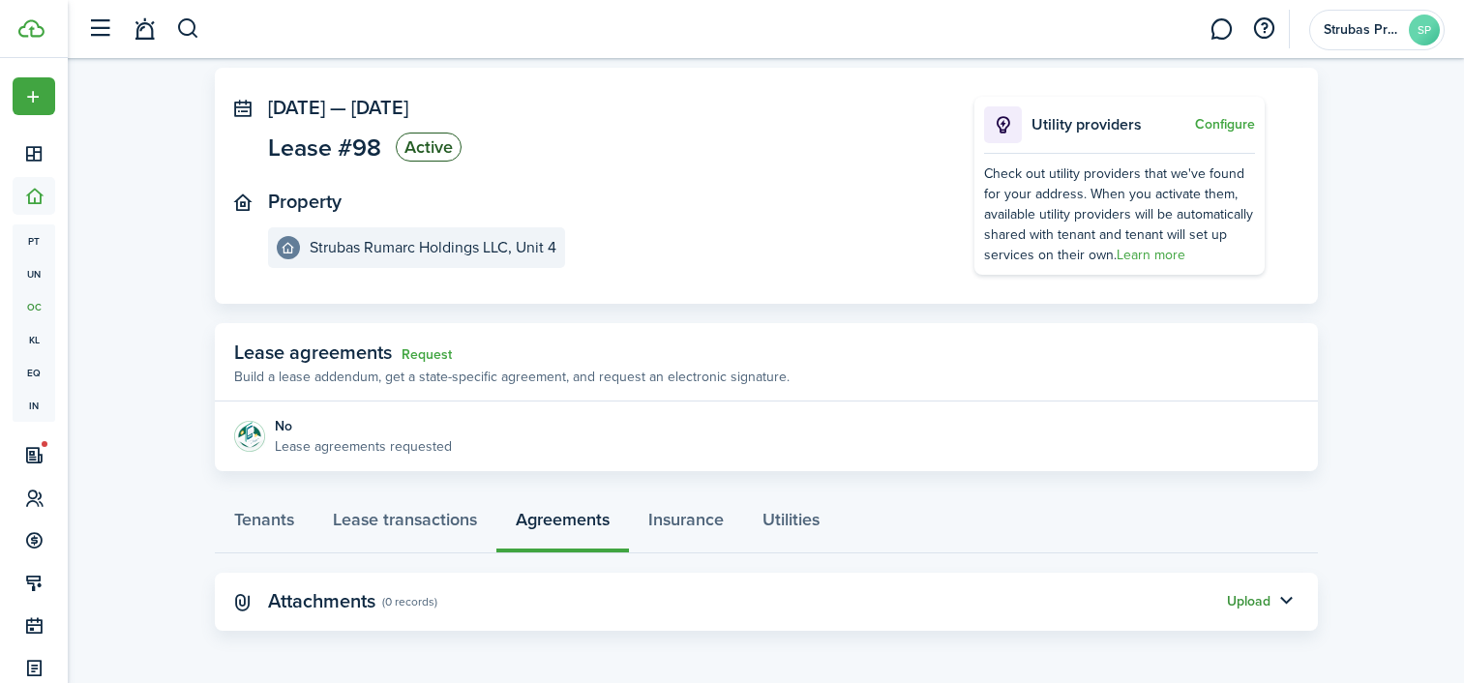
click at [1241, 598] on button "Upload" at bounding box center [1249, 601] width 44 height 15
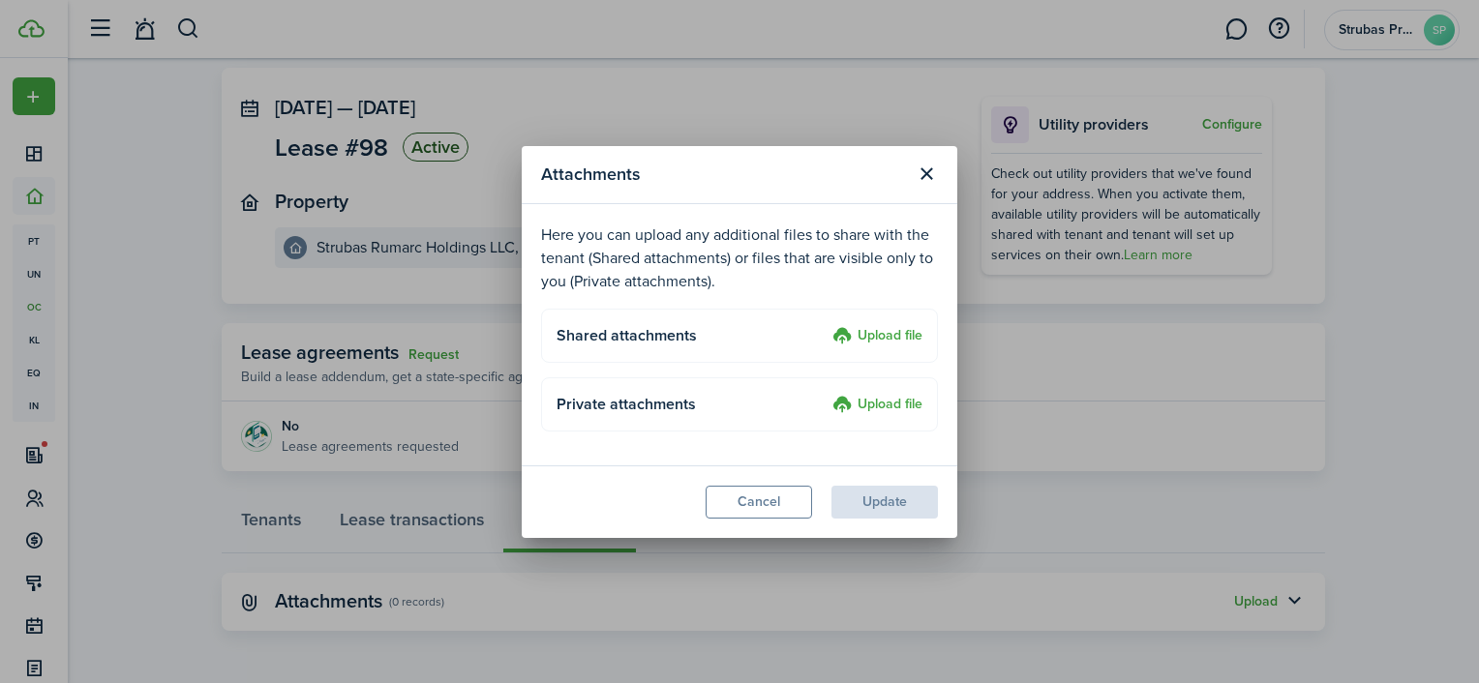
click at [877, 330] on label "Upload file" at bounding box center [877, 336] width 90 height 23
click at [826, 325] on input "Upload file" at bounding box center [826, 325] width 0 height 0
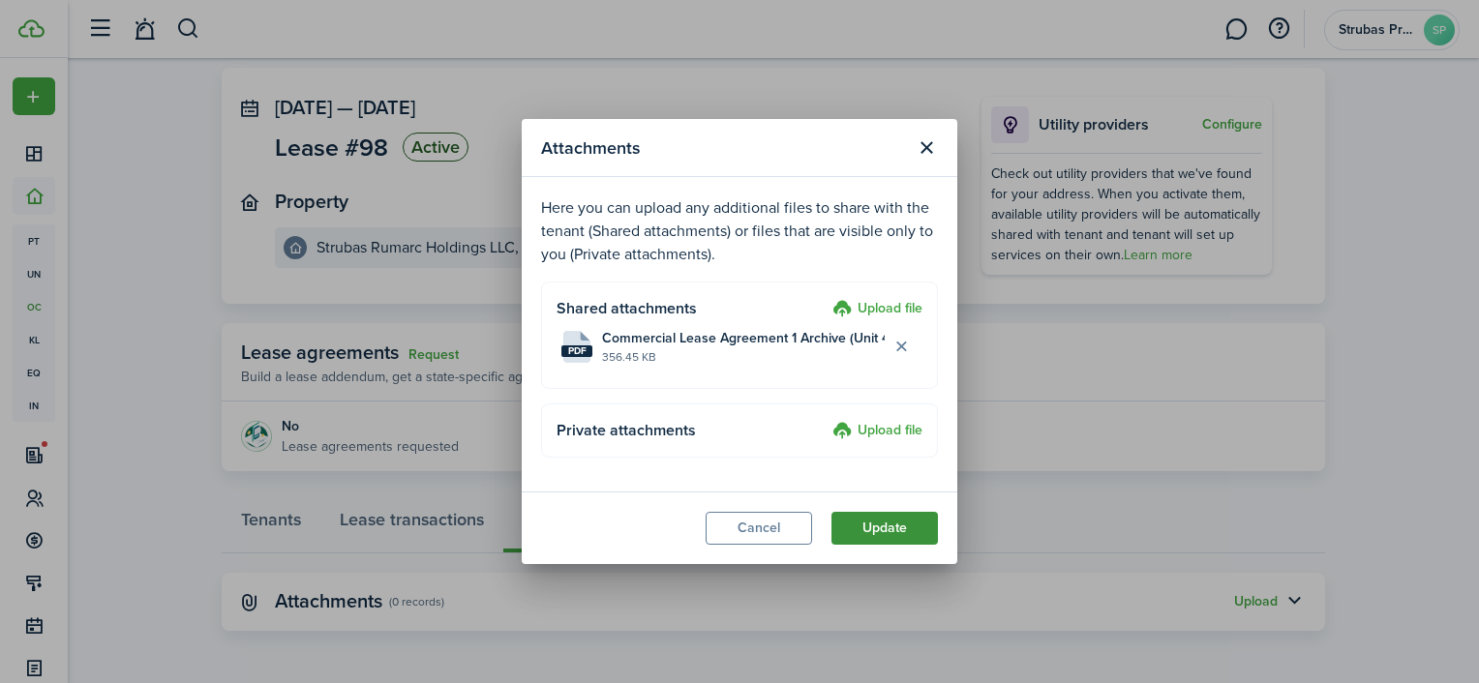
click at [871, 525] on button "Update" at bounding box center [884, 528] width 106 height 33
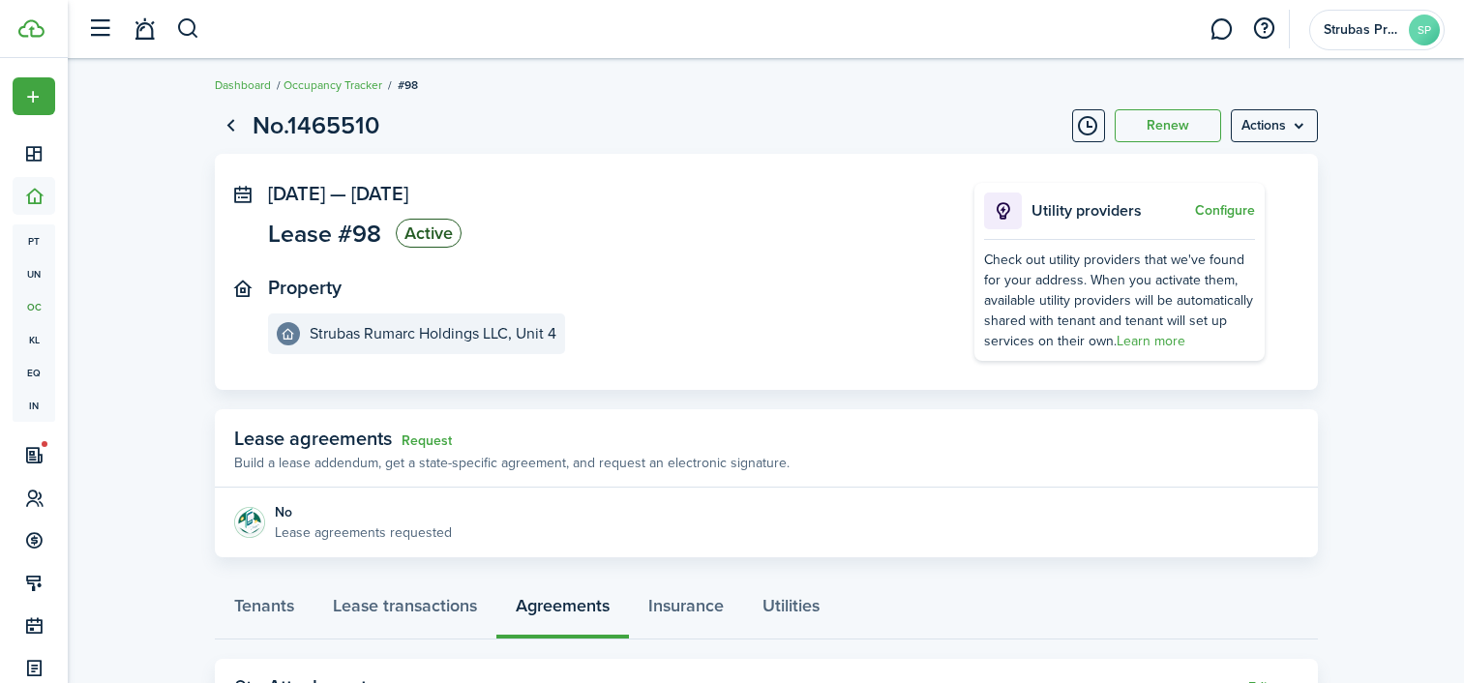
scroll to position [0, 0]
